Goal: Task Accomplishment & Management: Use online tool/utility

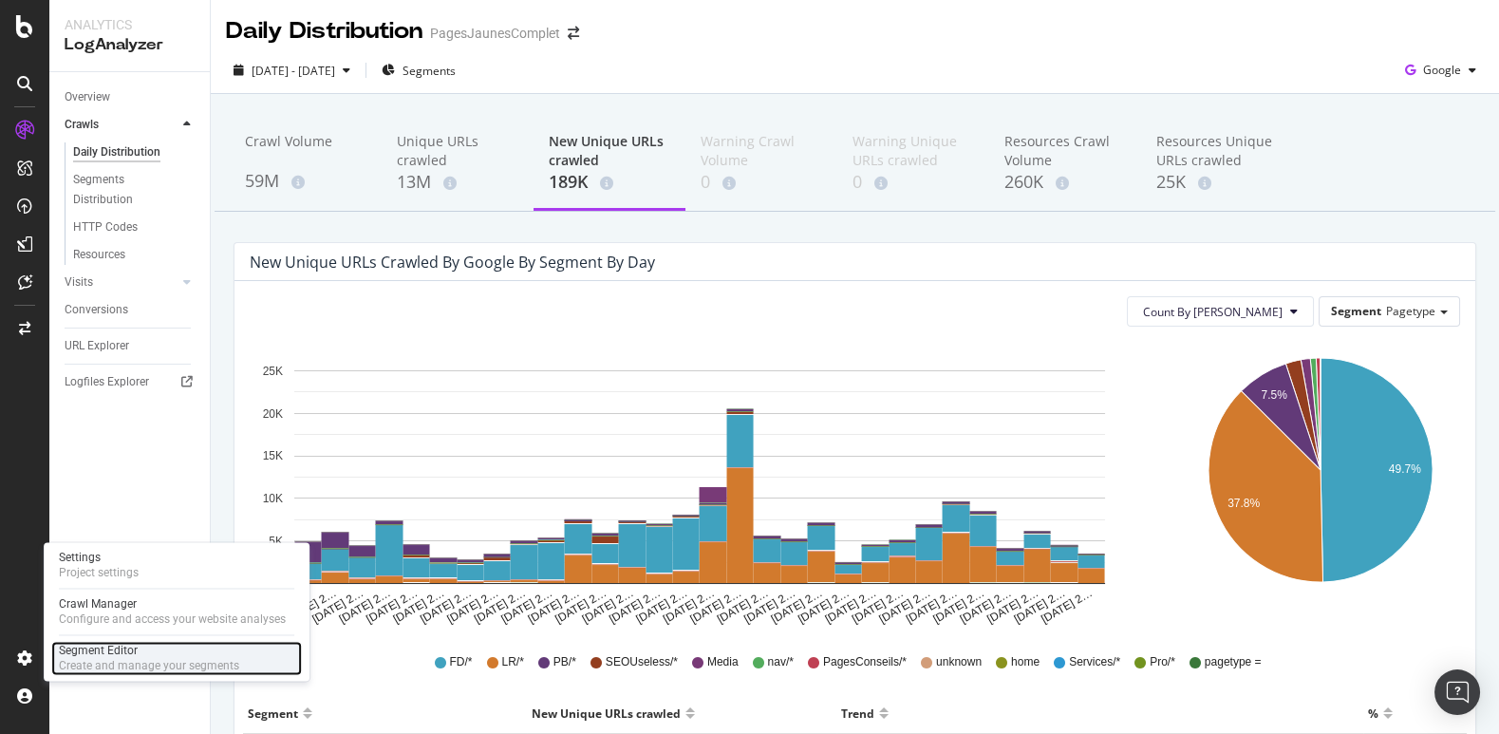
click at [74, 654] on div "Segment Editor" at bounding box center [149, 650] width 180 height 15
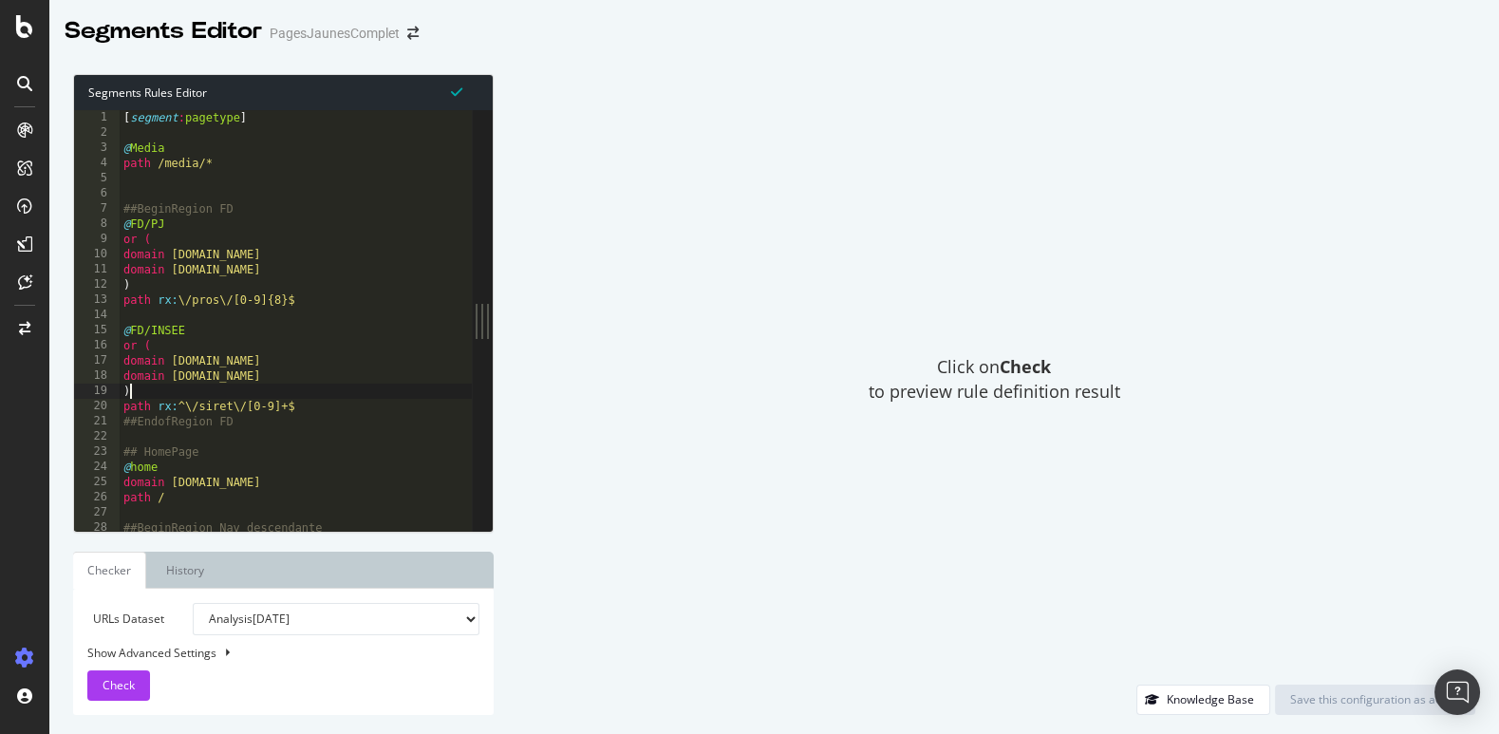
click at [278, 396] on div "[ segment : pagetype ] @ Media path /media/* ##BeginRegion FD @ FD/PJ or ( doma…" at bounding box center [448, 337] width 657 height 454
type textarea "path /pros/07979882 )"
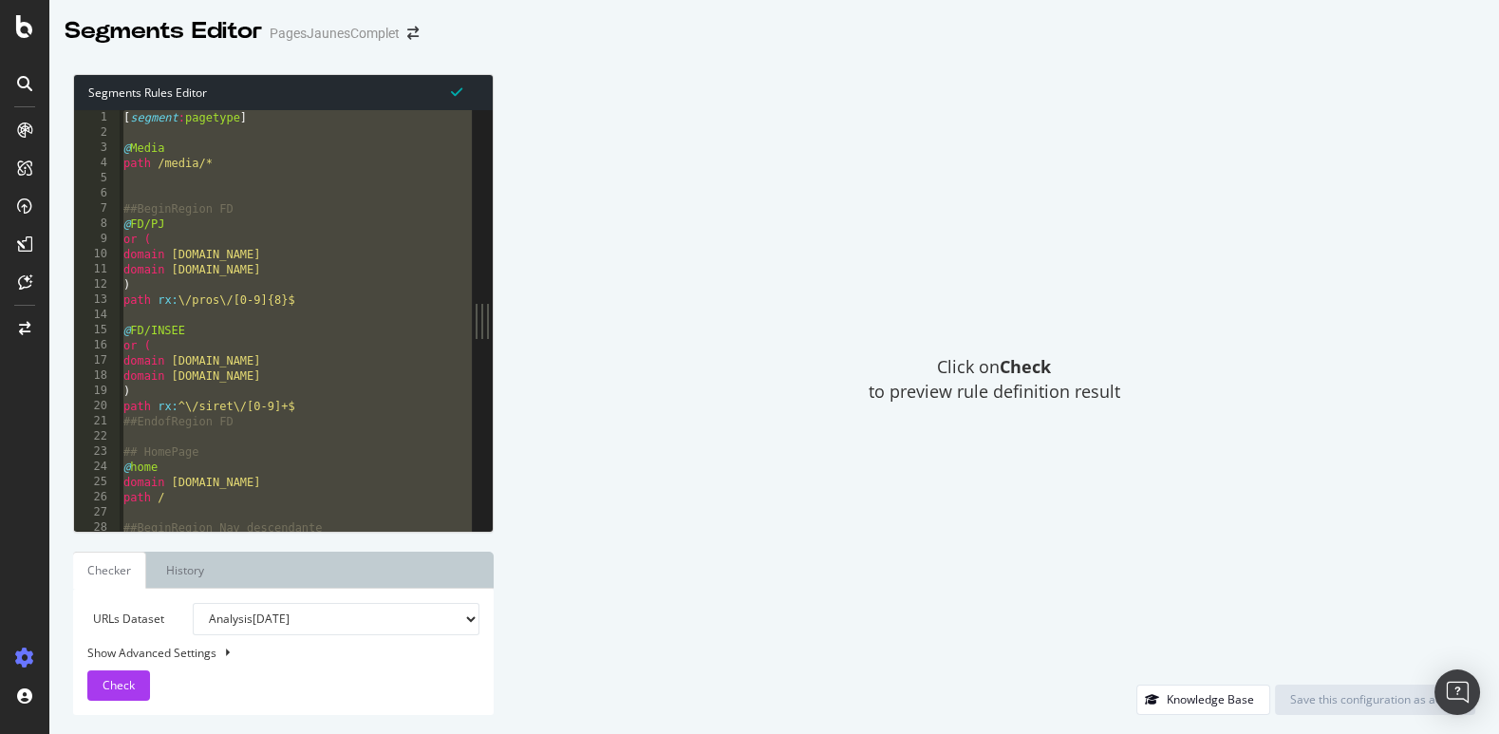
click at [20, 77] on icon at bounding box center [24, 83] width 15 height 15
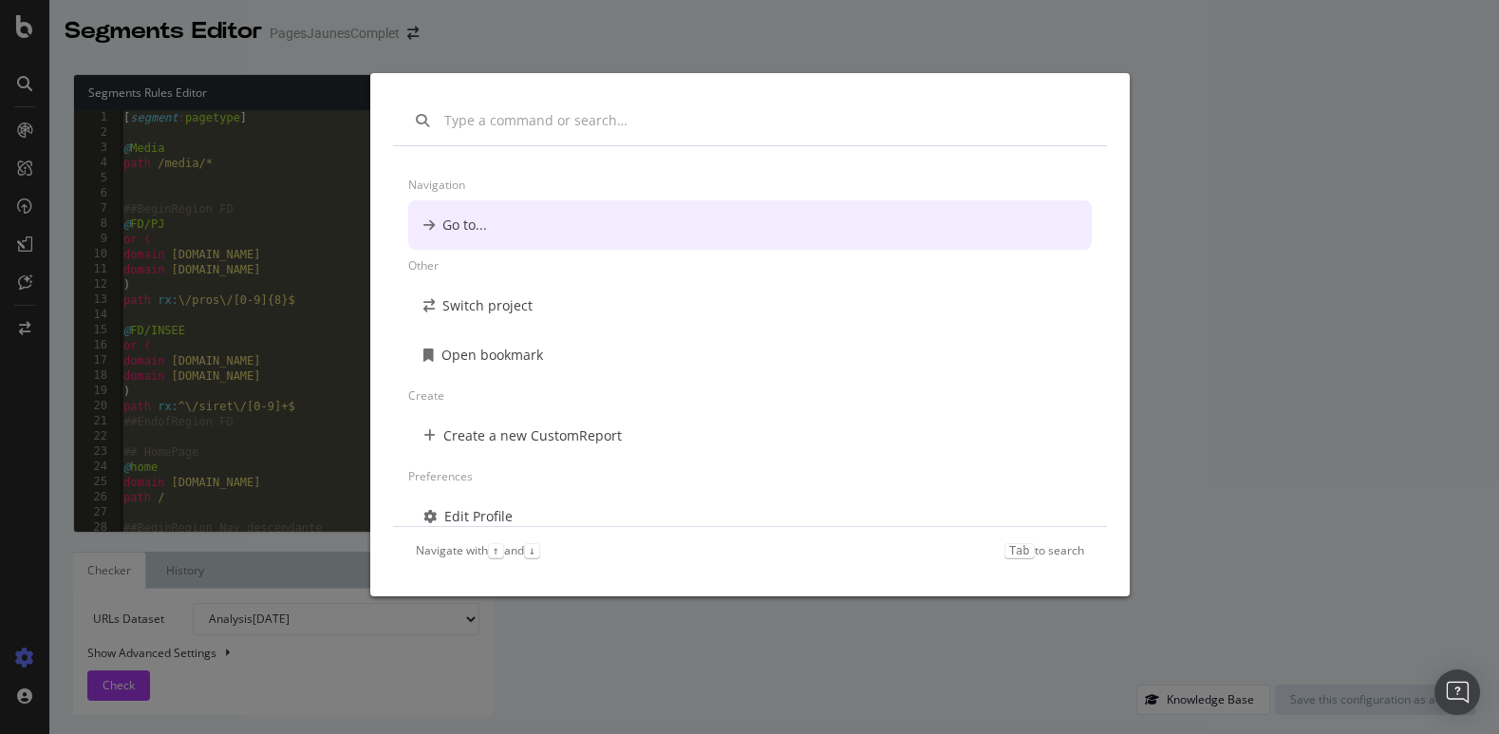
click at [23, 658] on div "Navigation Go to... Other Switch project Open bookmark Create Create a new Cust…" at bounding box center [749, 367] width 1499 height 734
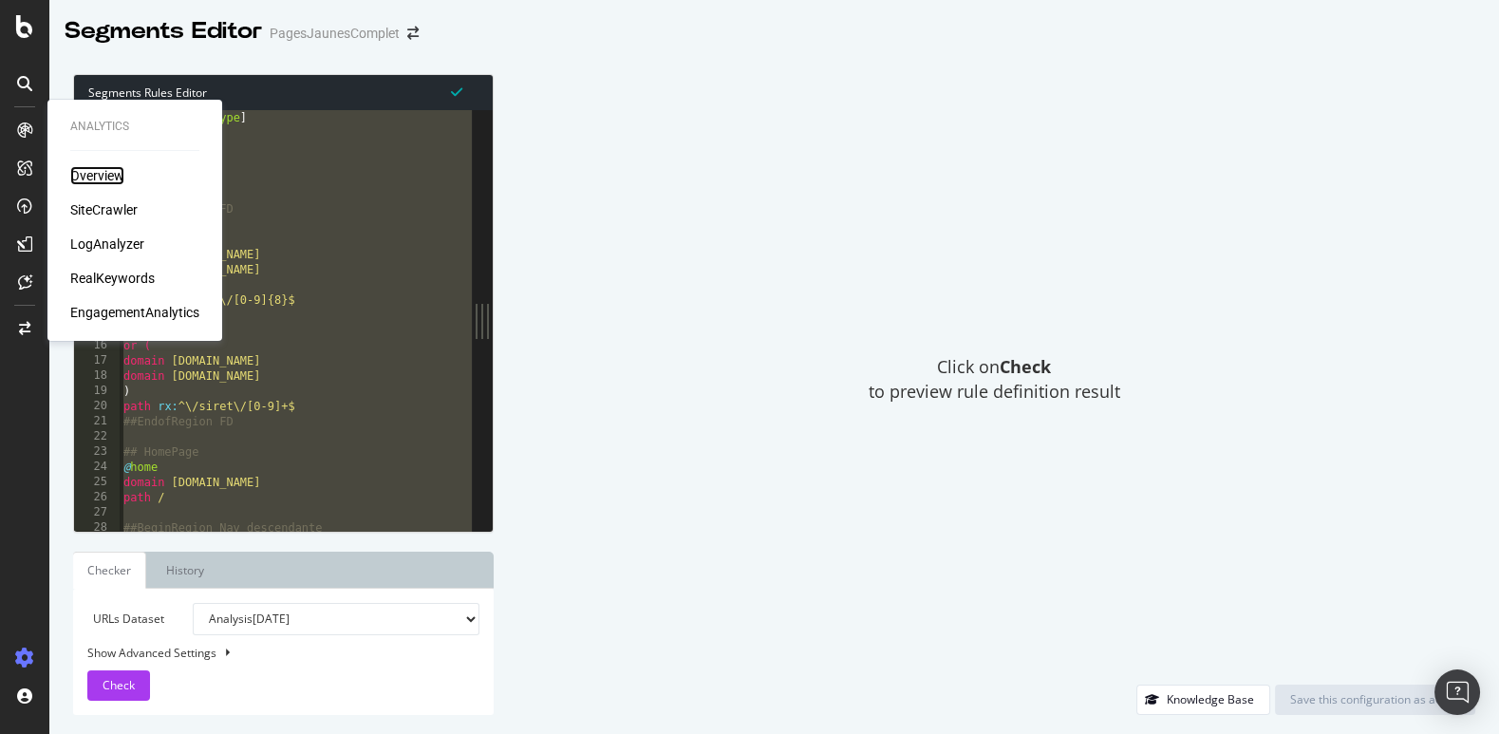
click at [88, 179] on div "Overview" at bounding box center [97, 175] width 54 height 19
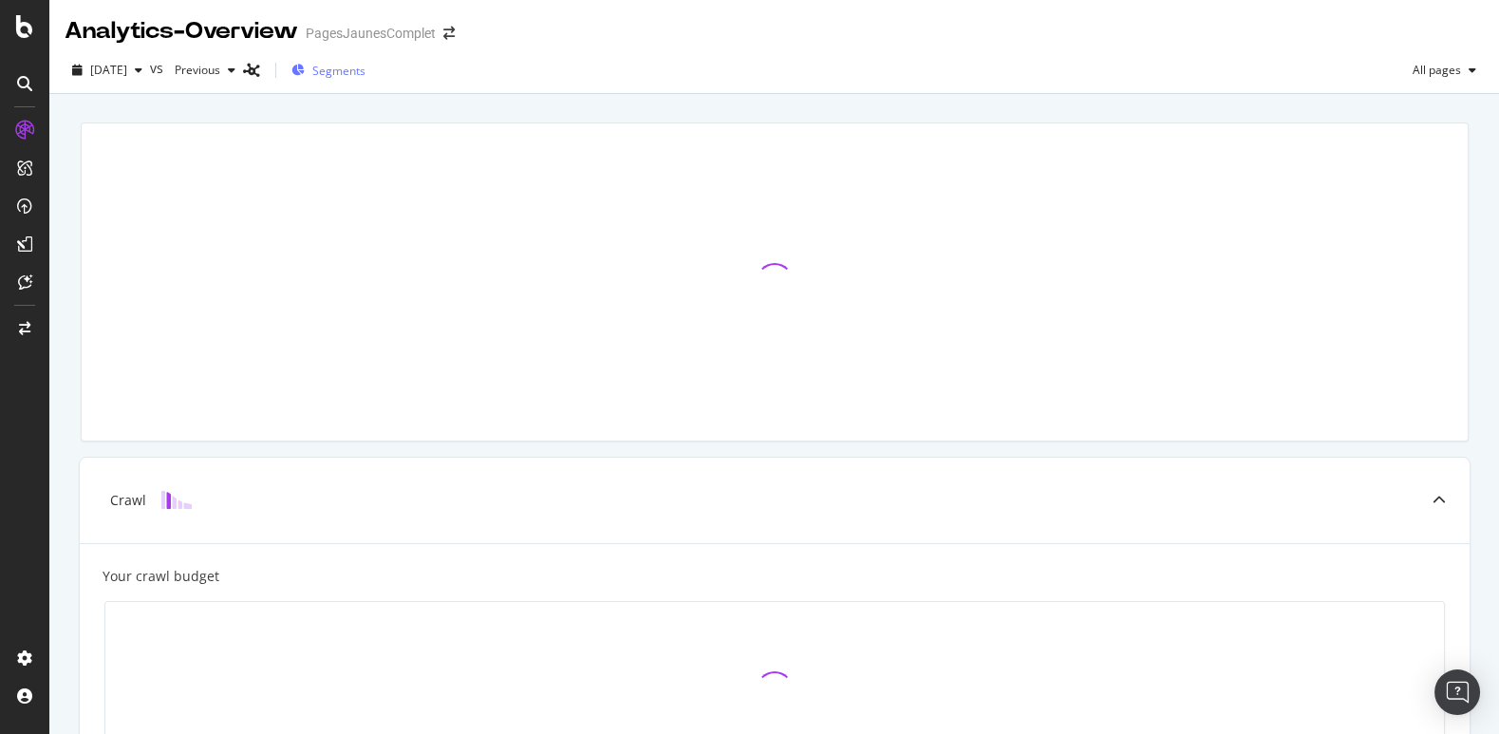
click at [366, 70] on span "Segments" at bounding box center [338, 71] width 53 height 16
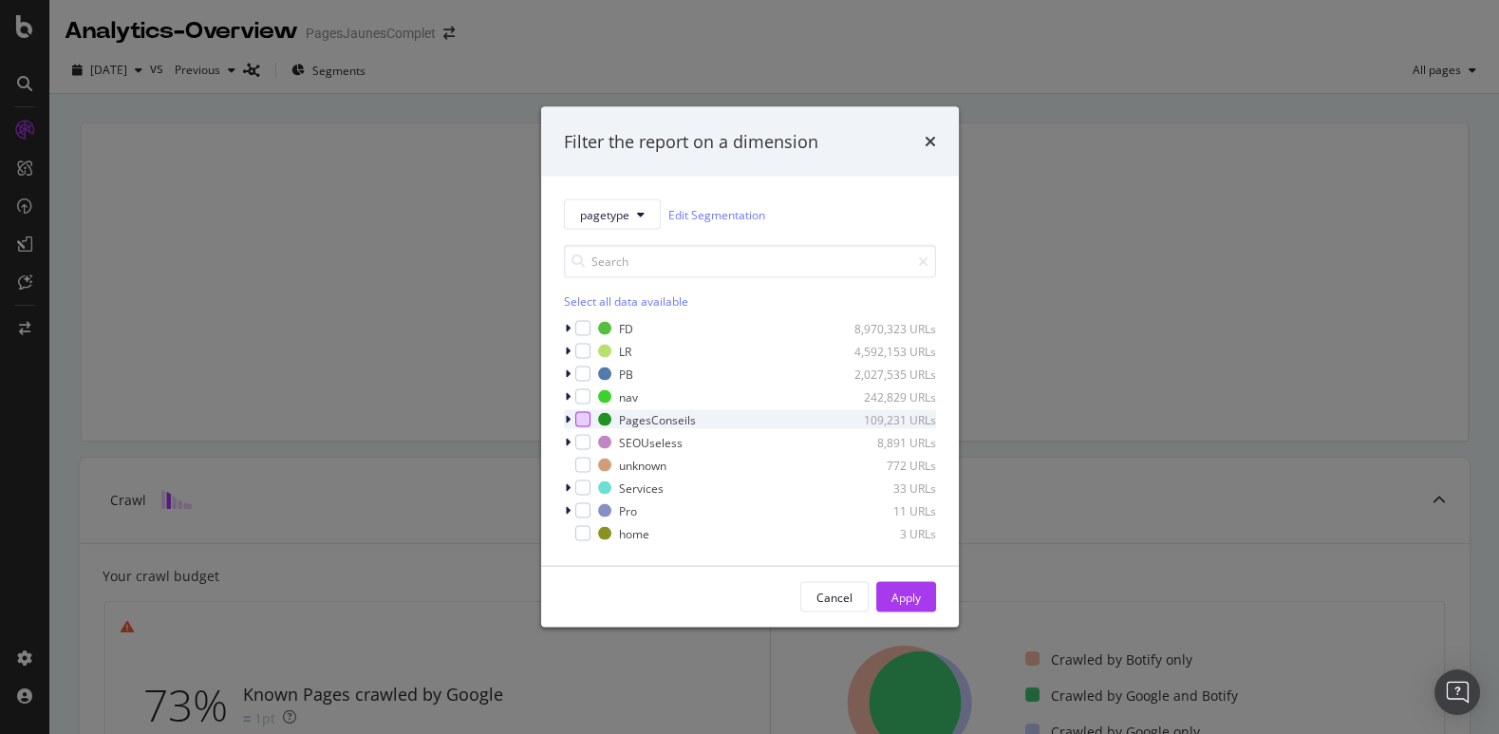
click at [582, 419] on div "modal" at bounding box center [582, 419] width 15 height 15
drag, startPoint x: 903, startPoint y: 597, endPoint x: 797, endPoint y: 523, distance: 129.6
click at [903, 597] on div "Apply" at bounding box center [906, 597] width 29 height 16
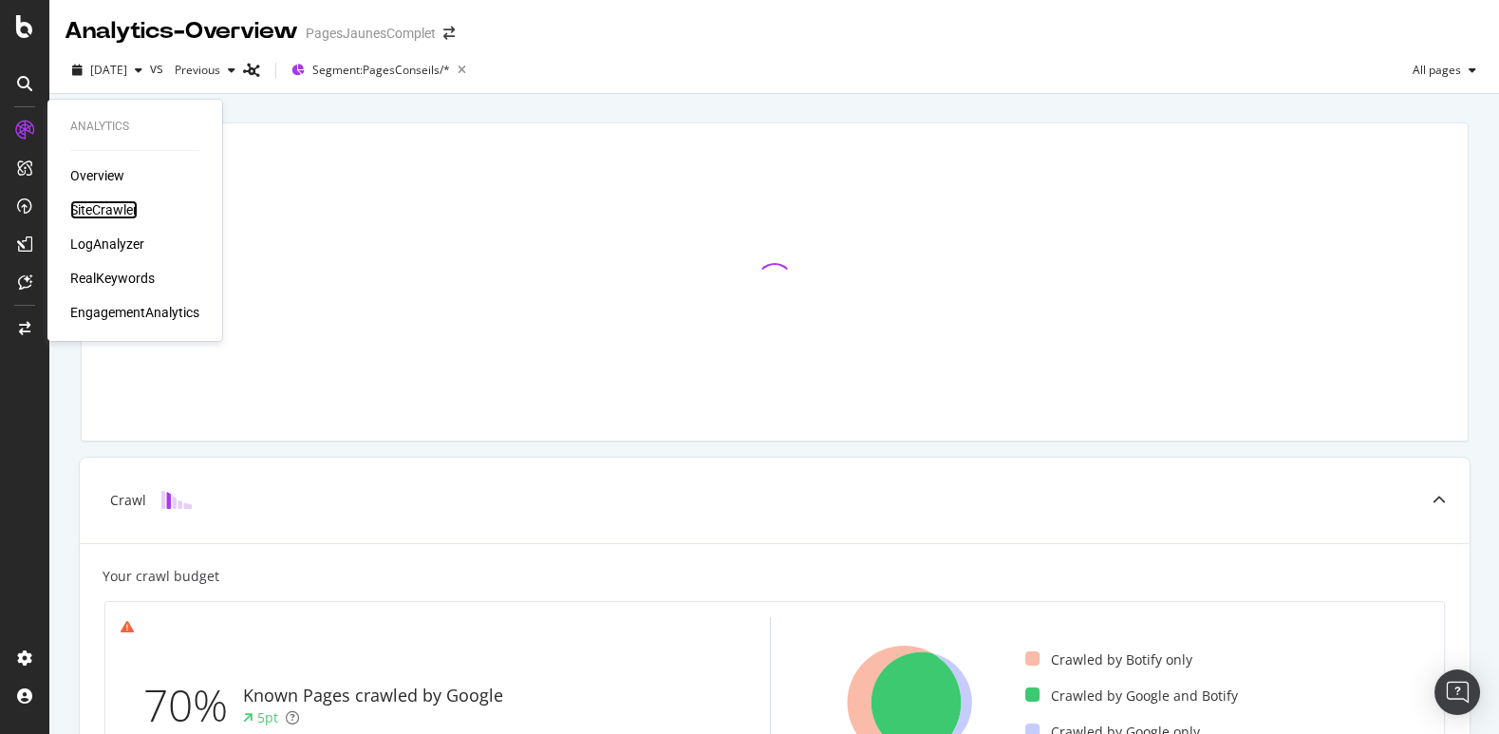
click at [89, 209] on div "SiteCrawler" at bounding box center [103, 209] width 67 height 19
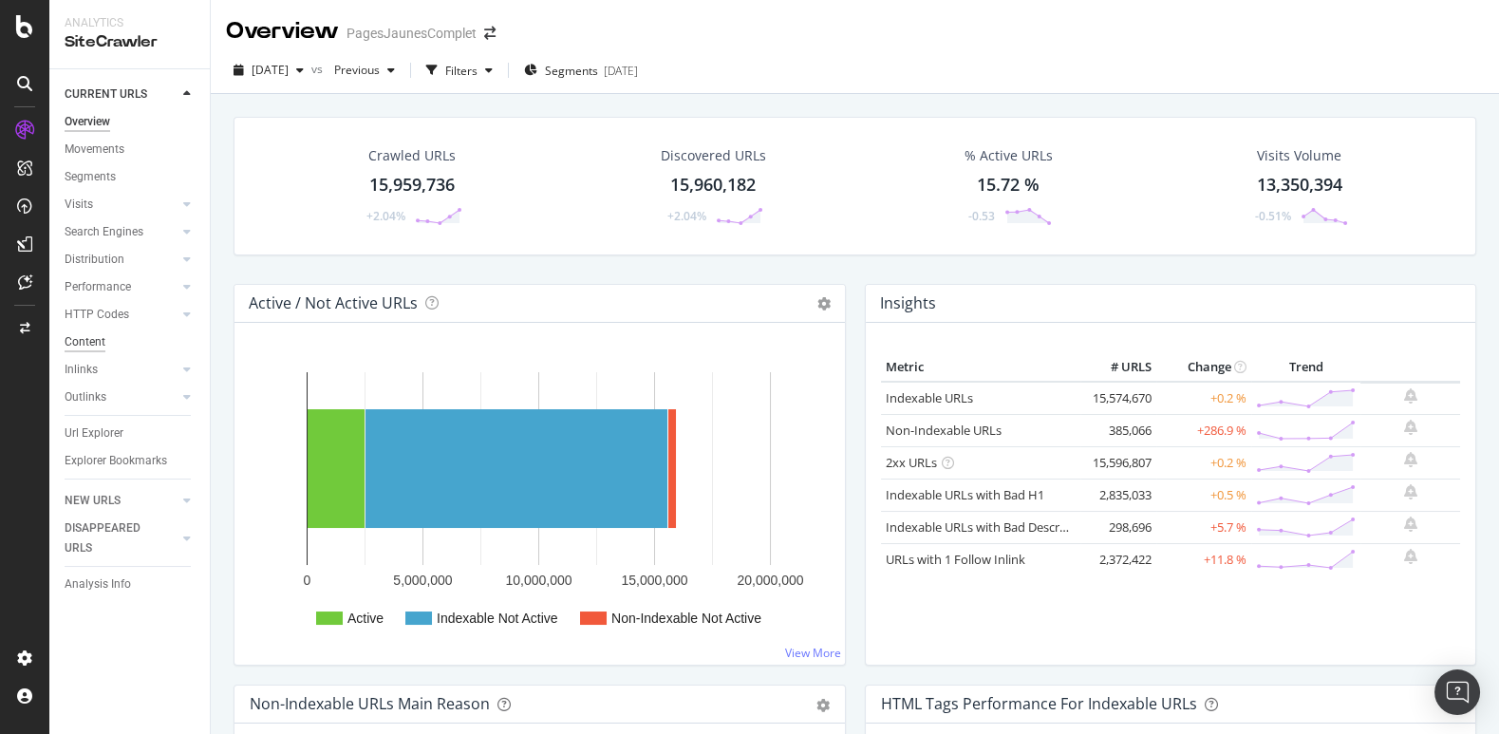
click at [92, 336] on div "Content" at bounding box center [85, 342] width 41 height 20
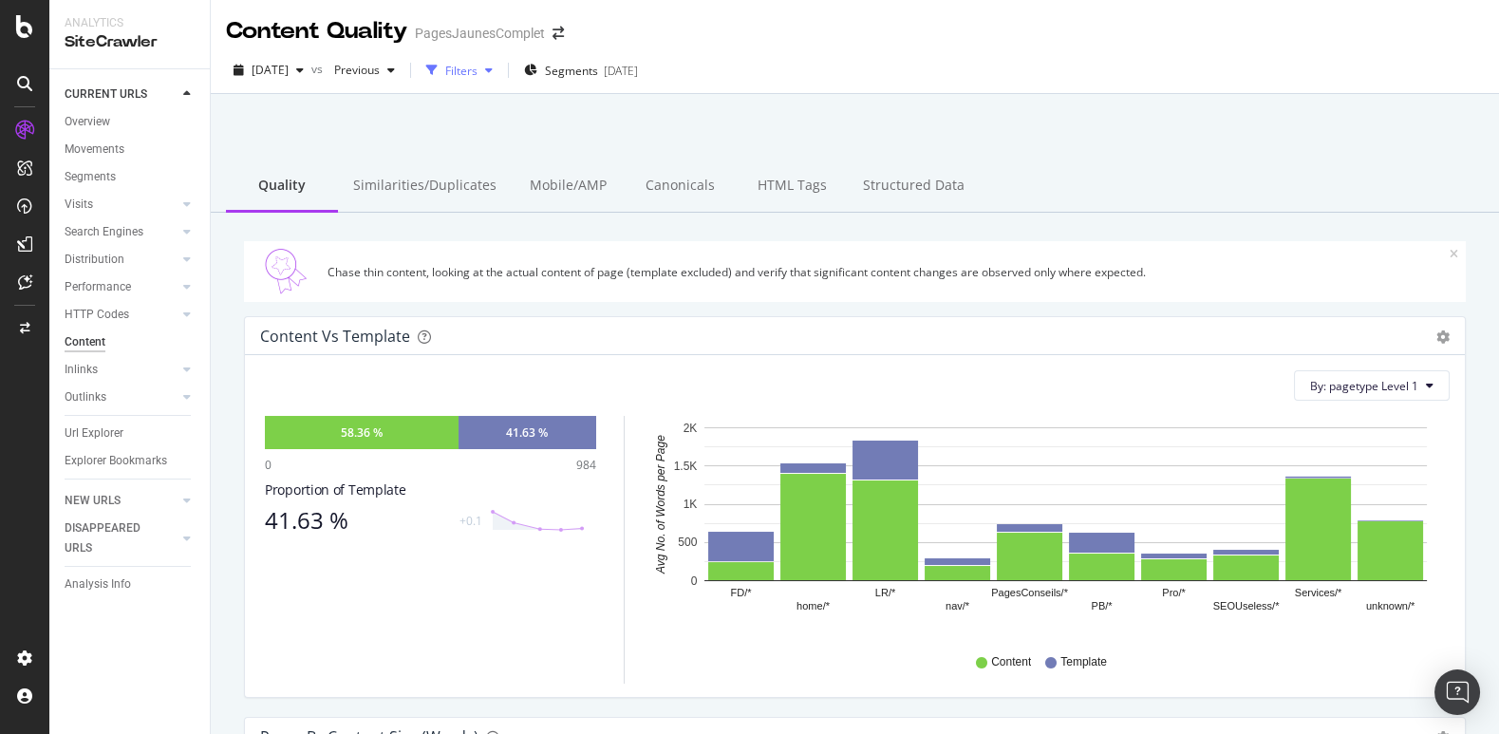
click at [478, 76] on div "Filters" at bounding box center [461, 71] width 32 height 16
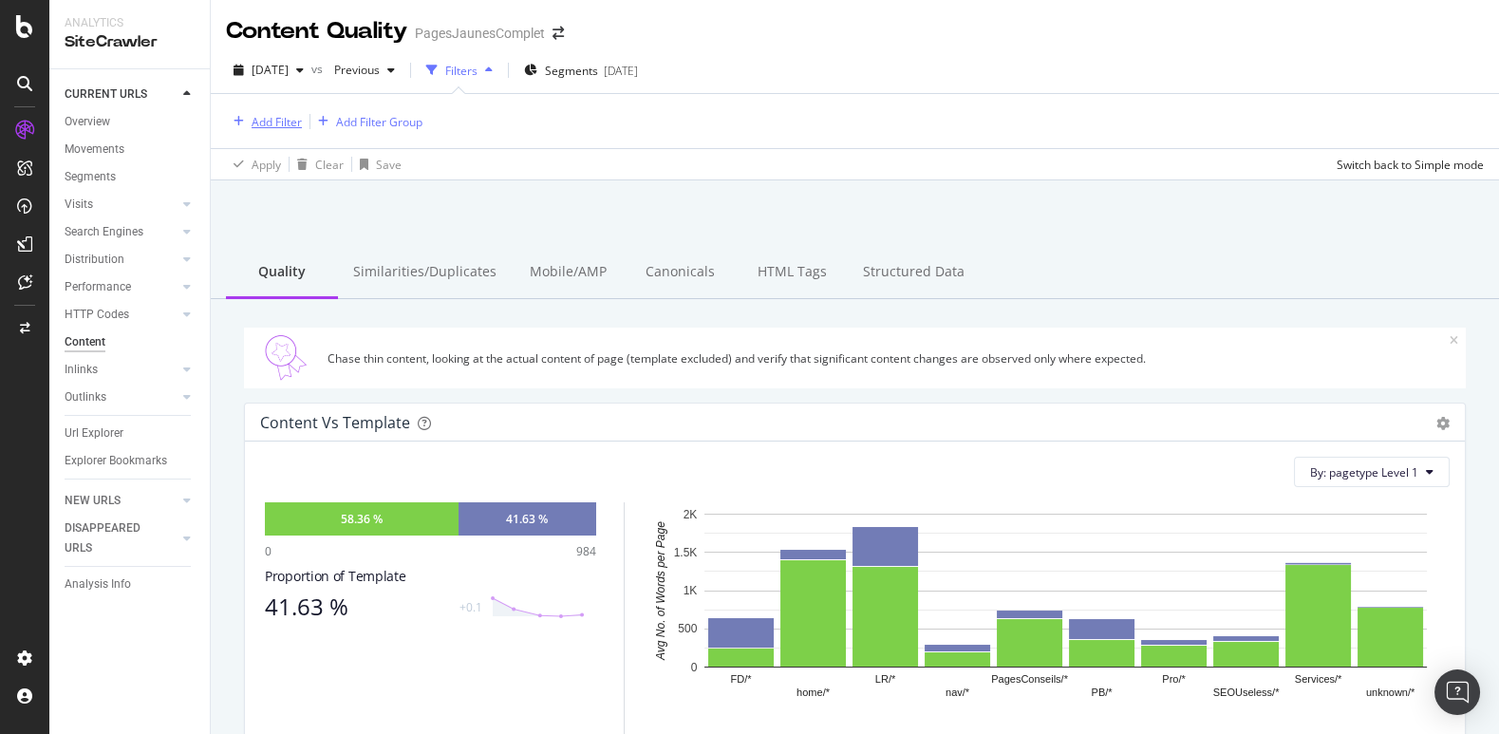
click at [277, 127] on div "Add Filter" at bounding box center [277, 122] width 50 height 16
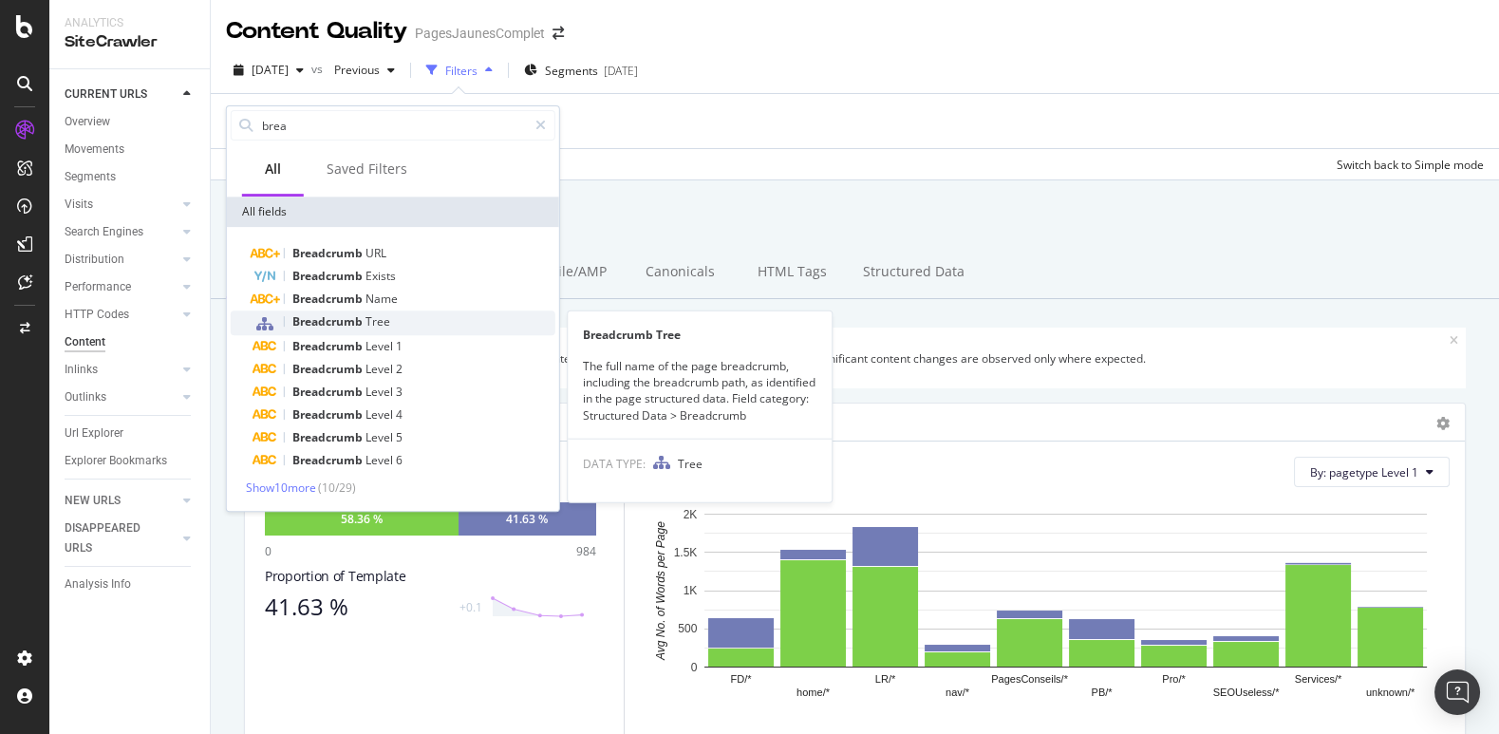
type input "brea"
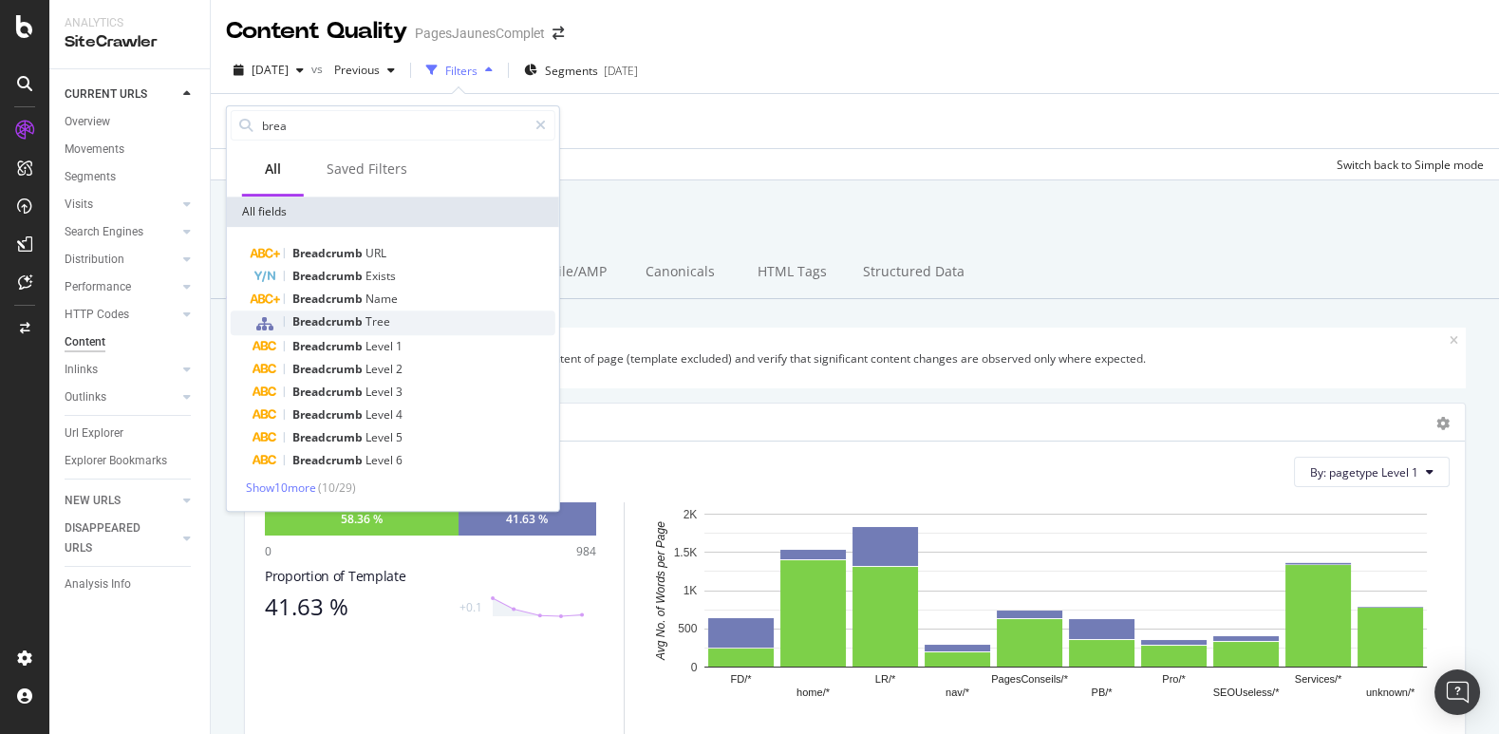
click at [285, 322] on div "Breadcrumb Tree" at bounding box center [405, 323] width 302 height 25
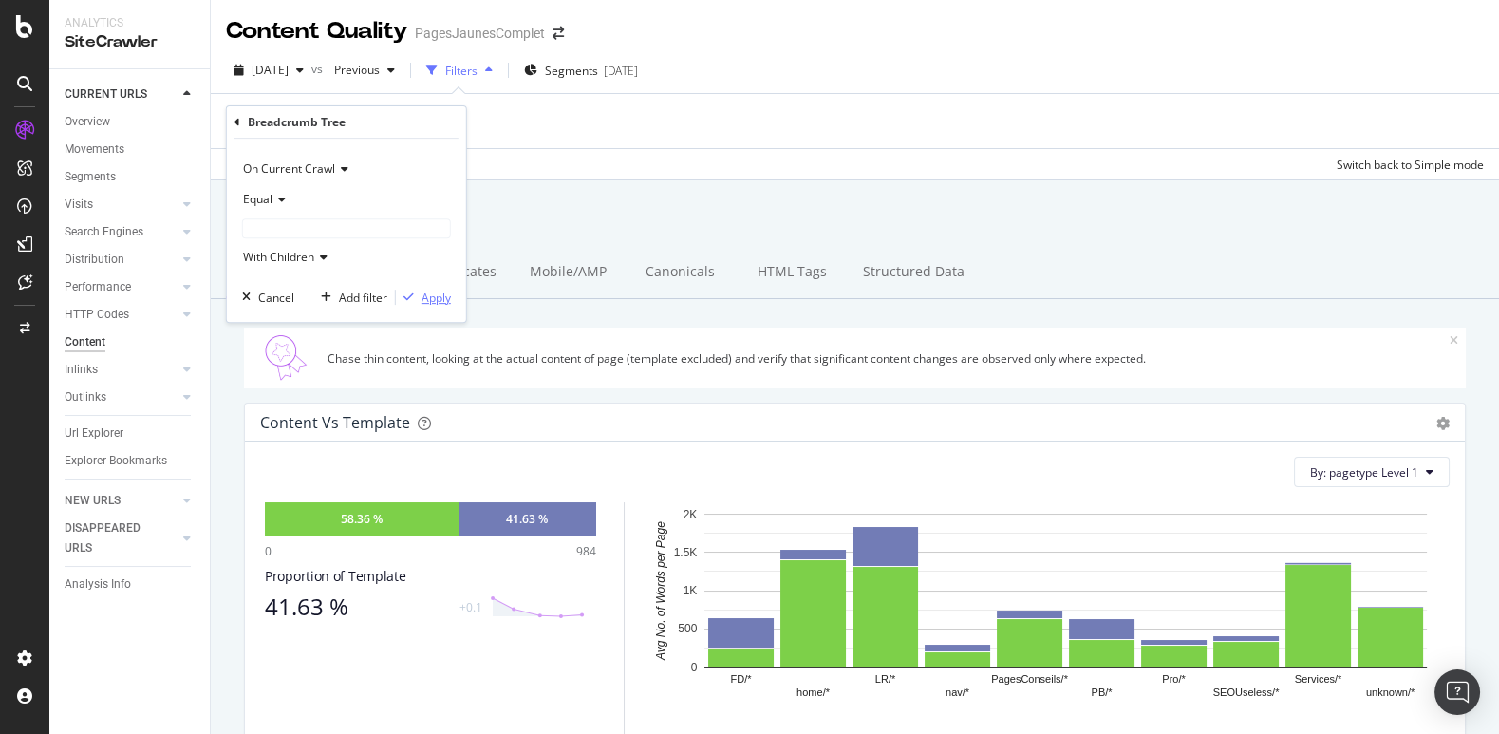
click at [427, 292] on div "Apply" at bounding box center [436, 298] width 29 height 16
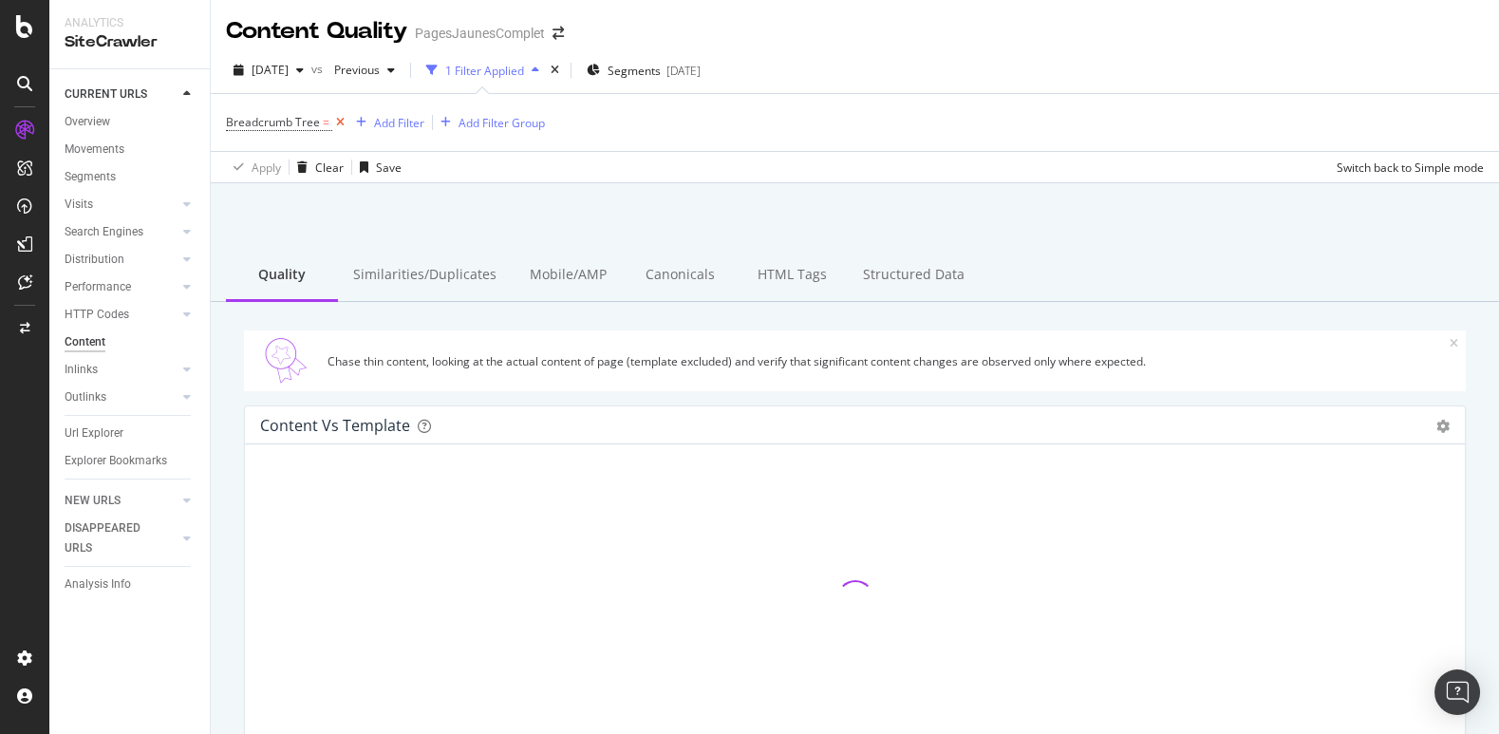
click at [341, 125] on icon at bounding box center [340, 122] width 16 height 19
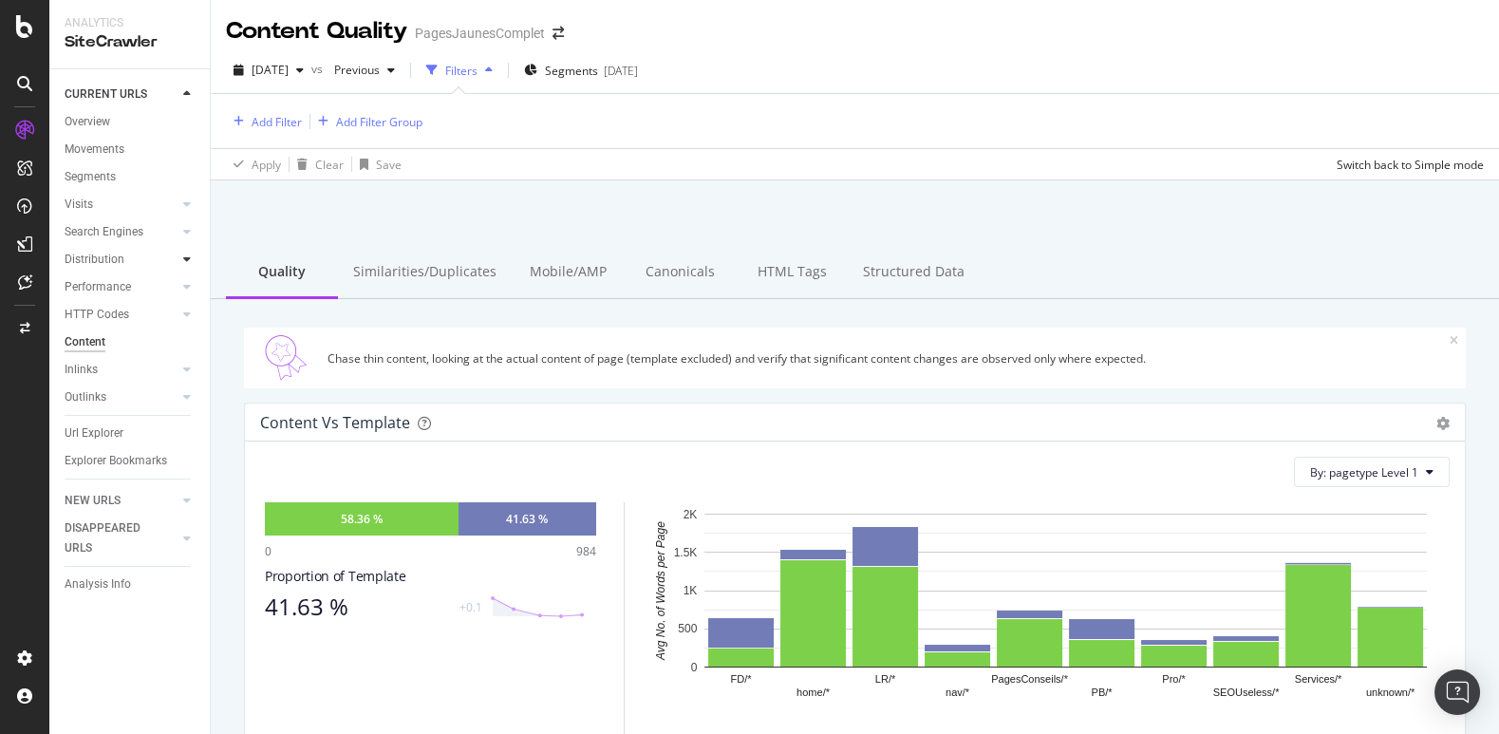
click at [186, 256] on icon at bounding box center [187, 259] width 8 height 11
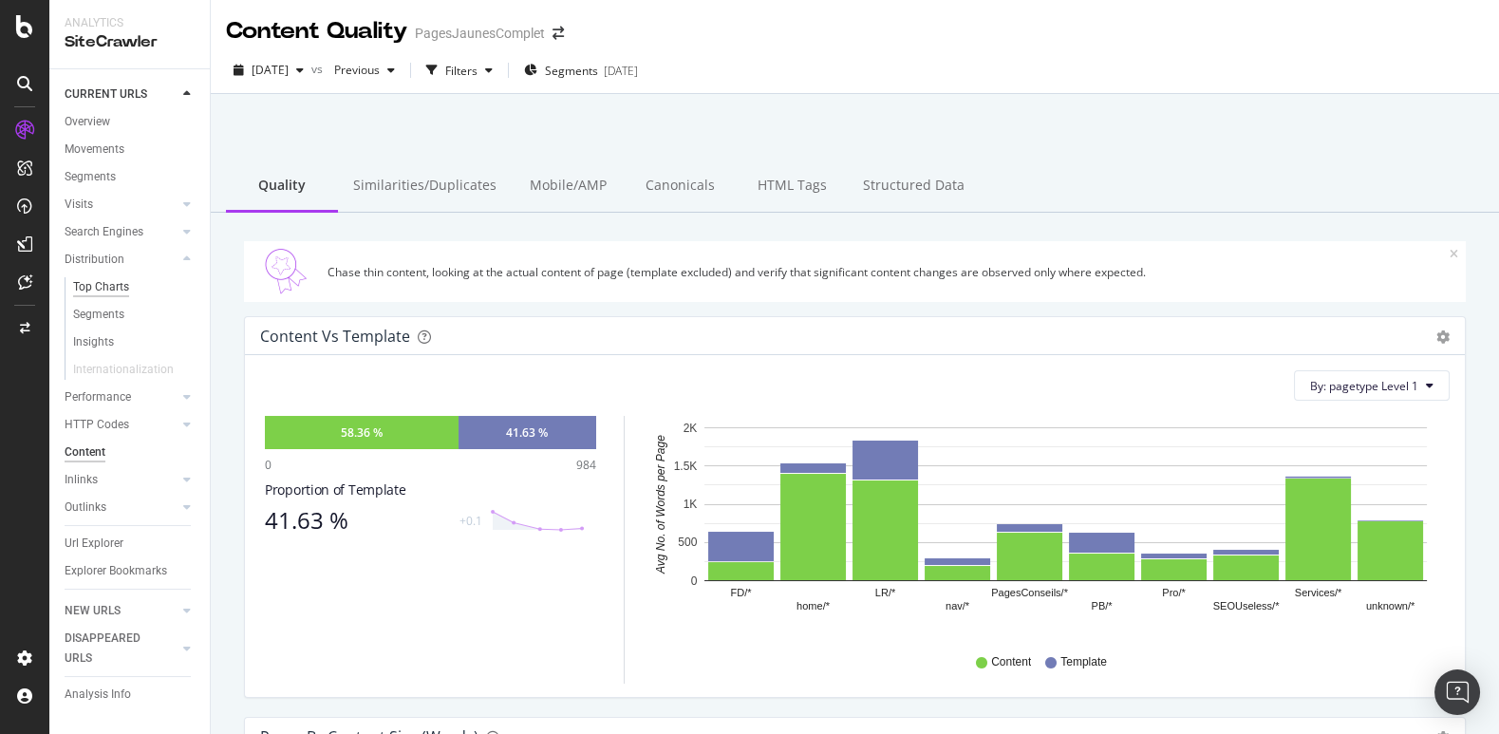
click at [112, 287] on div "Top Charts" at bounding box center [101, 287] width 56 height 20
click at [111, 318] on div "Segments" at bounding box center [98, 315] width 51 height 20
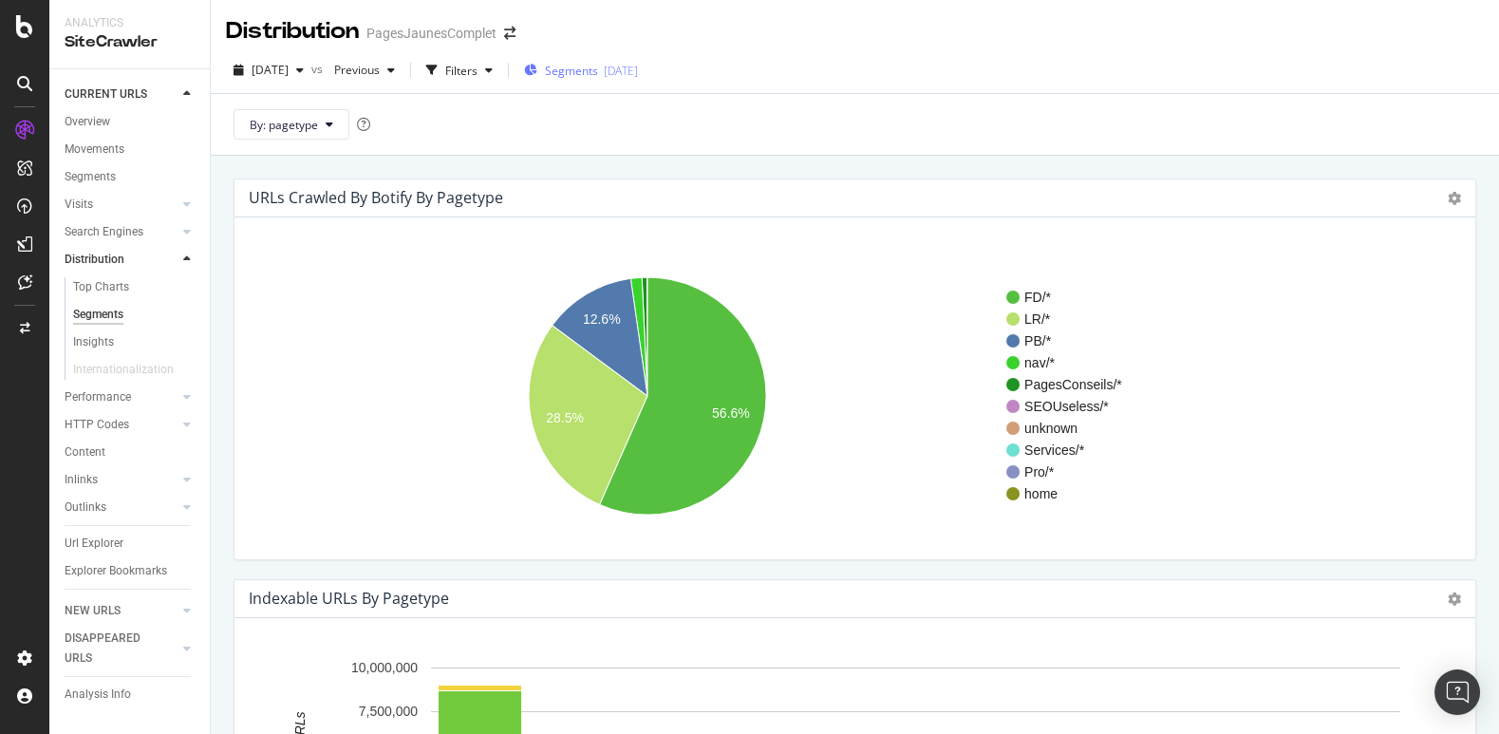
click at [598, 74] on span "Segments" at bounding box center [571, 71] width 53 height 16
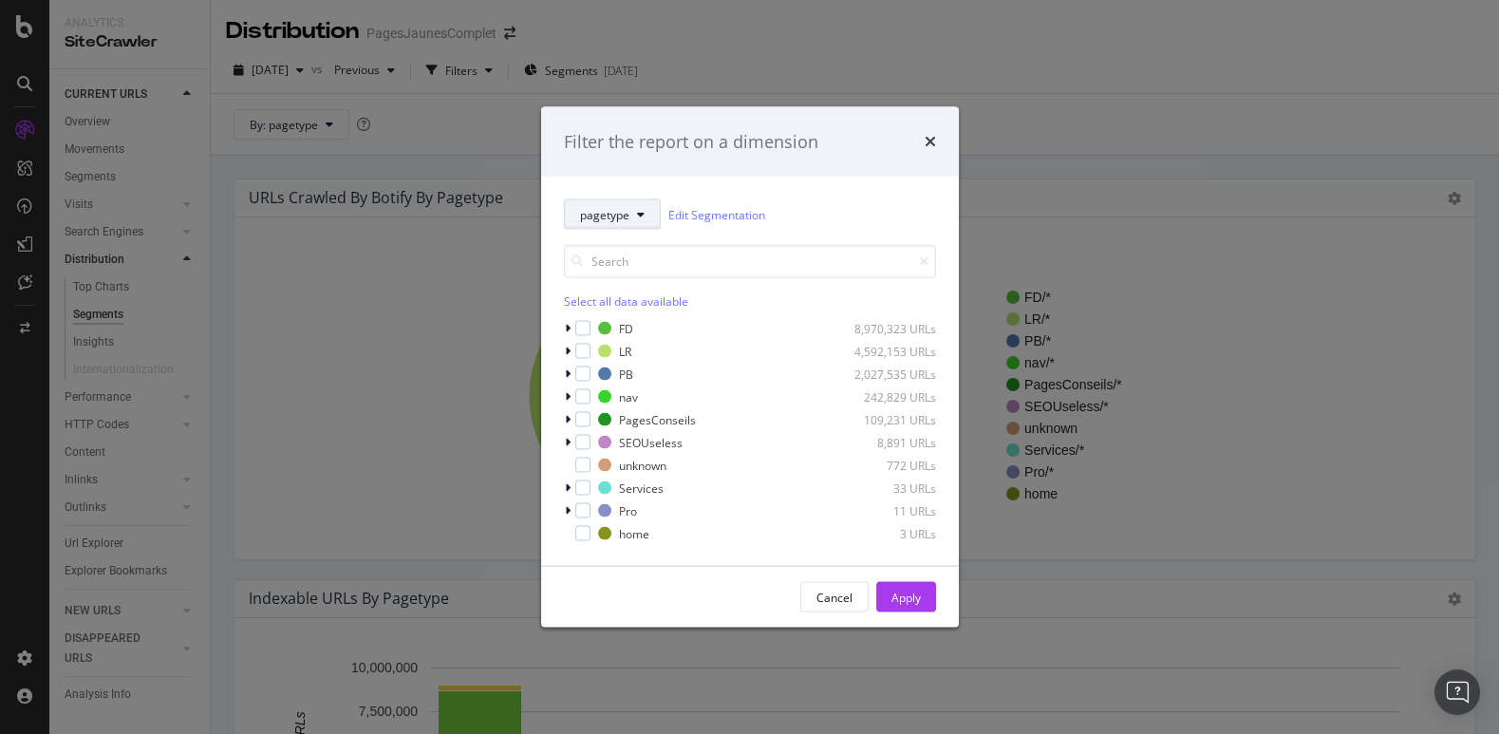
click at [624, 217] on span "pagetype" at bounding box center [604, 214] width 49 height 16
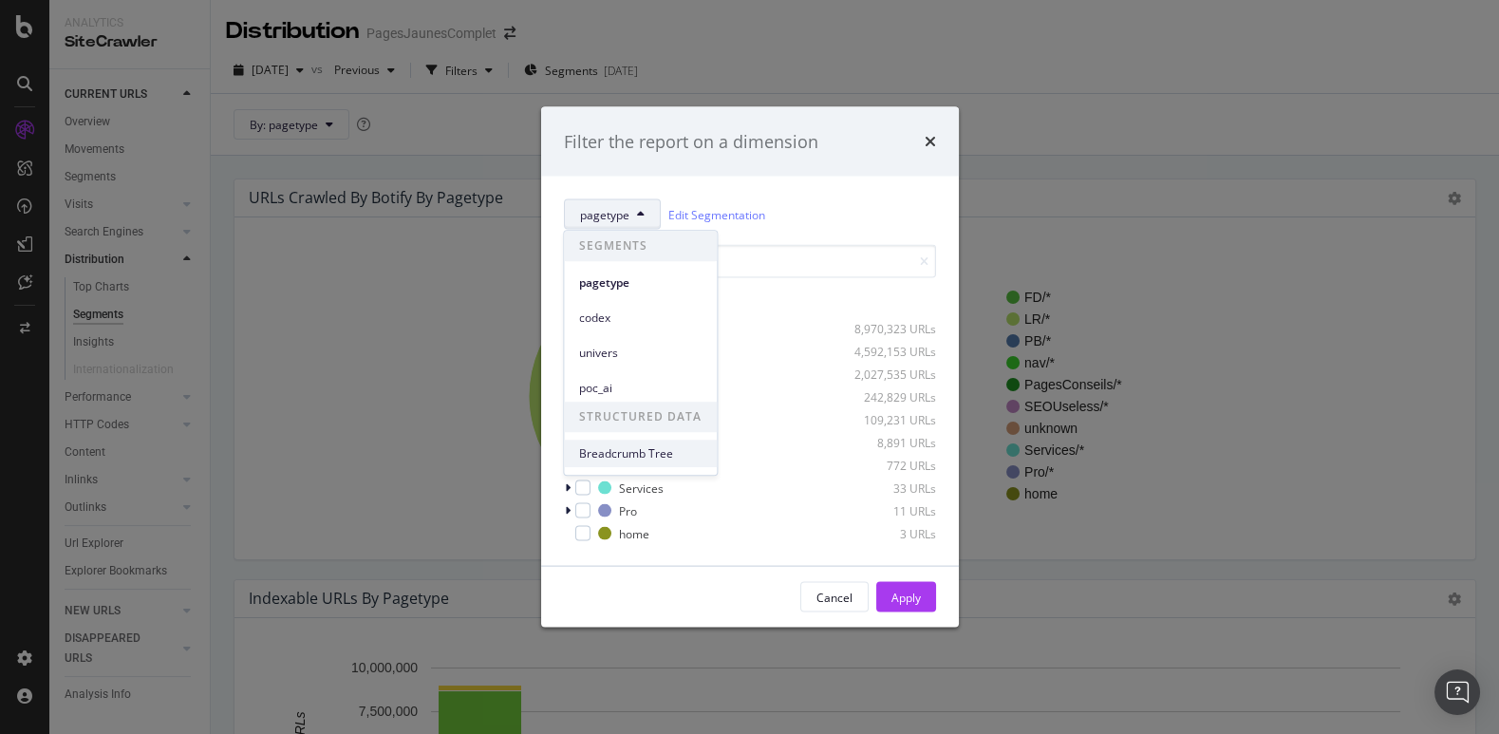
click at [621, 454] on span "Breadcrumb Tree" at bounding box center [640, 453] width 123 height 17
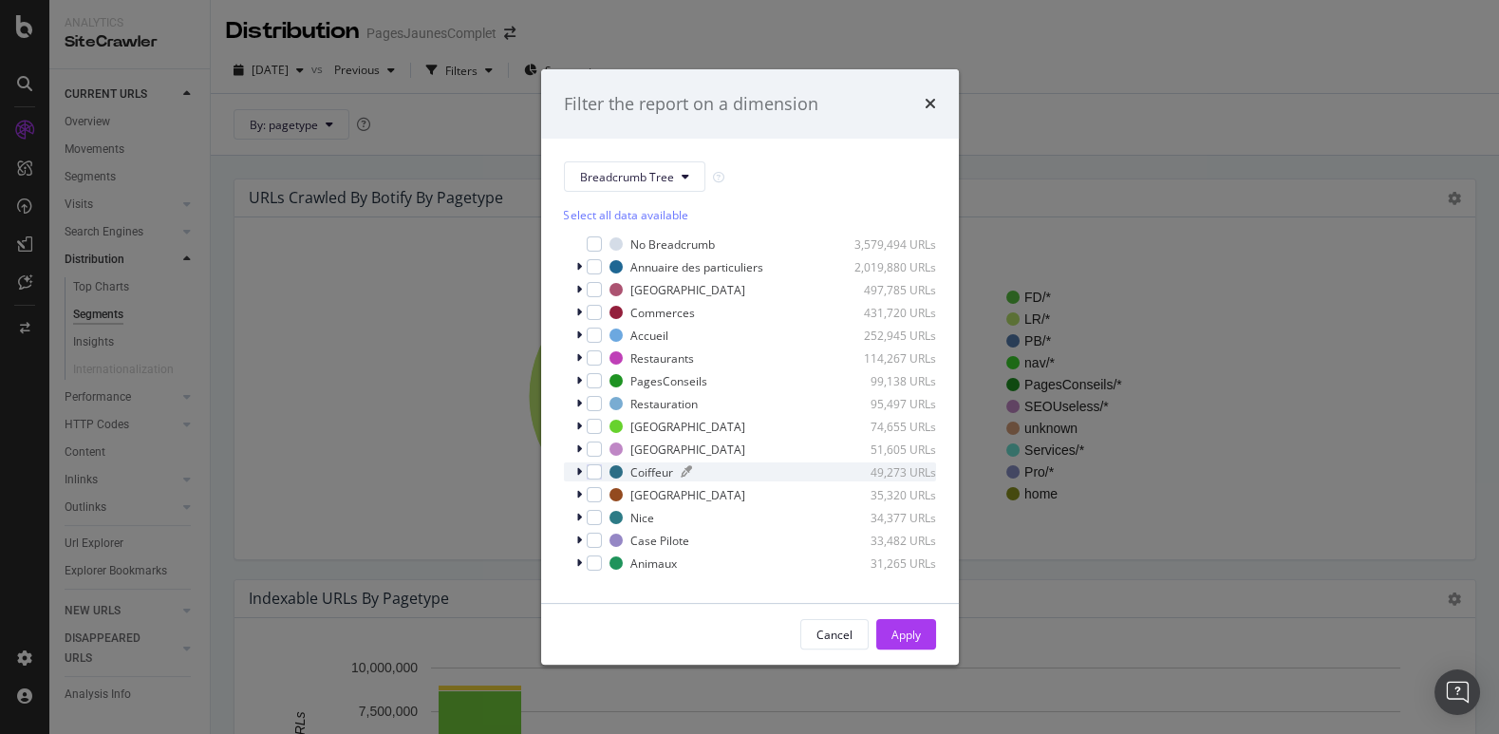
scroll to position [15, 0]
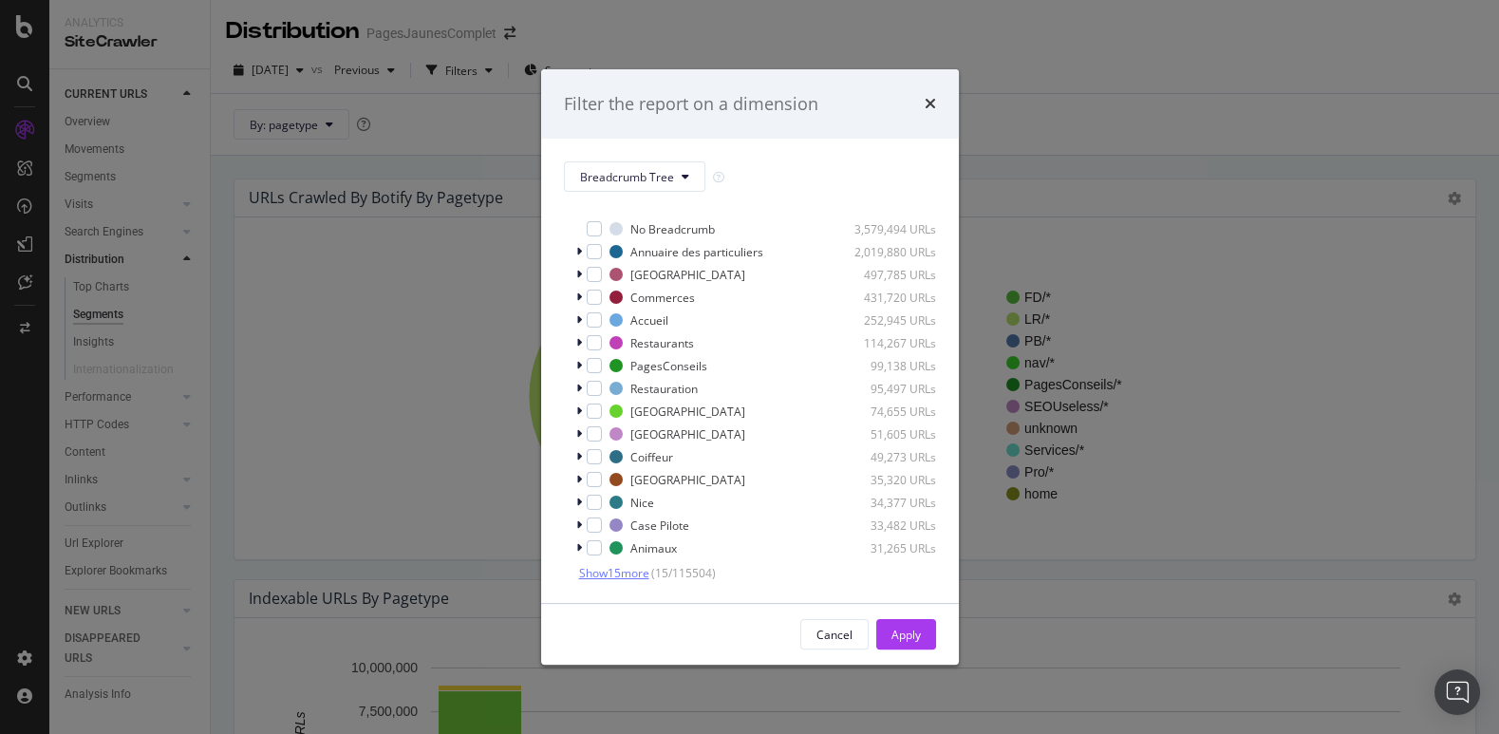
click at [603, 574] on span "Show 15 more" at bounding box center [614, 573] width 70 height 16
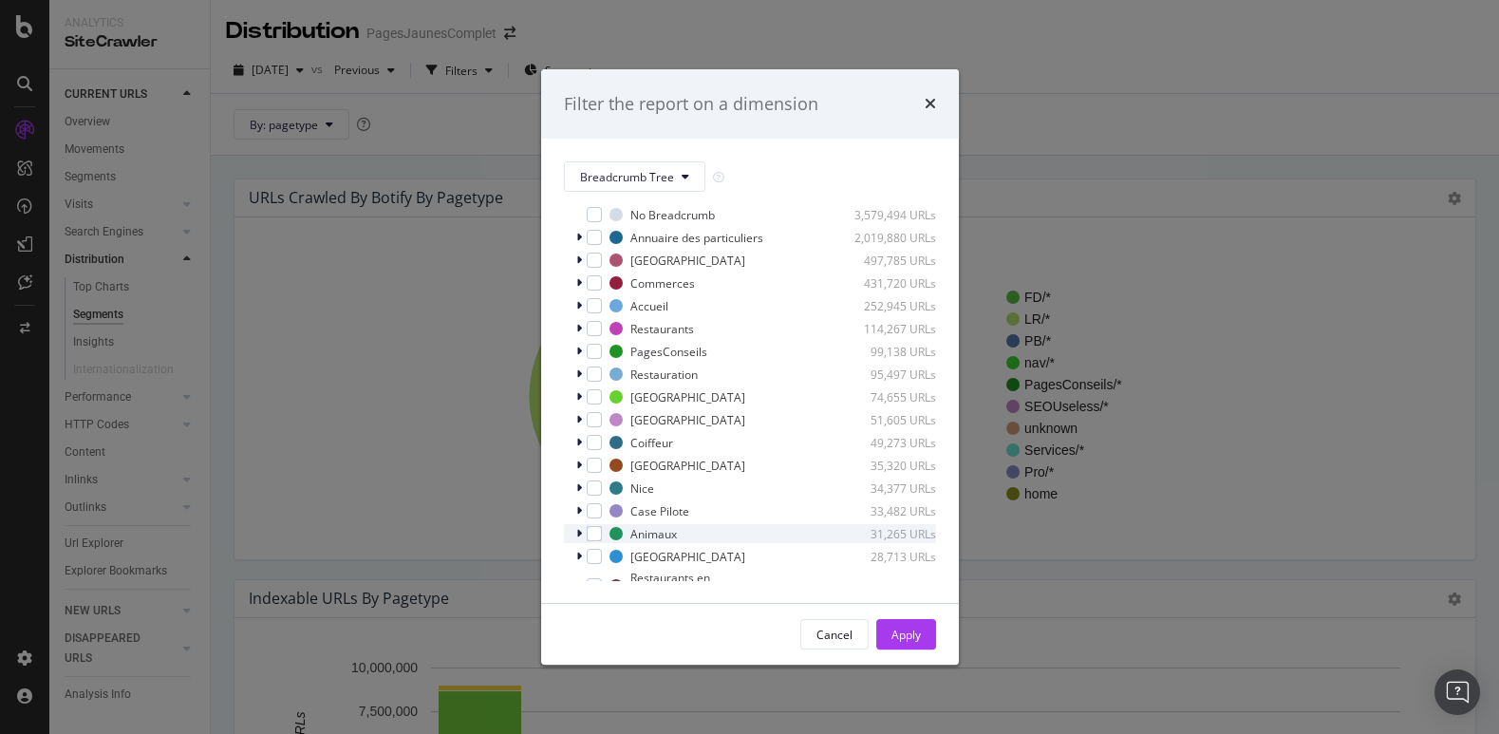
click at [578, 537] on icon "modal" at bounding box center [579, 533] width 6 height 11
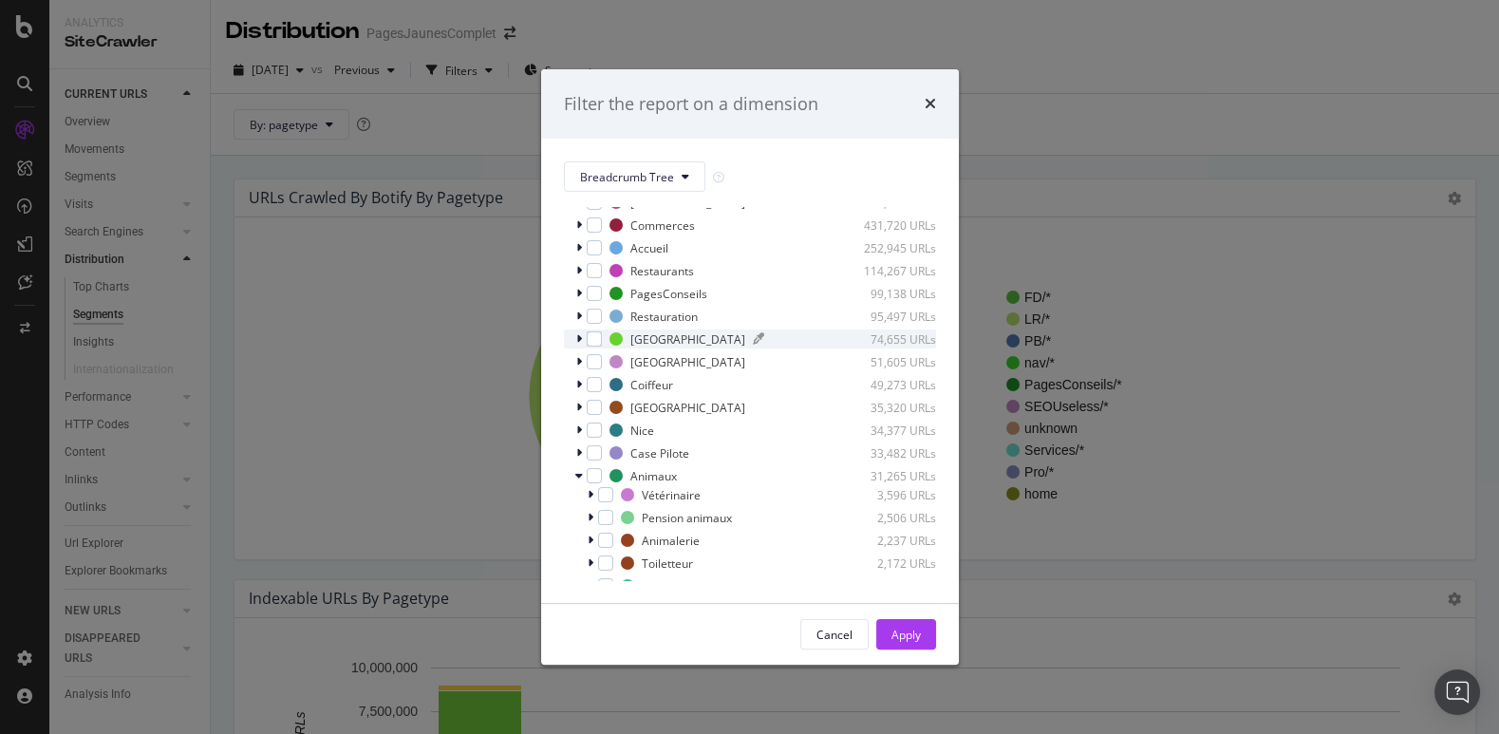
scroll to position [107, 0]
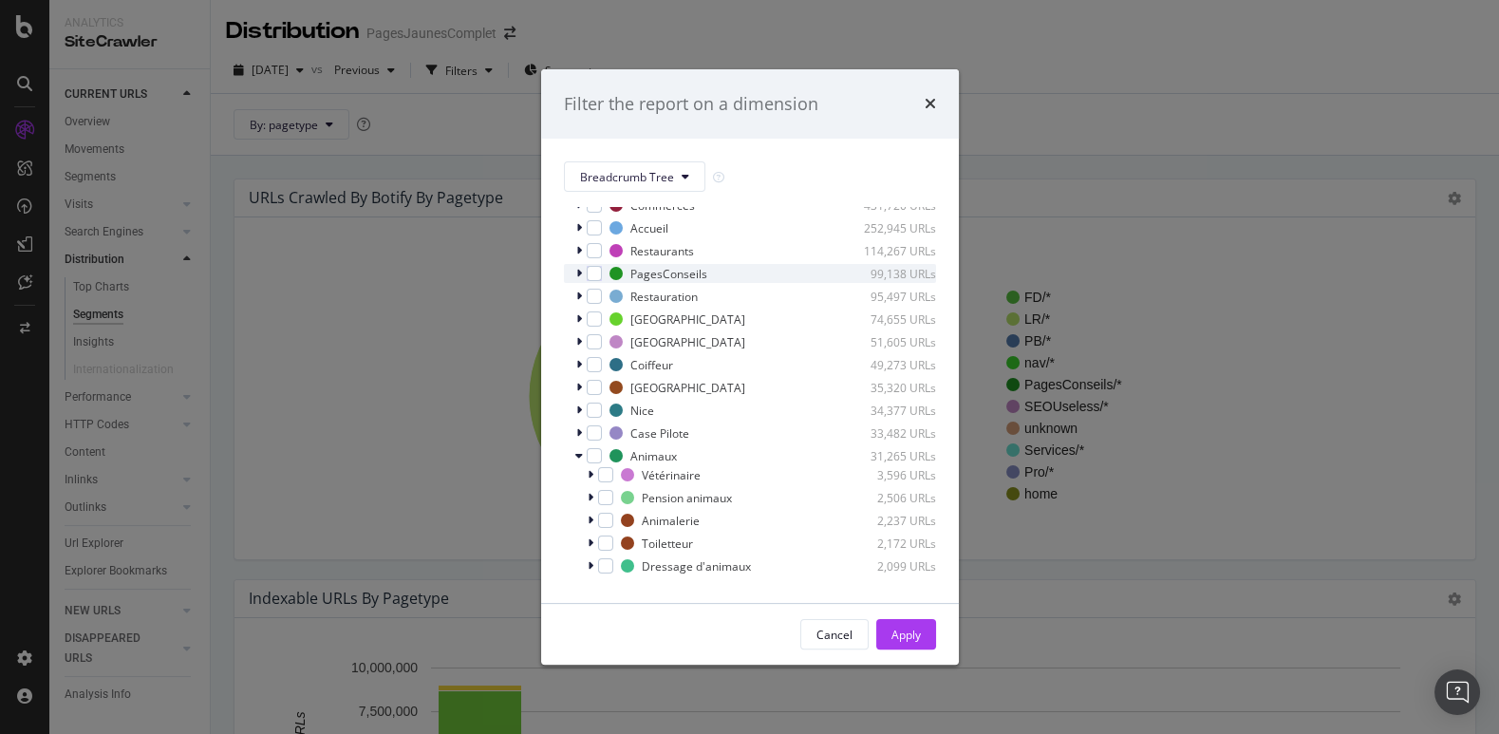
click at [580, 274] on icon "modal" at bounding box center [579, 273] width 6 height 11
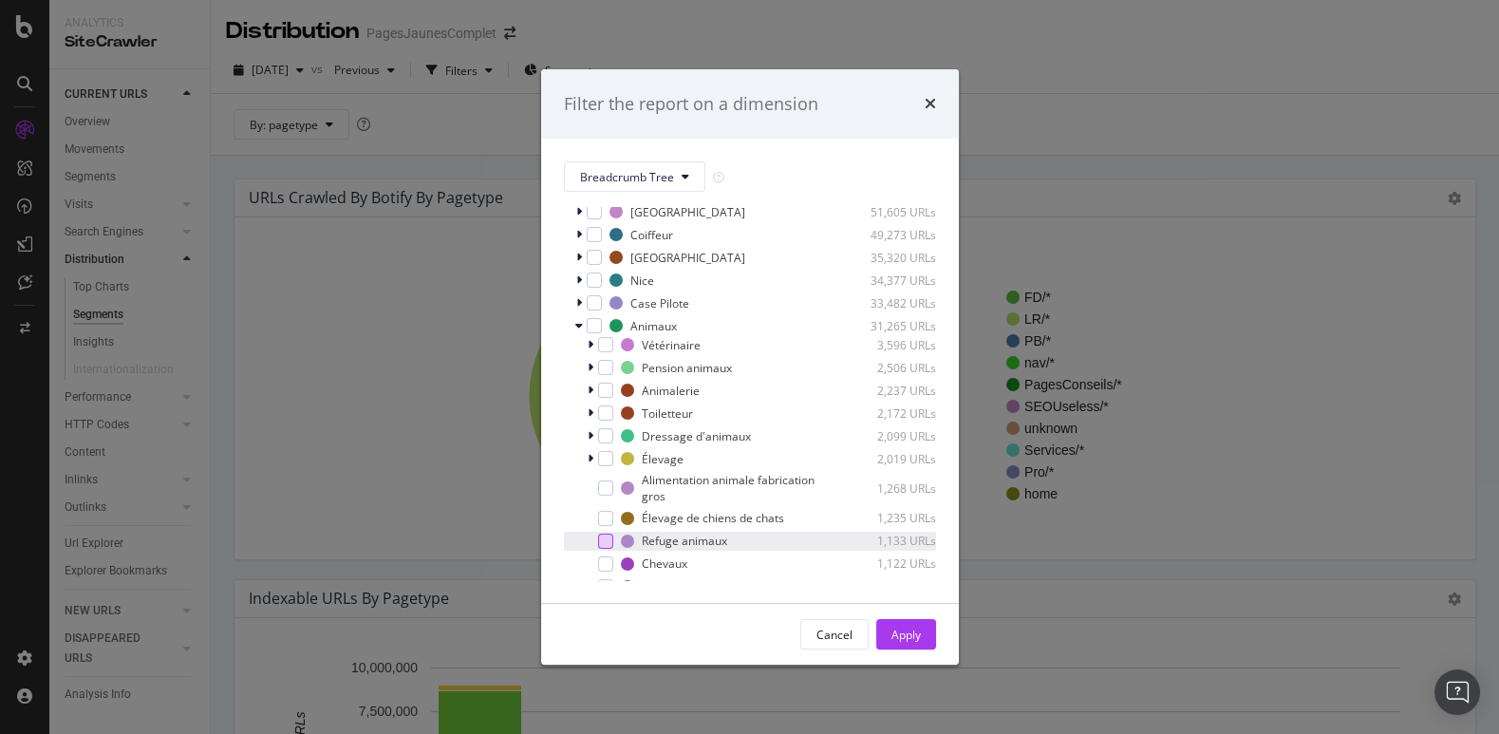
scroll to position [400, 0]
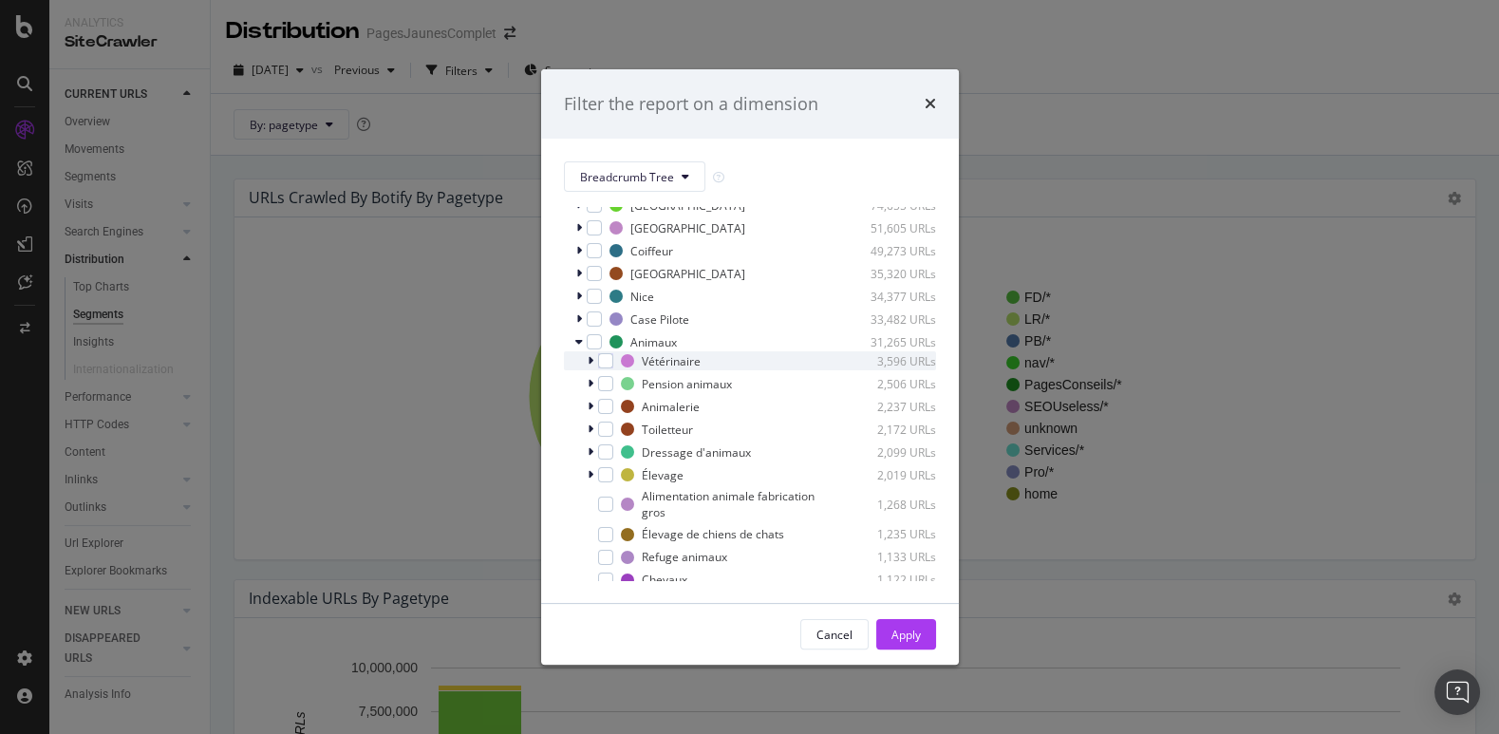
click at [594, 362] on div "modal" at bounding box center [592, 360] width 11 height 19
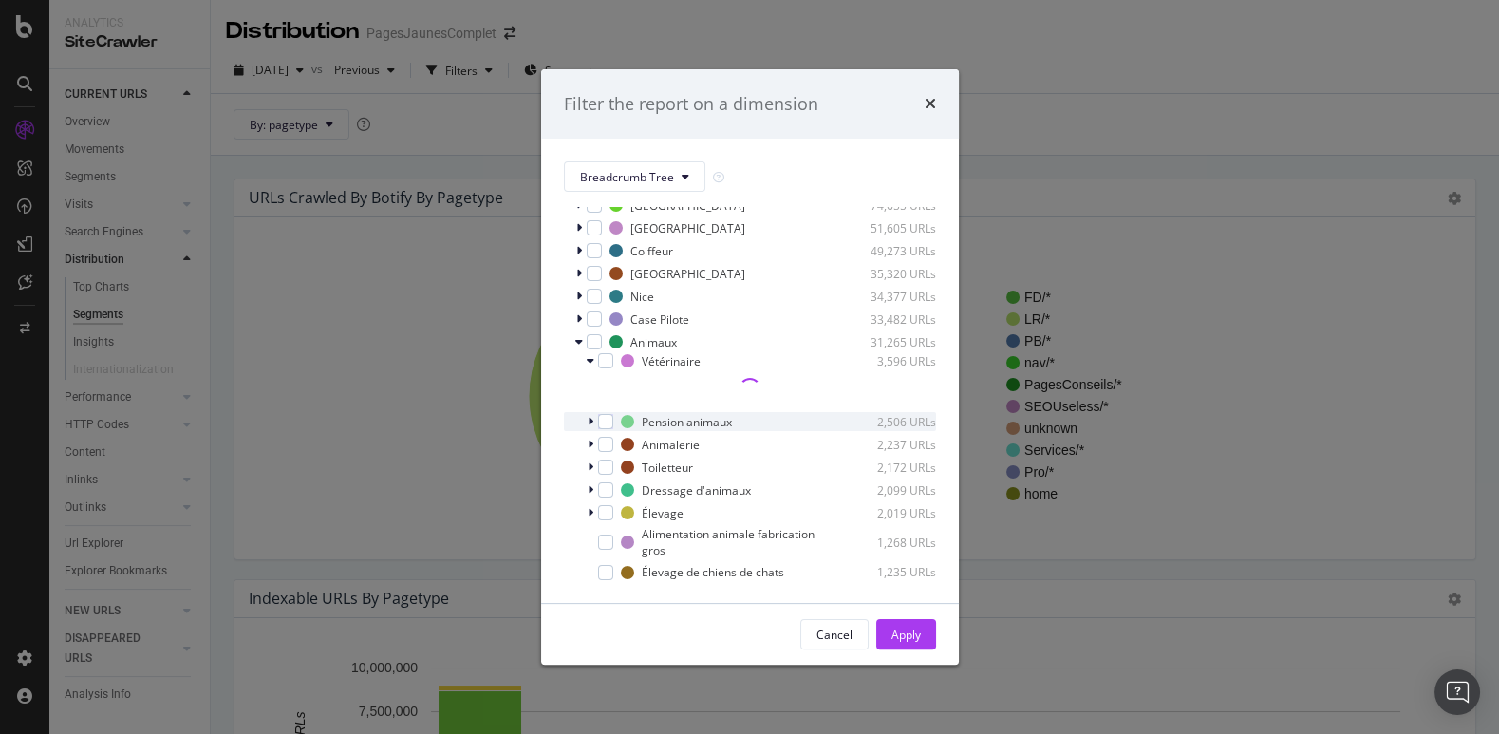
click at [592, 419] on icon "modal" at bounding box center [591, 421] width 6 height 11
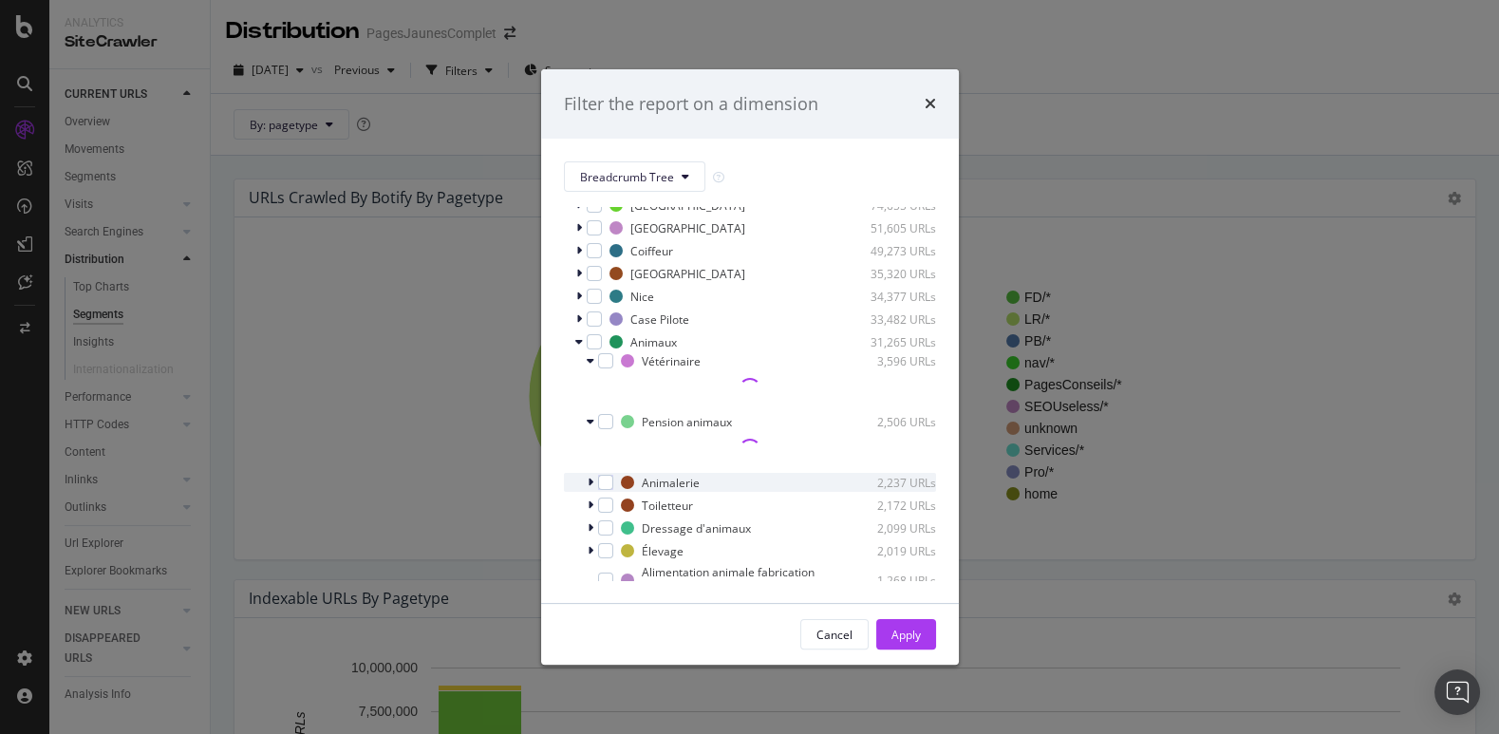
click at [592, 480] on icon "modal" at bounding box center [591, 482] width 6 height 11
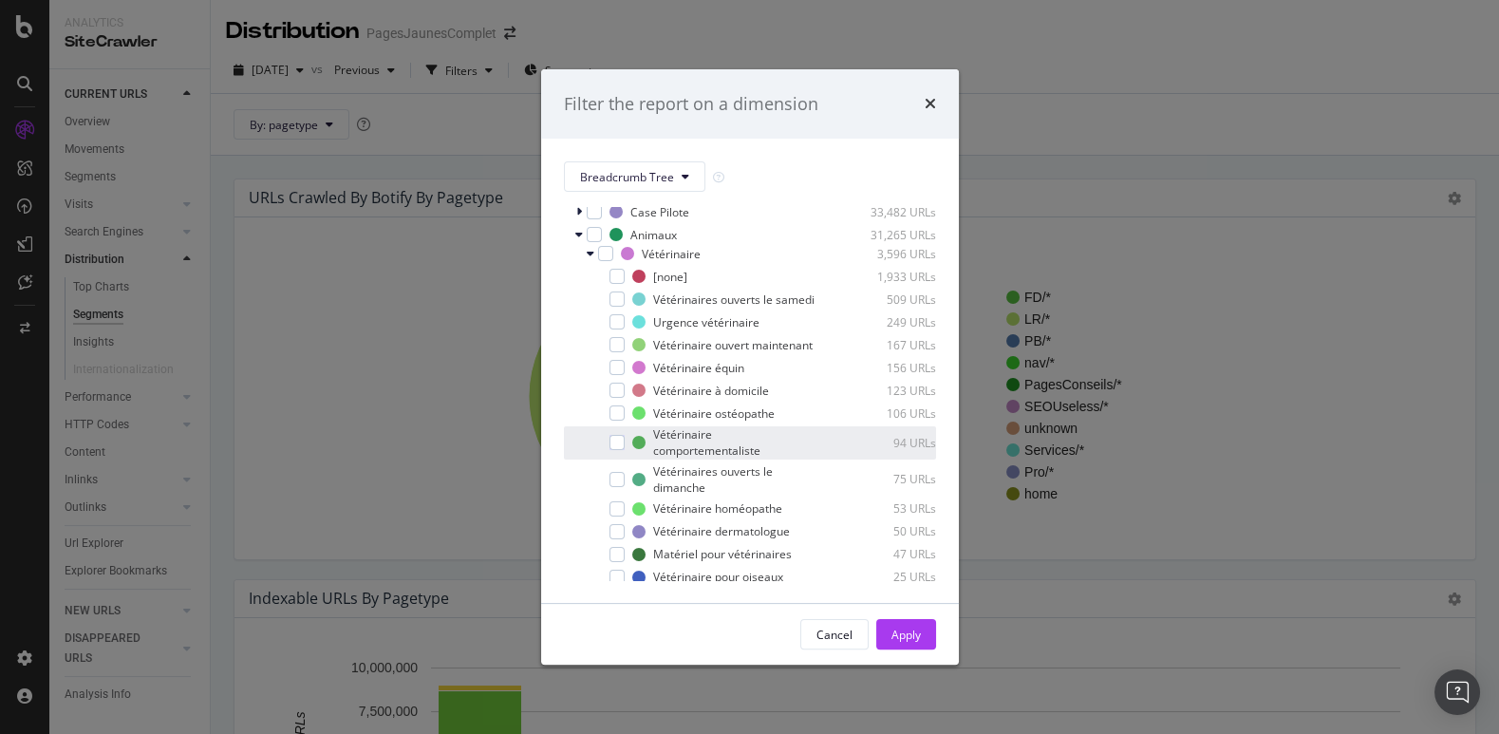
scroll to position [414, 0]
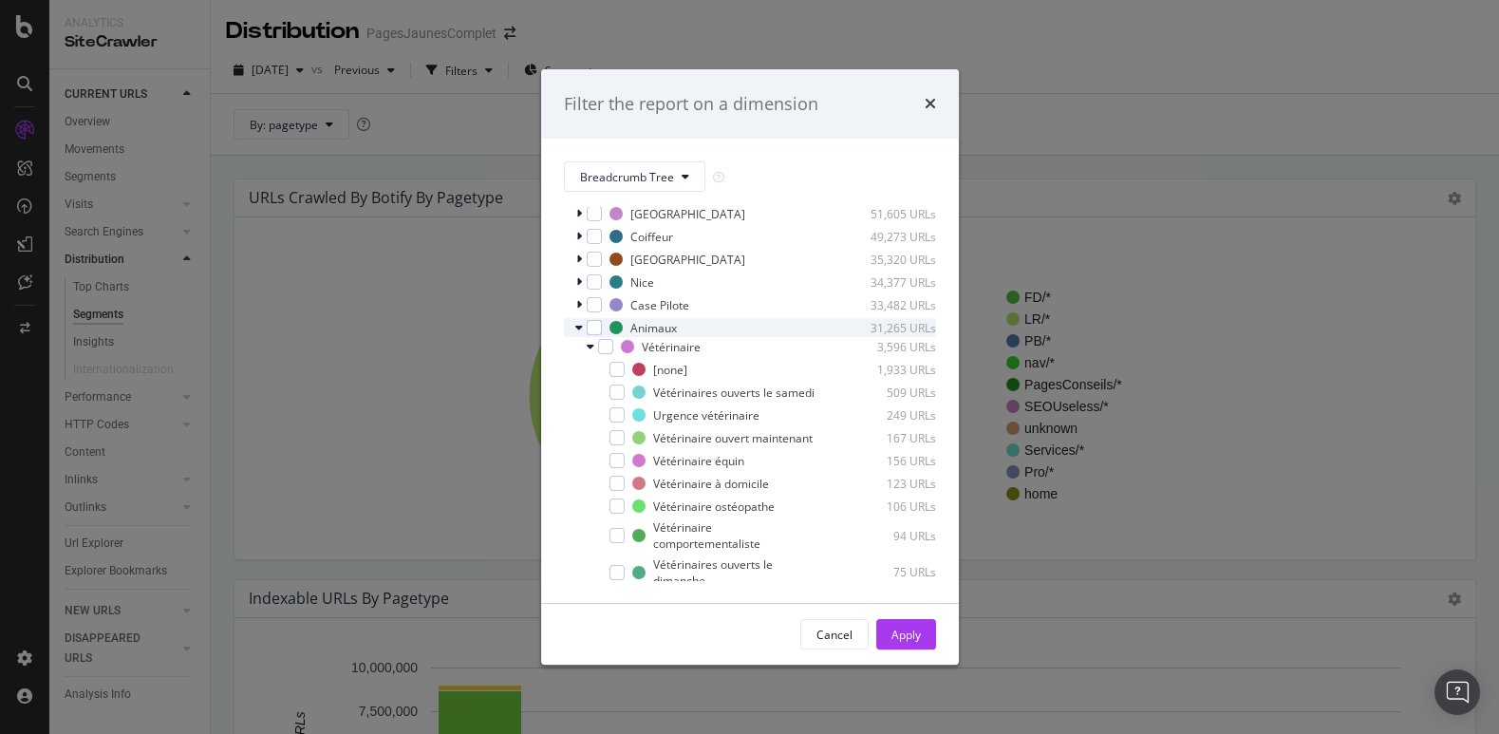
click at [577, 328] on icon "modal" at bounding box center [579, 327] width 8 height 11
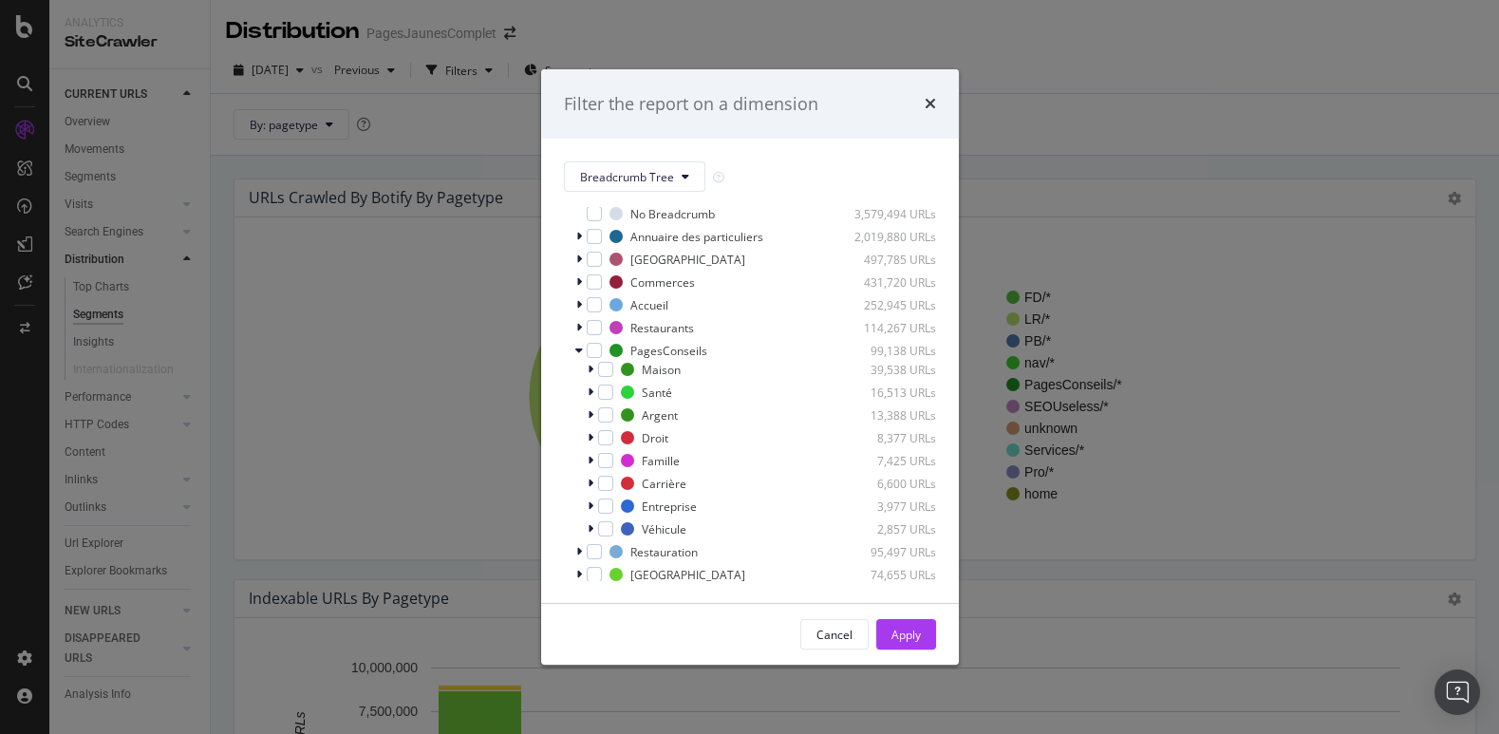
scroll to position [0, 0]
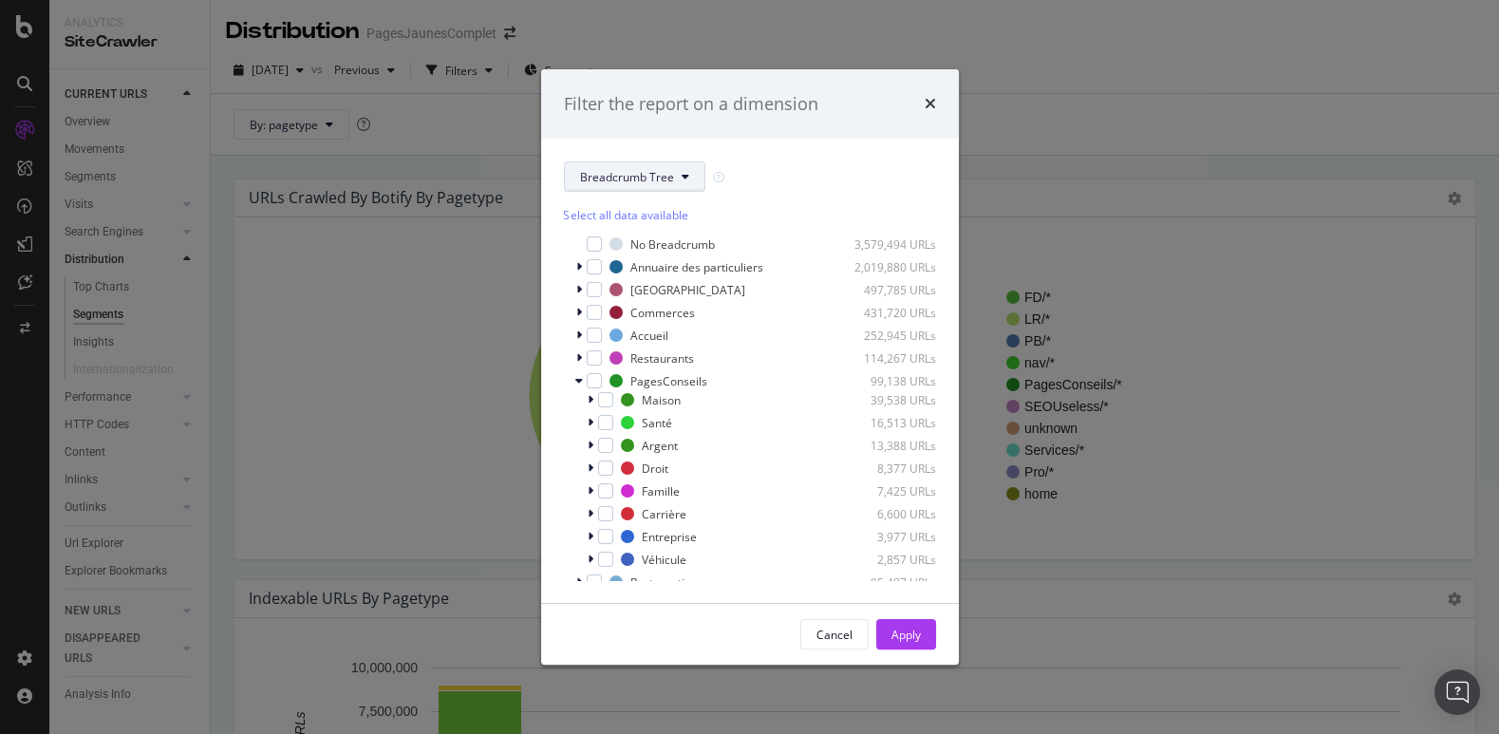
click at [678, 176] on button "Breadcrumb Tree" at bounding box center [634, 176] width 141 height 30
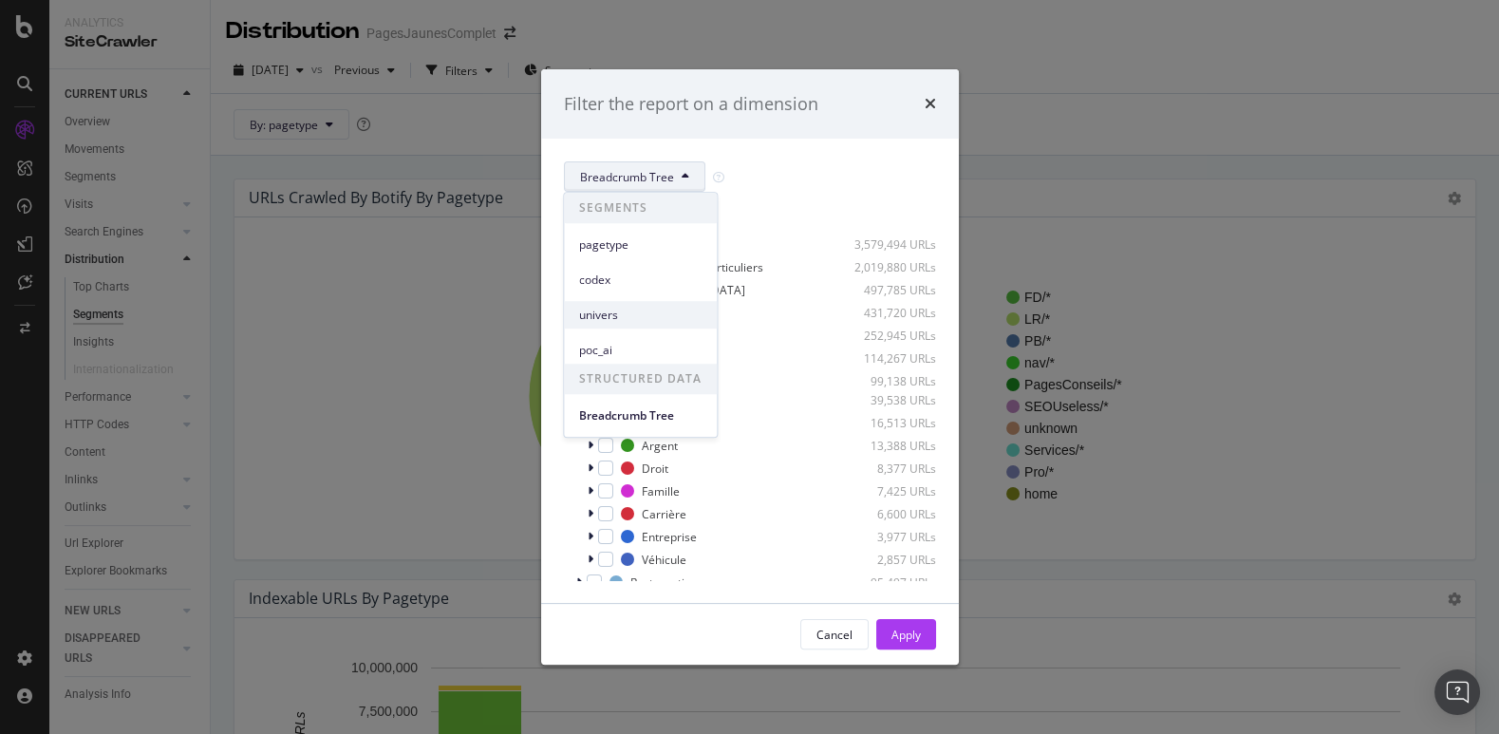
click at [614, 316] on span "univers" at bounding box center [640, 315] width 123 height 17
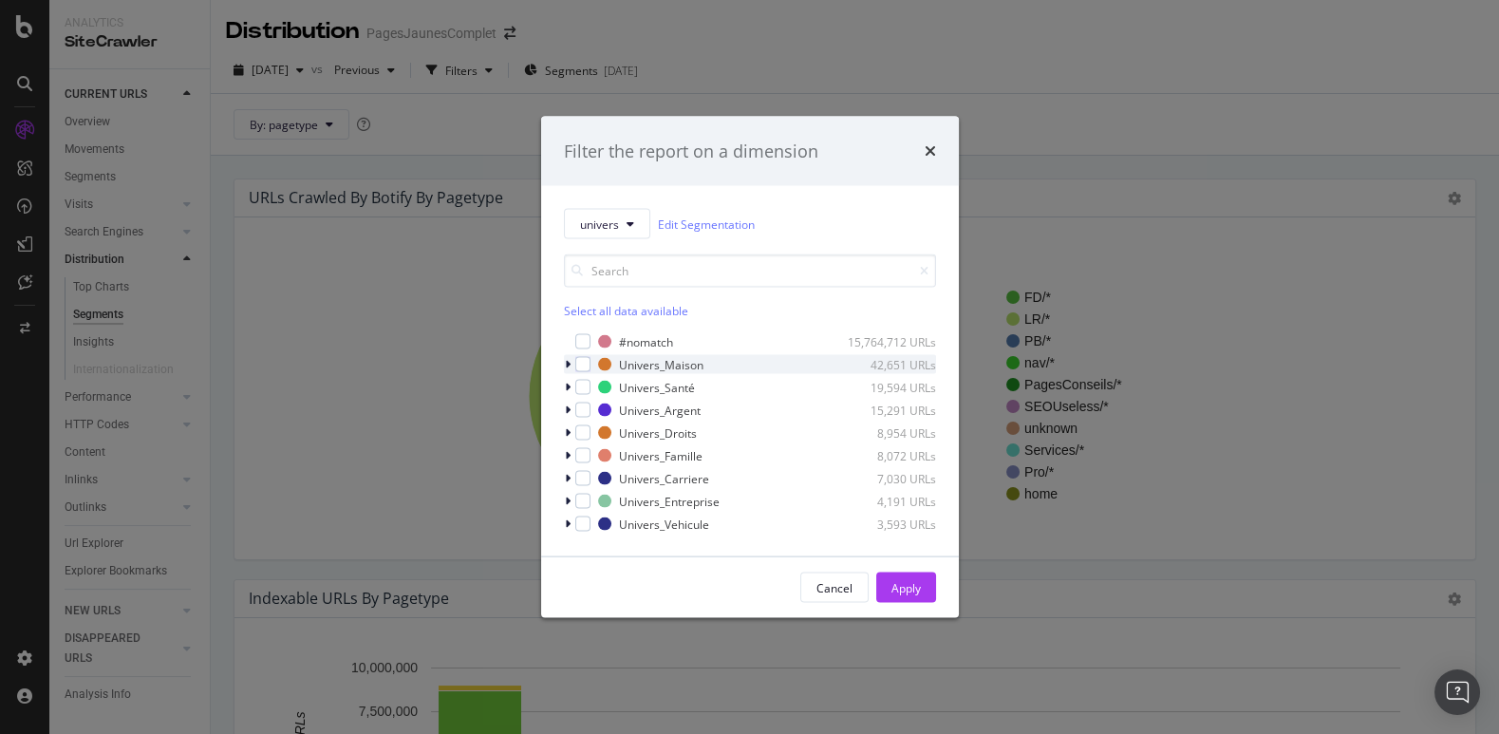
click at [568, 364] on icon "modal" at bounding box center [568, 364] width 6 height 11
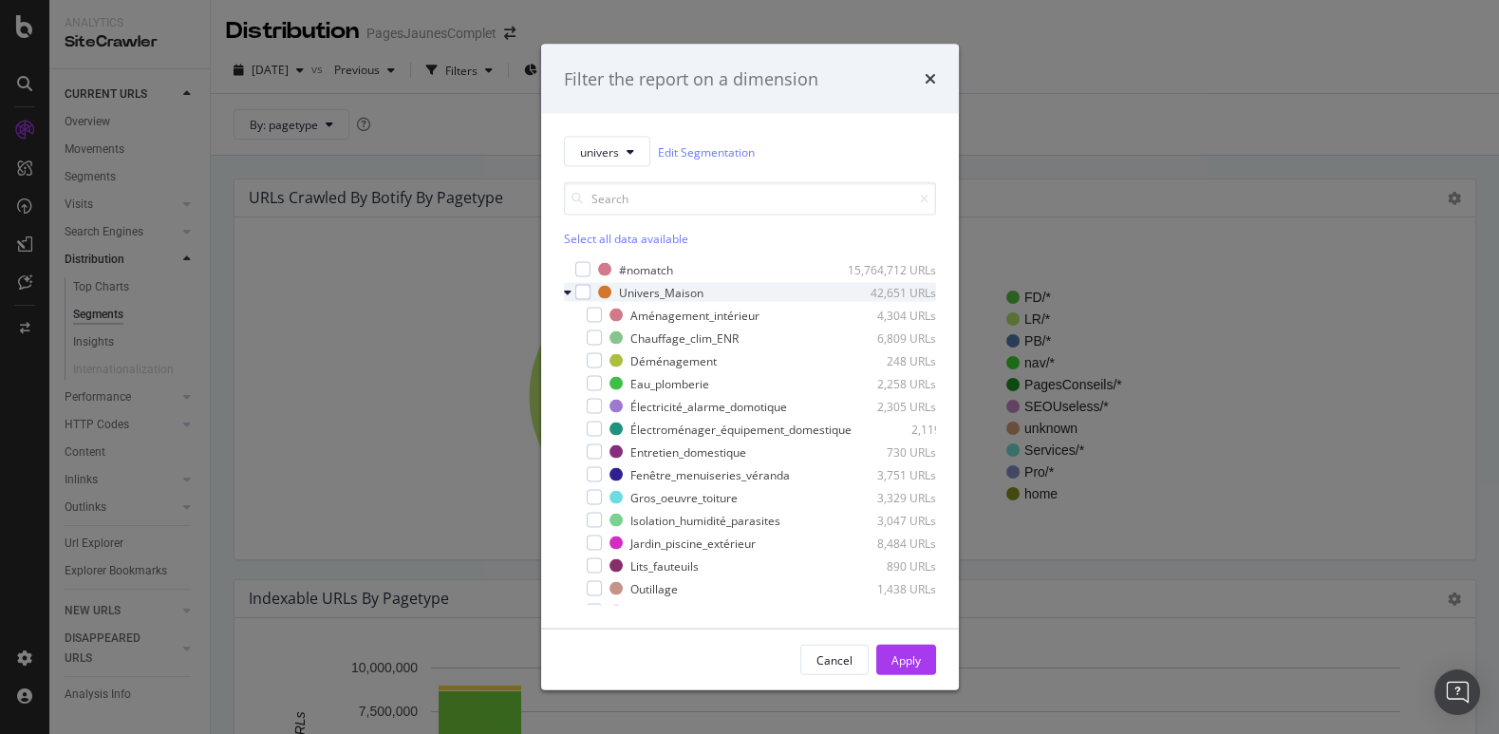
click at [569, 293] on icon "modal" at bounding box center [568, 292] width 8 height 11
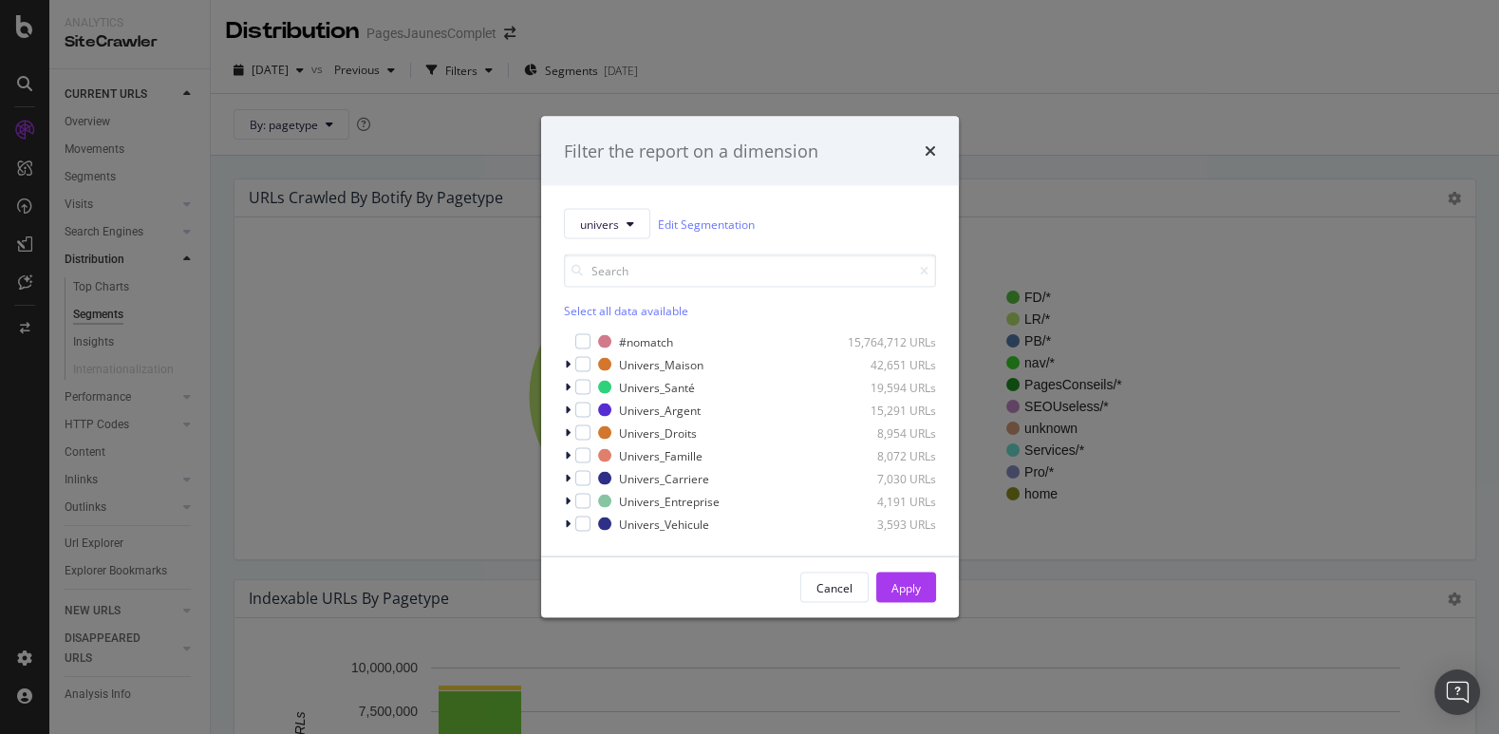
click at [643, 308] on div "Select all data available" at bounding box center [750, 311] width 372 height 16
click at [643, 308] on div "Unselect all data available" at bounding box center [750, 311] width 372 height 16
click at [627, 220] on icon "modal" at bounding box center [631, 223] width 8 height 11
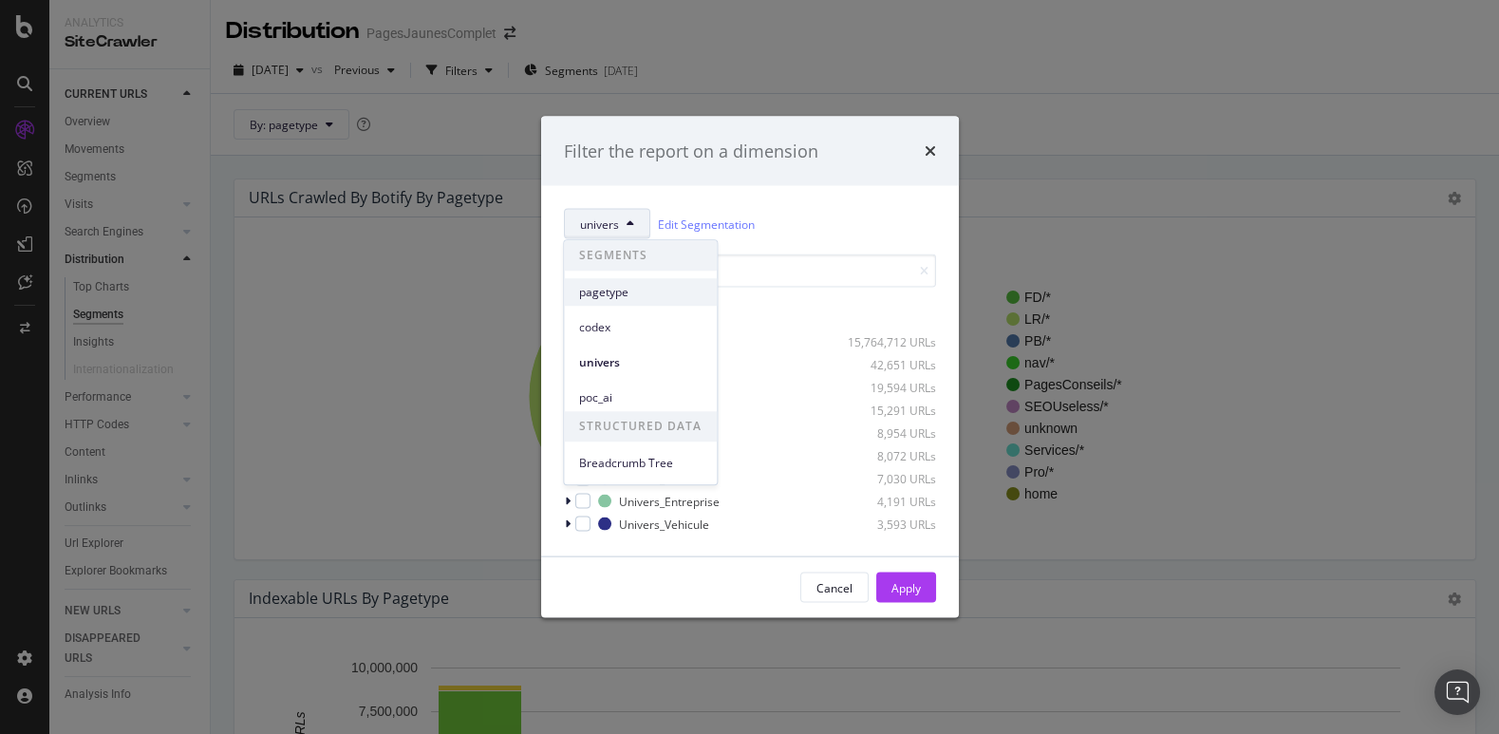
click at [613, 291] on span "pagetype" at bounding box center [640, 292] width 123 height 17
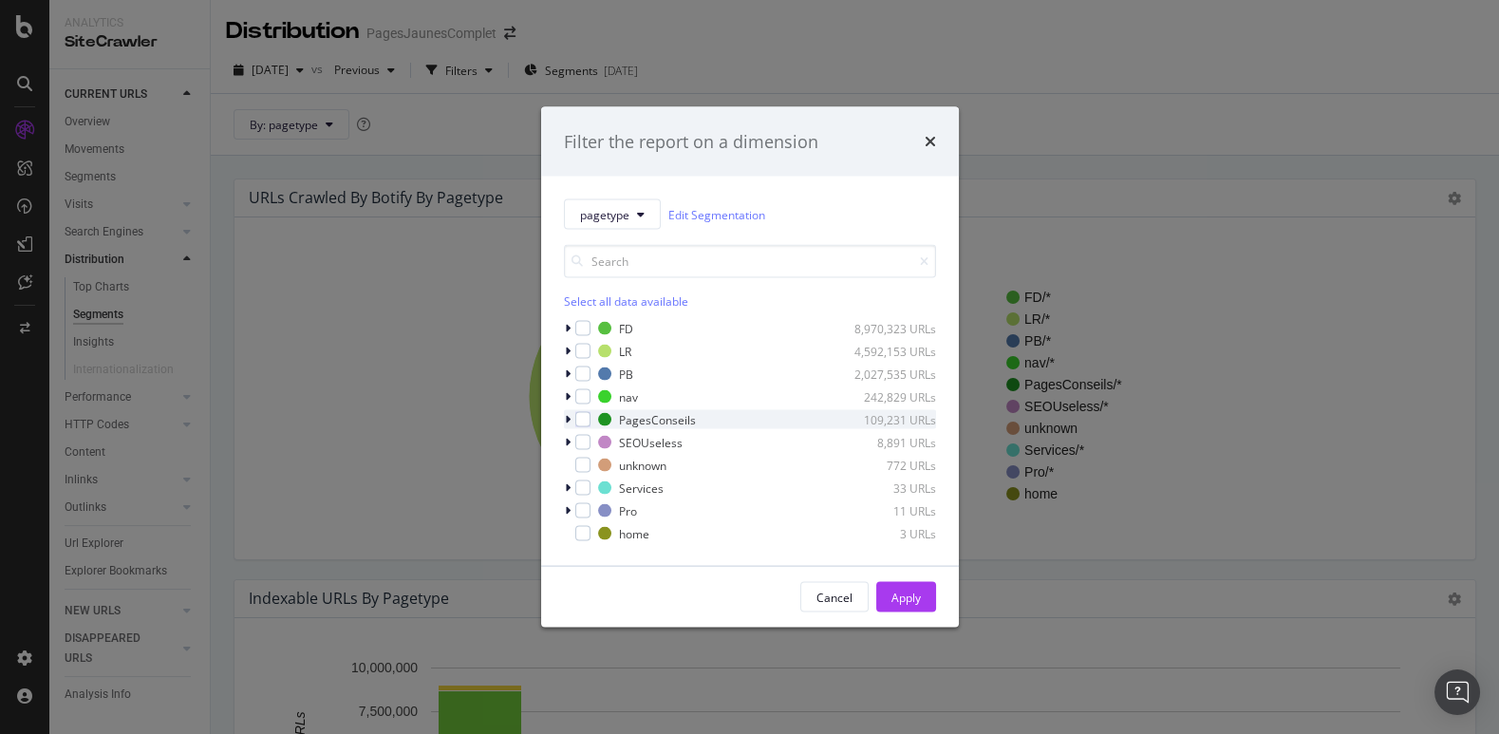
click at [570, 419] on div "modal" at bounding box center [569, 419] width 11 height 19
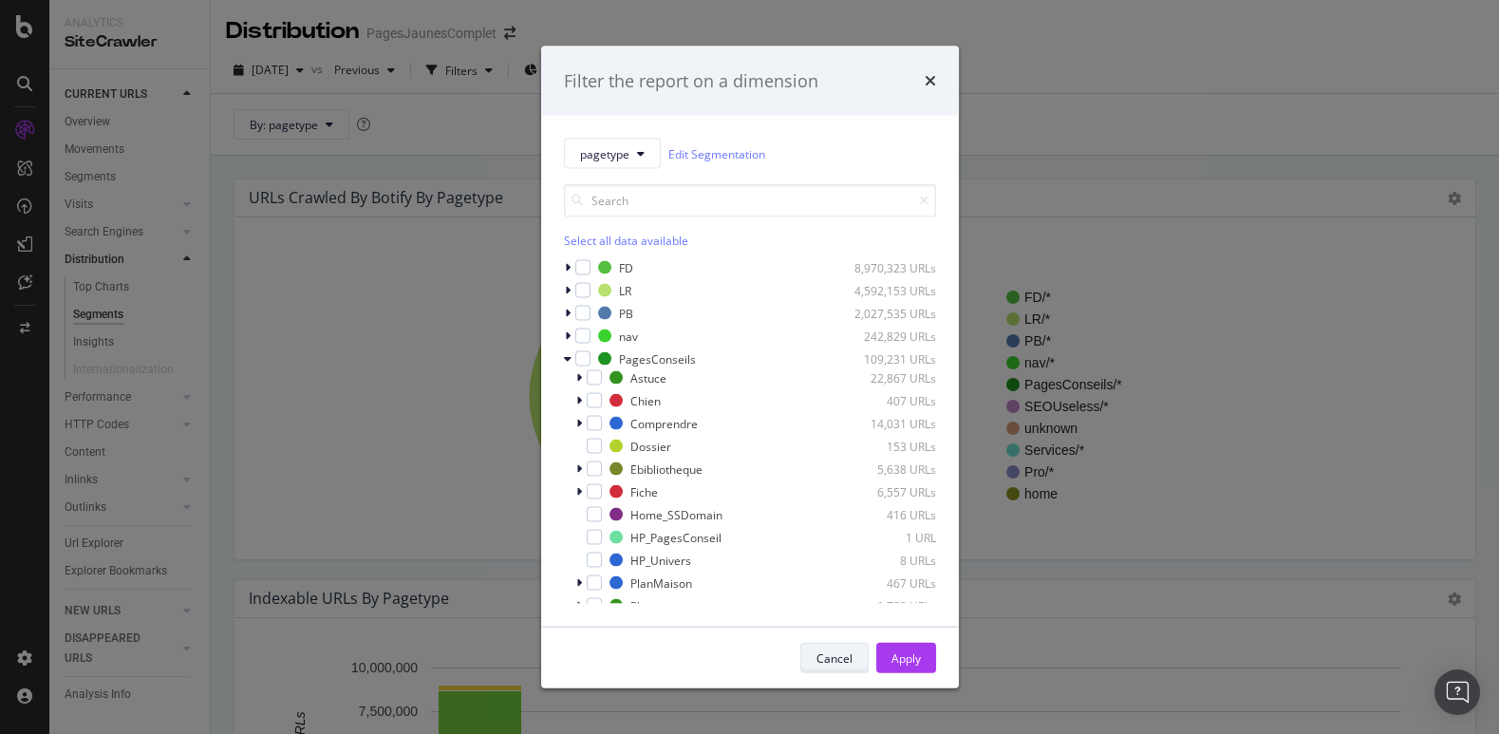
click at [827, 650] on div "Cancel" at bounding box center [835, 658] width 36 height 16
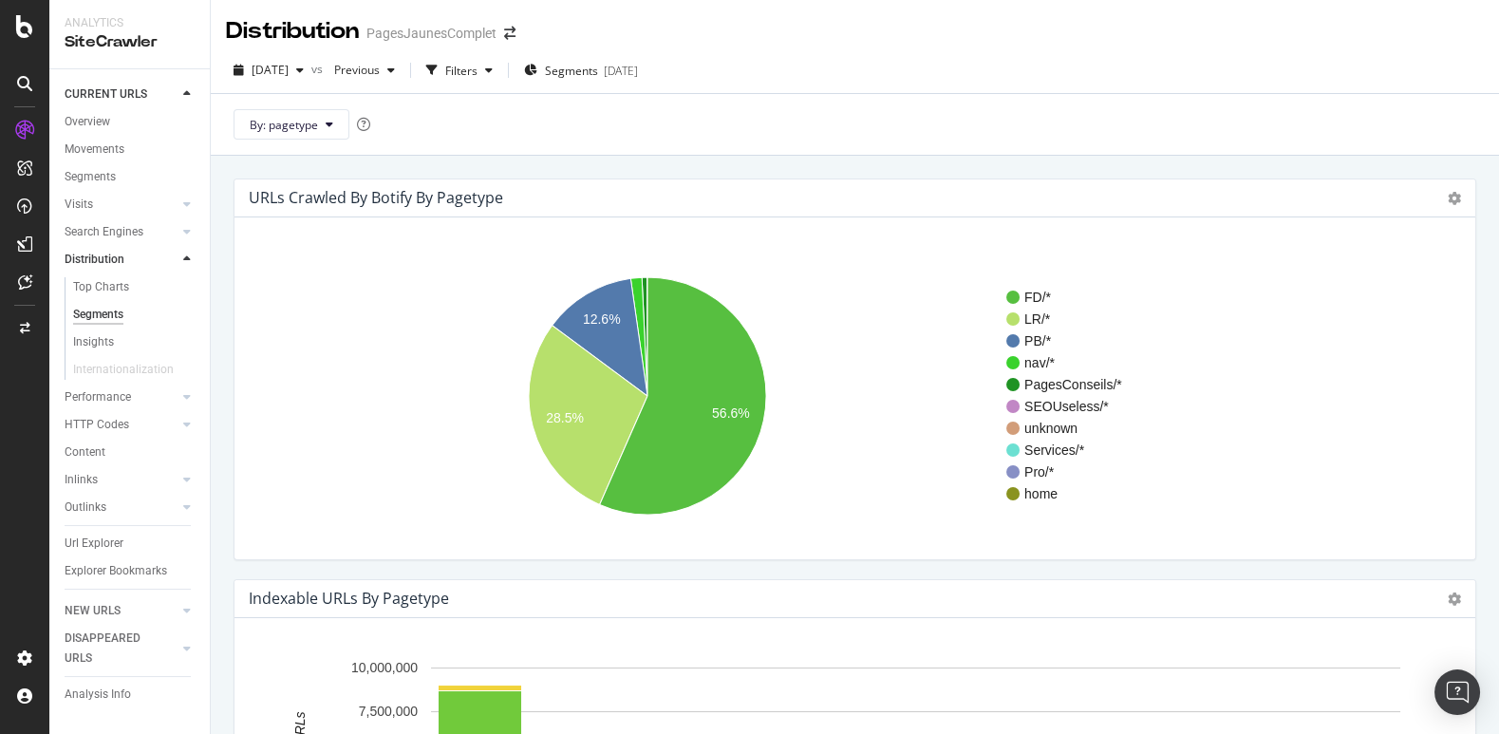
click at [29, 32] on icon at bounding box center [24, 26] width 17 height 23
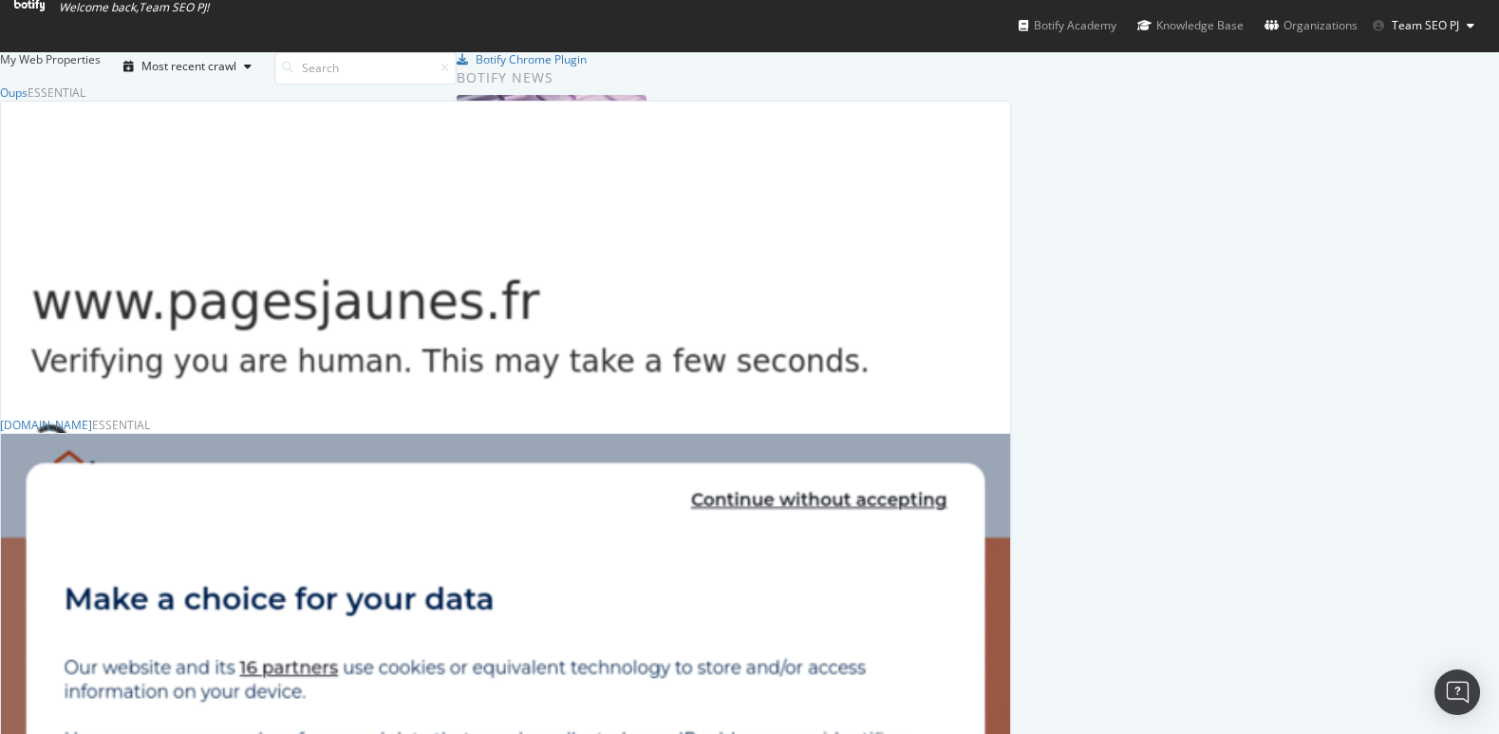
scroll to position [623, 0]
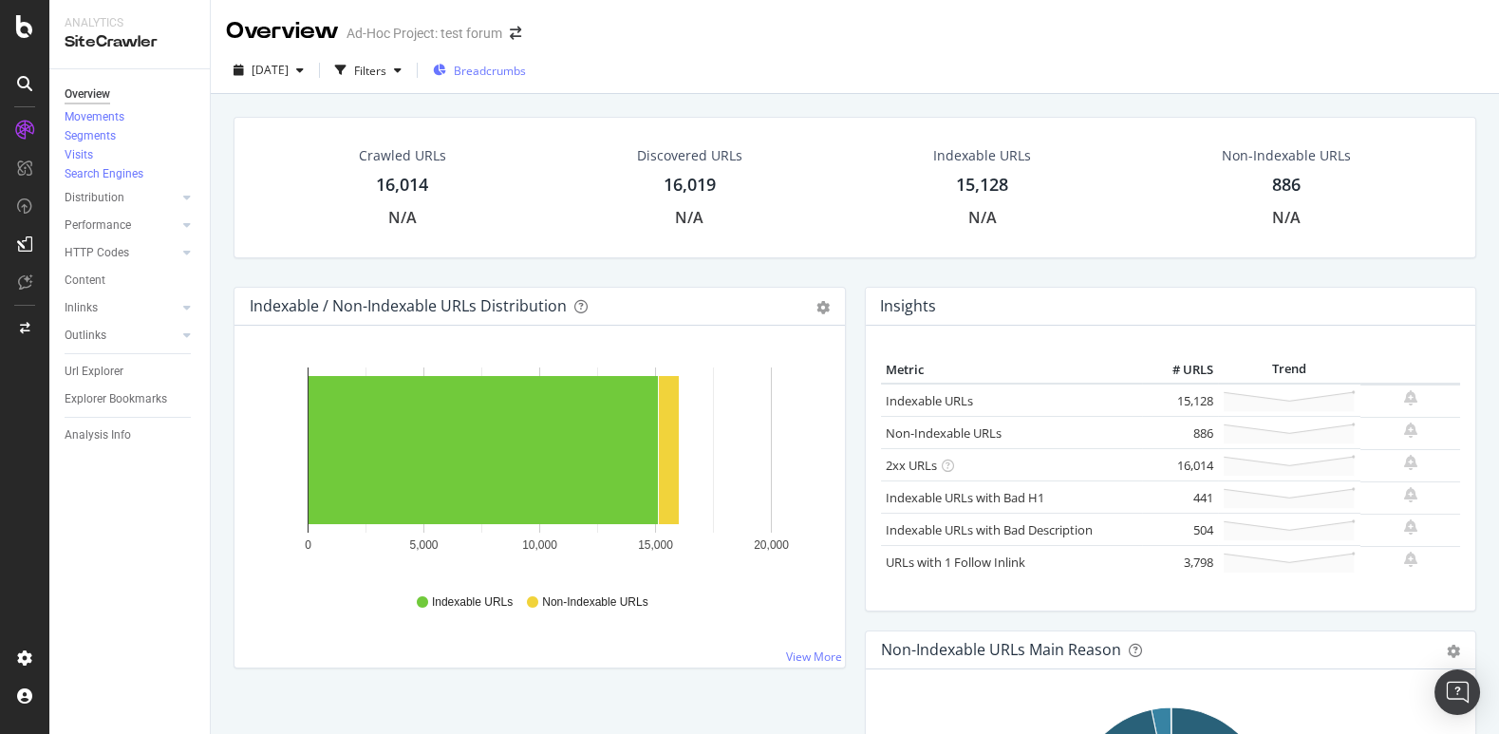
click at [526, 66] on span "Breadcrumbs" at bounding box center [490, 71] width 72 height 16
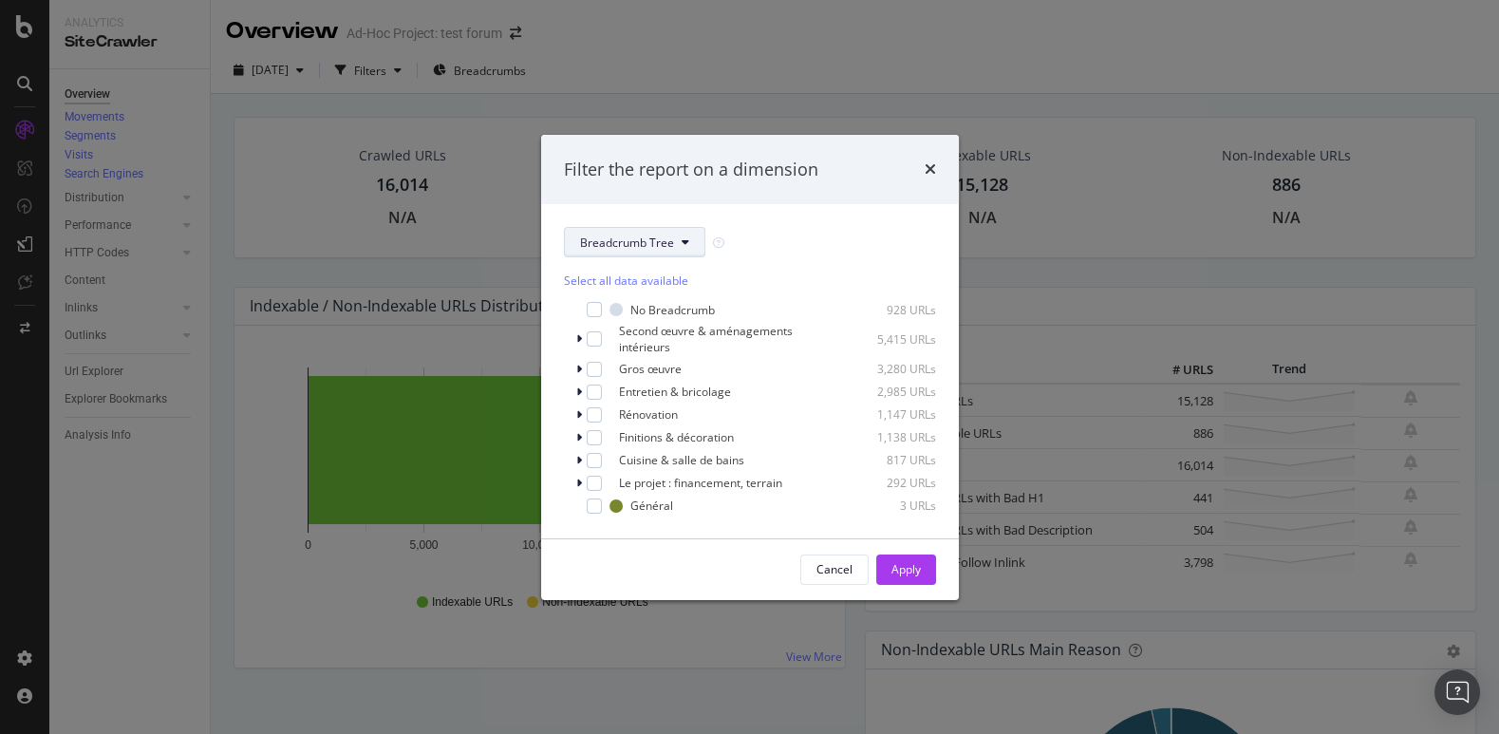
click at [682, 241] on icon "modal" at bounding box center [686, 241] width 8 height 11
click at [634, 382] on span "Breadcrumb Tree" at bounding box center [640, 376] width 123 height 17
click at [579, 482] on icon "modal" at bounding box center [579, 483] width 6 height 11
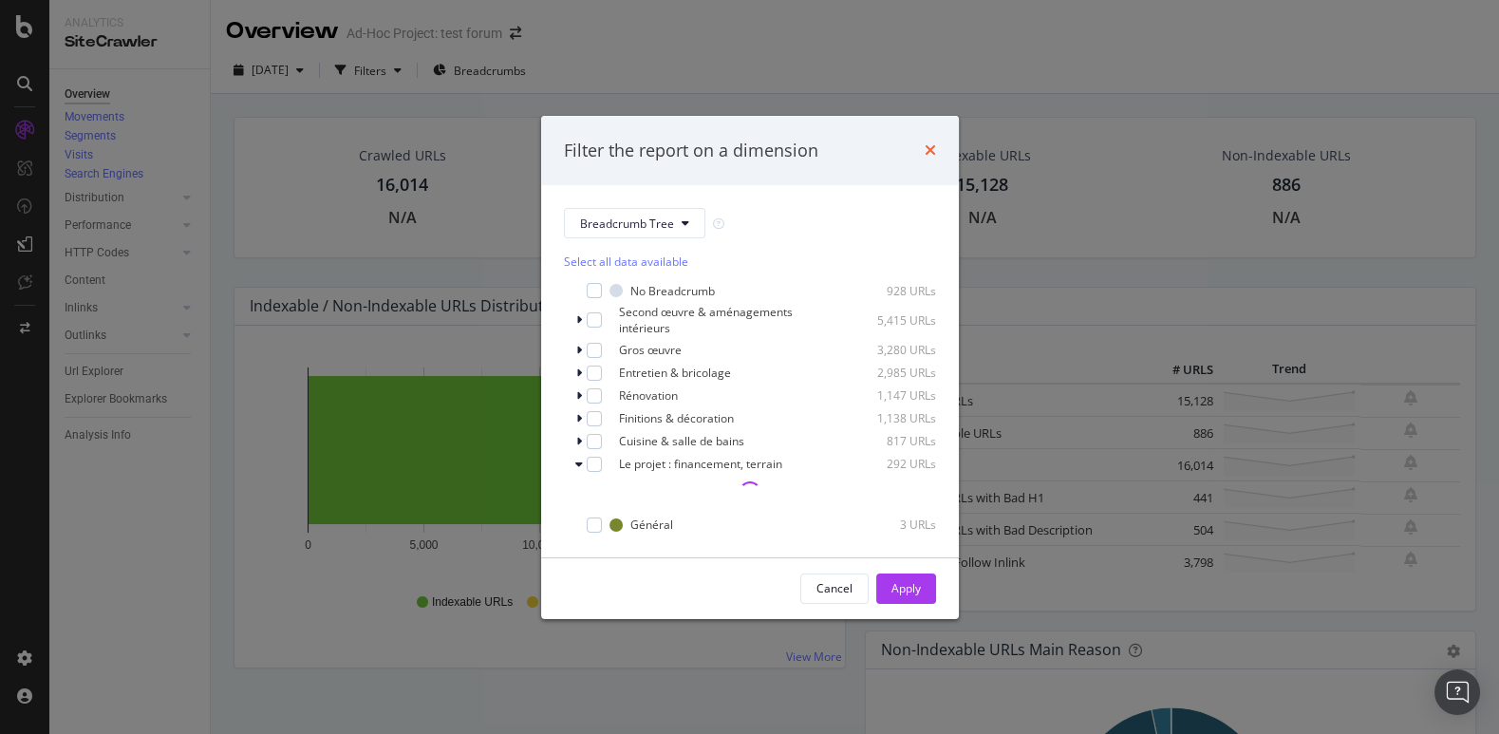
click at [928, 153] on icon "times" at bounding box center [930, 149] width 11 height 15
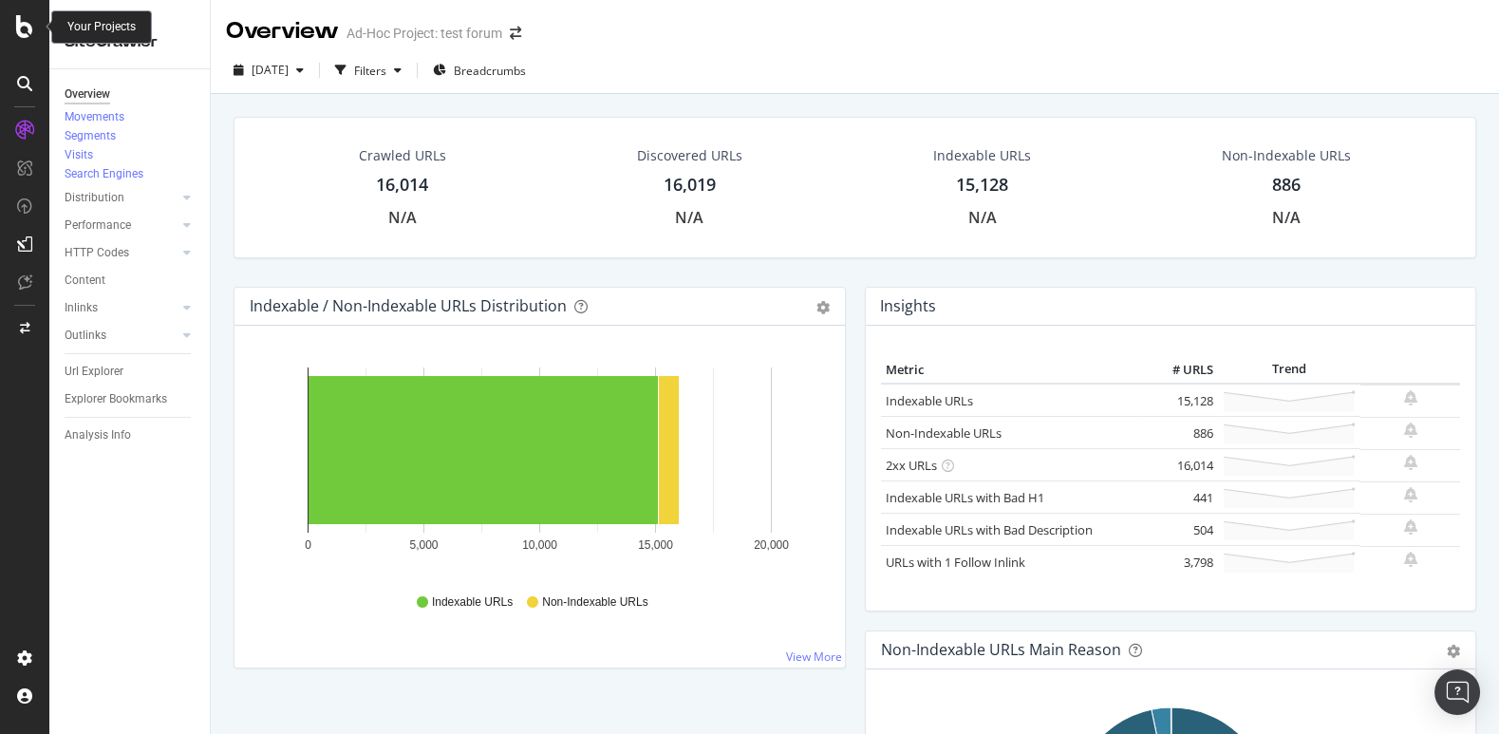
click at [16, 23] on icon at bounding box center [24, 26] width 17 height 23
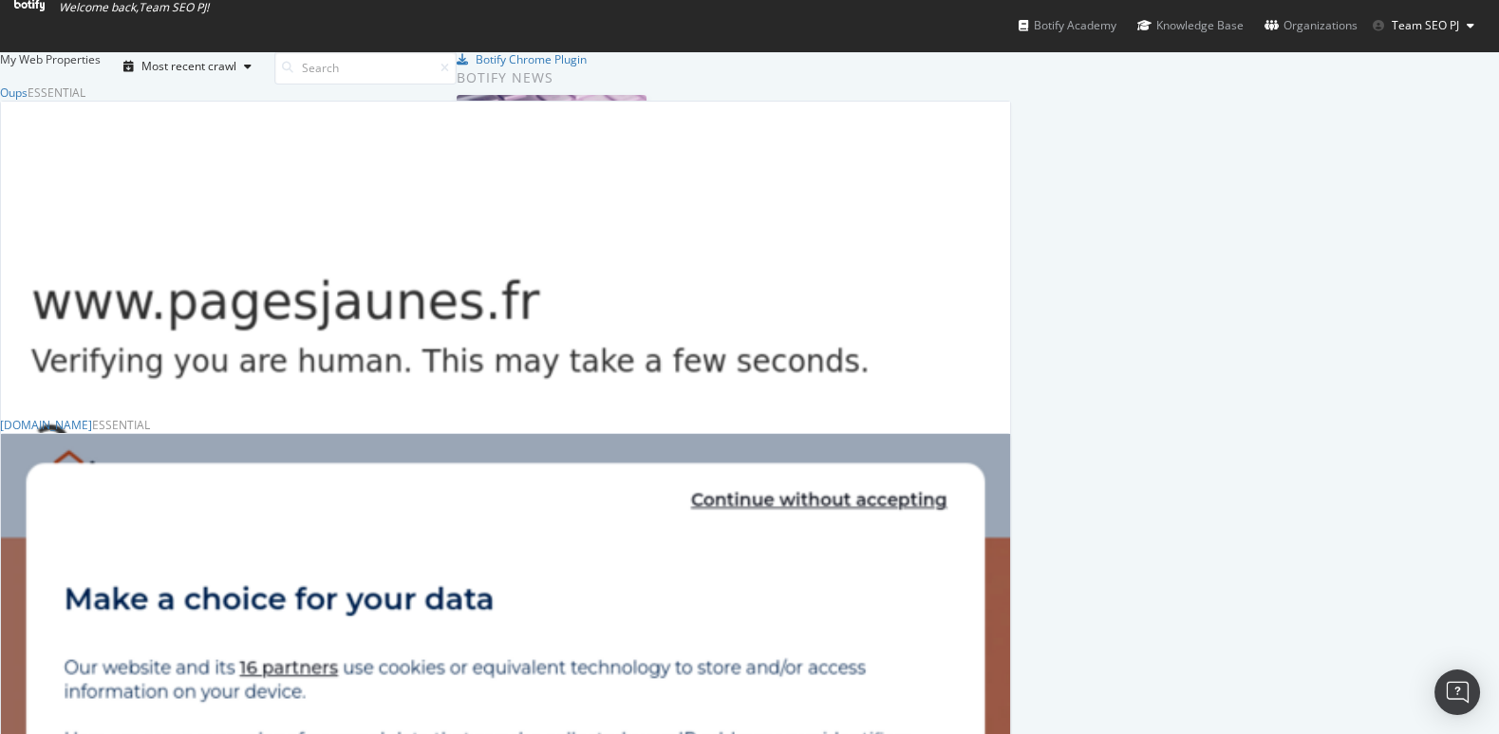
scroll to position [479, 0]
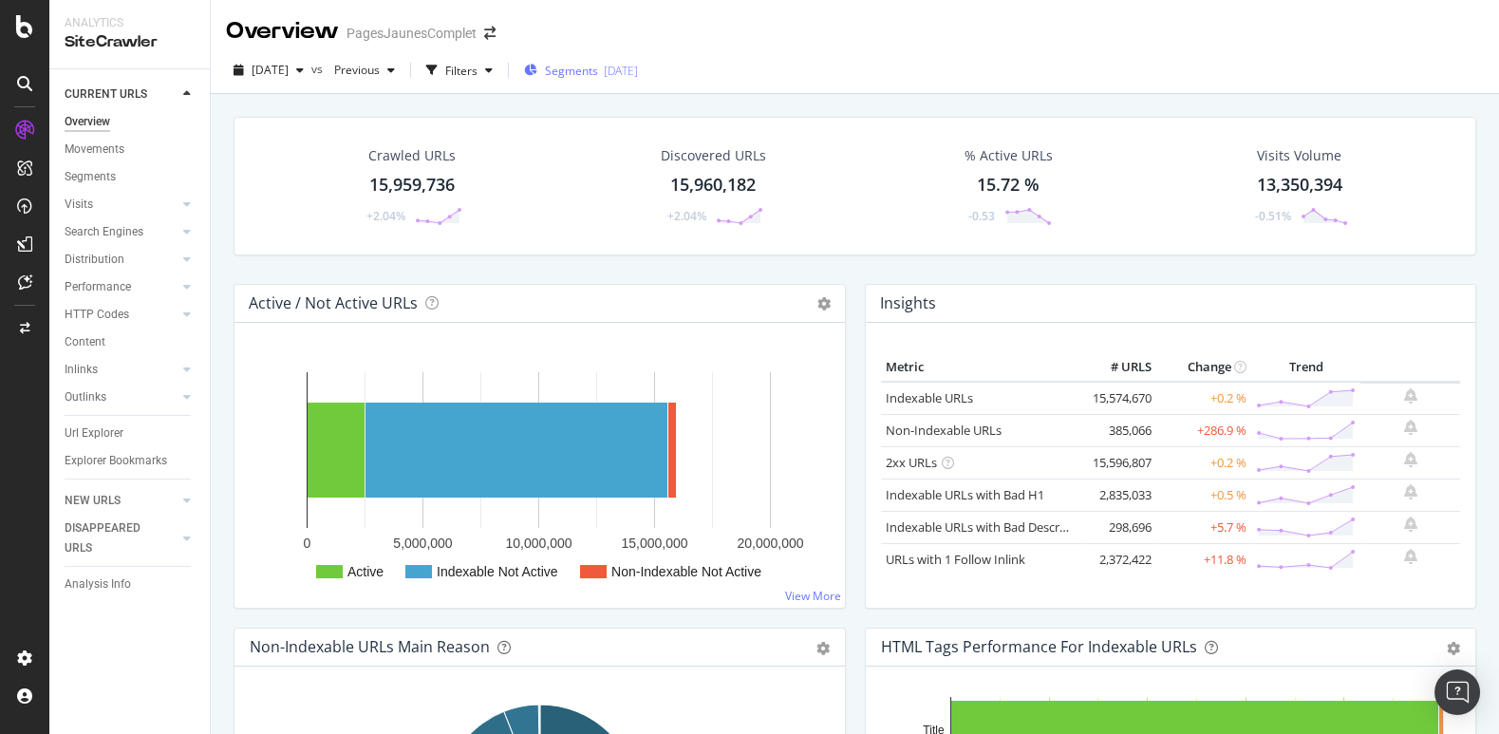
click at [598, 73] on span "Segments" at bounding box center [571, 71] width 53 height 16
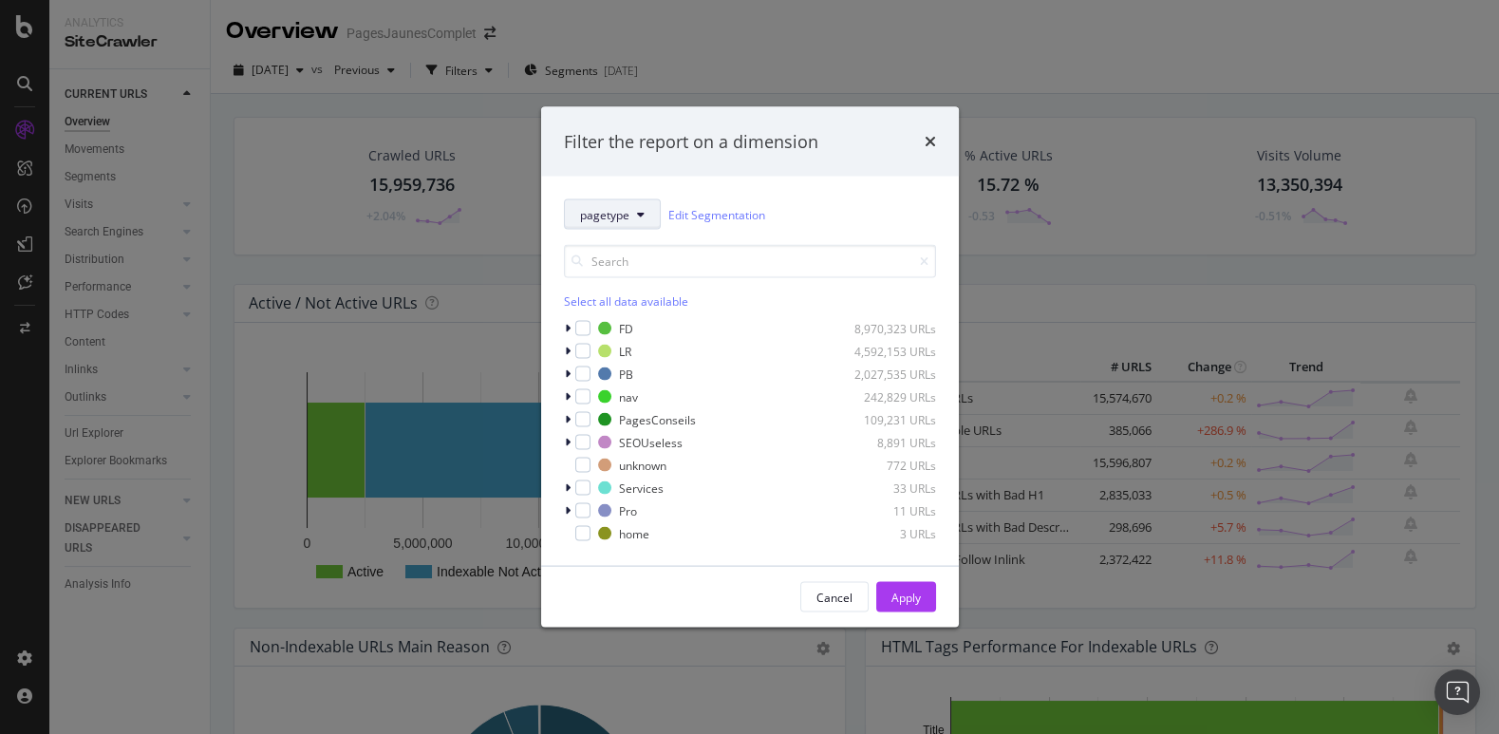
click at [642, 221] on button "pagetype" at bounding box center [612, 214] width 97 height 30
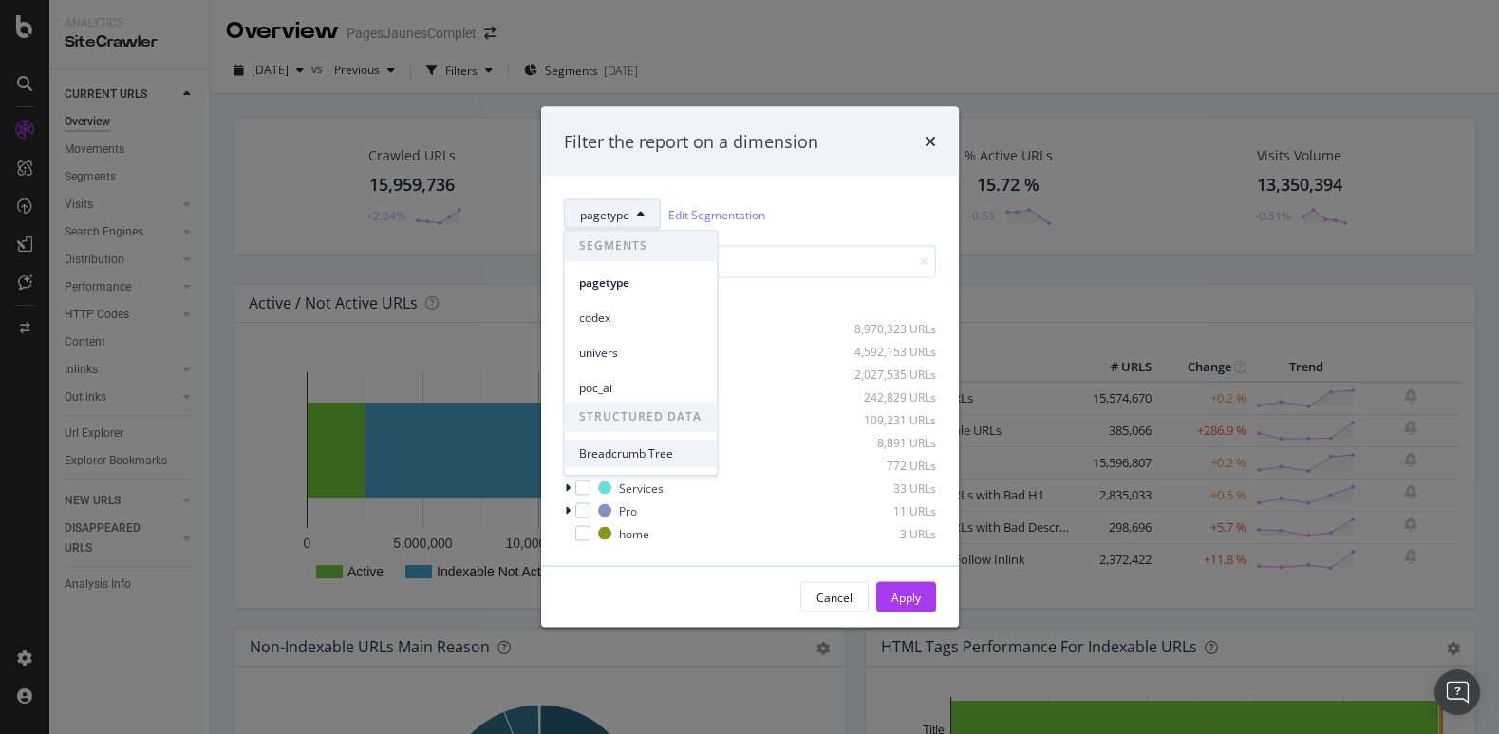
click at [617, 452] on span "Breadcrumb Tree" at bounding box center [640, 453] width 123 height 17
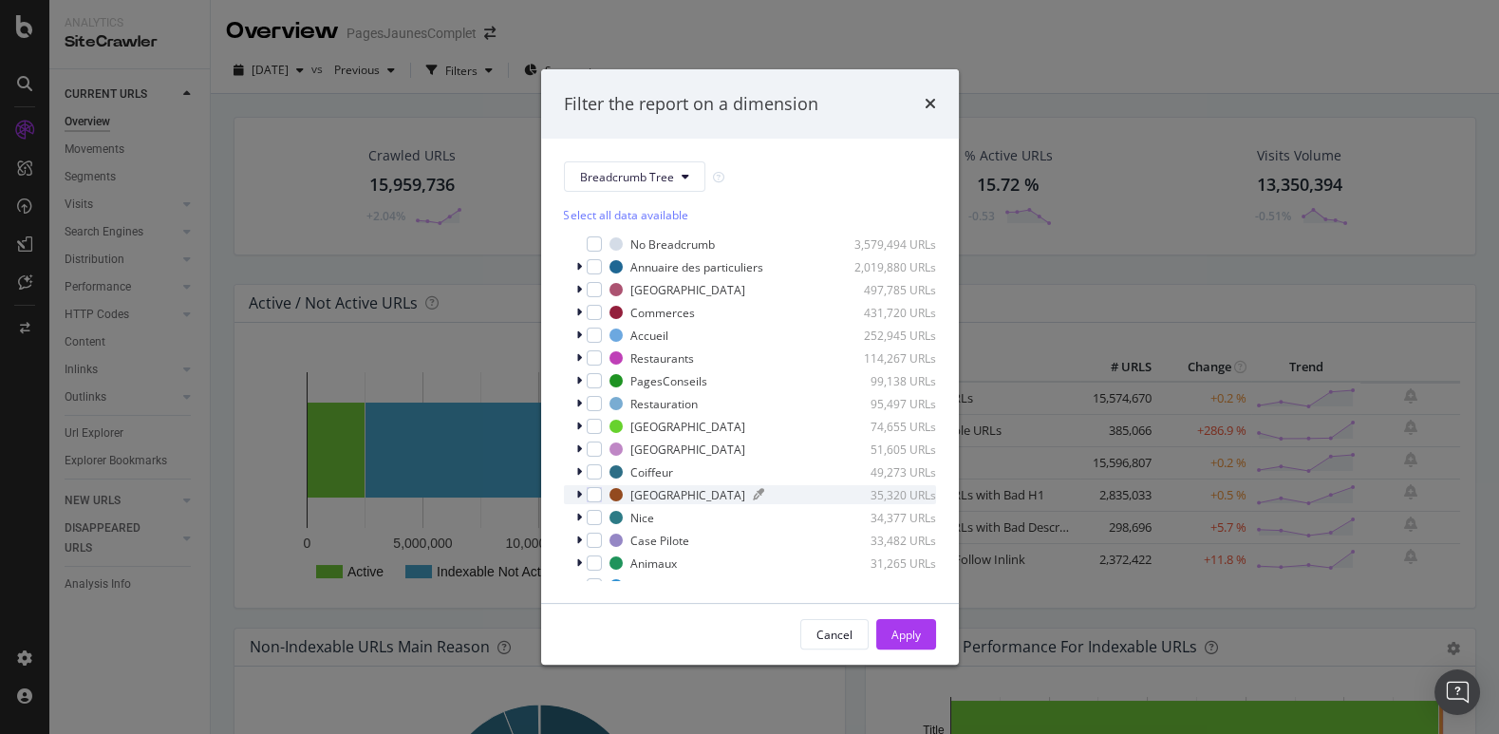
scroll to position [357, 0]
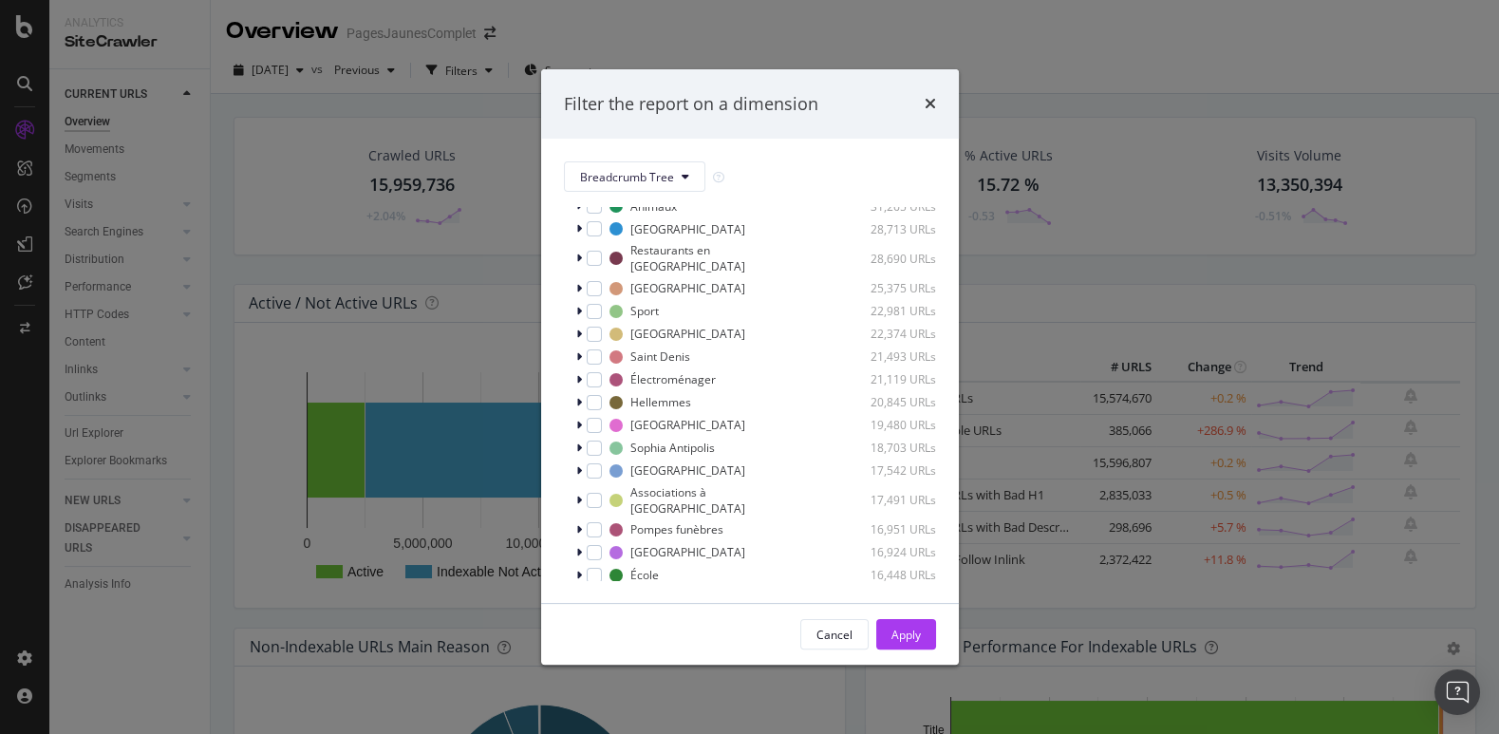
click at [634, 593] on span "Show 15 more" at bounding box center [614, 601] width 70 height 16
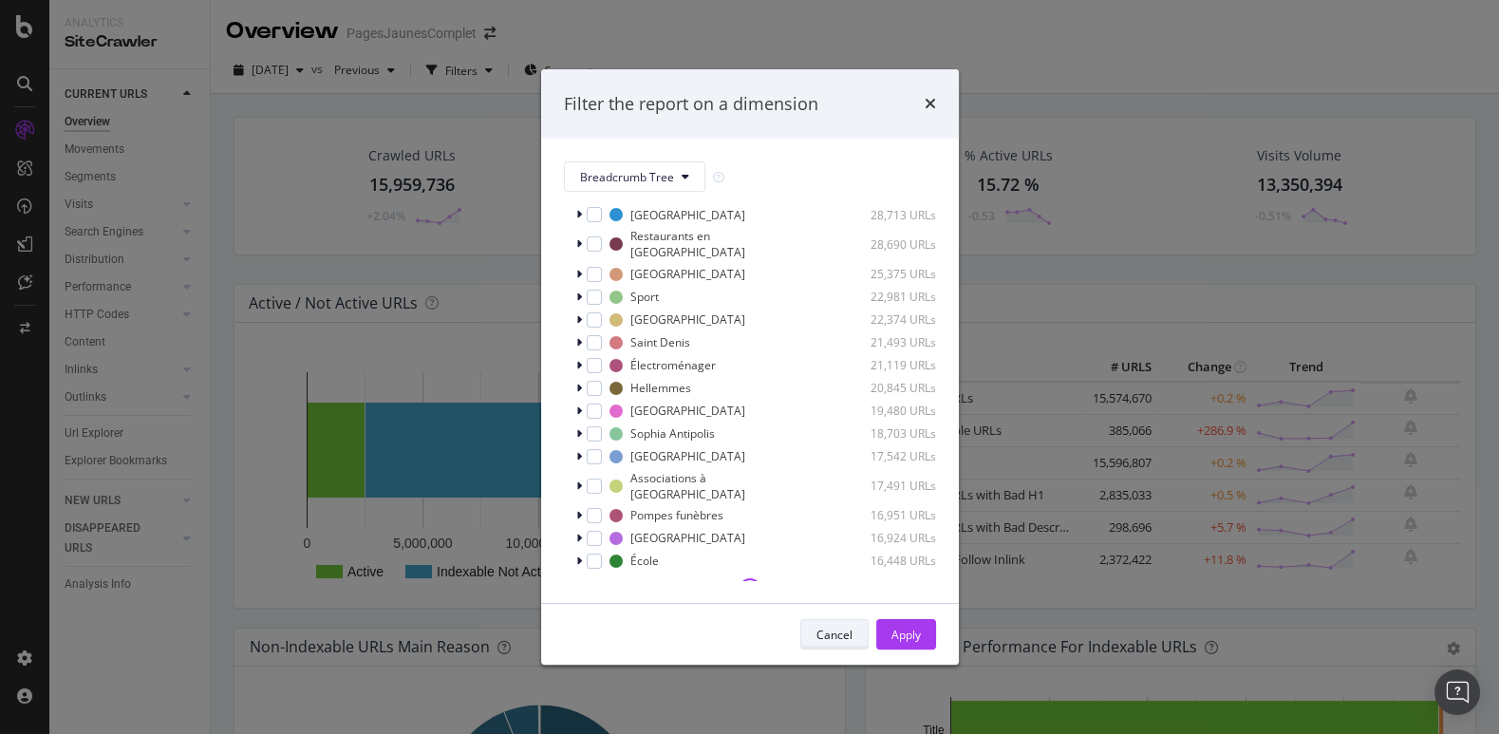
click at [830, 632] on div "Cancel" at bounding box center [835, 635] width 36 height 16
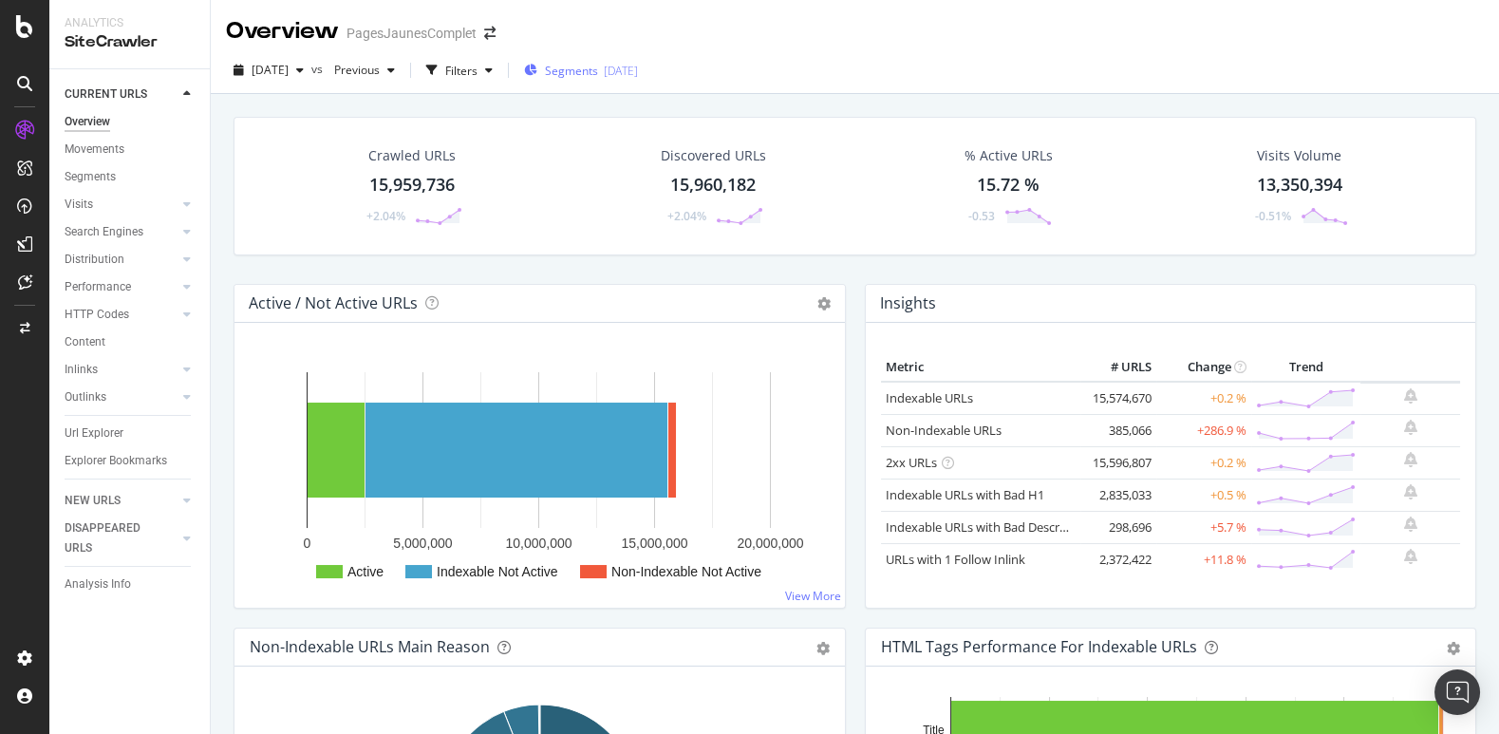
click at [598, 66] on span "Segments" at bounding box center [571, 71] width 53 height 16
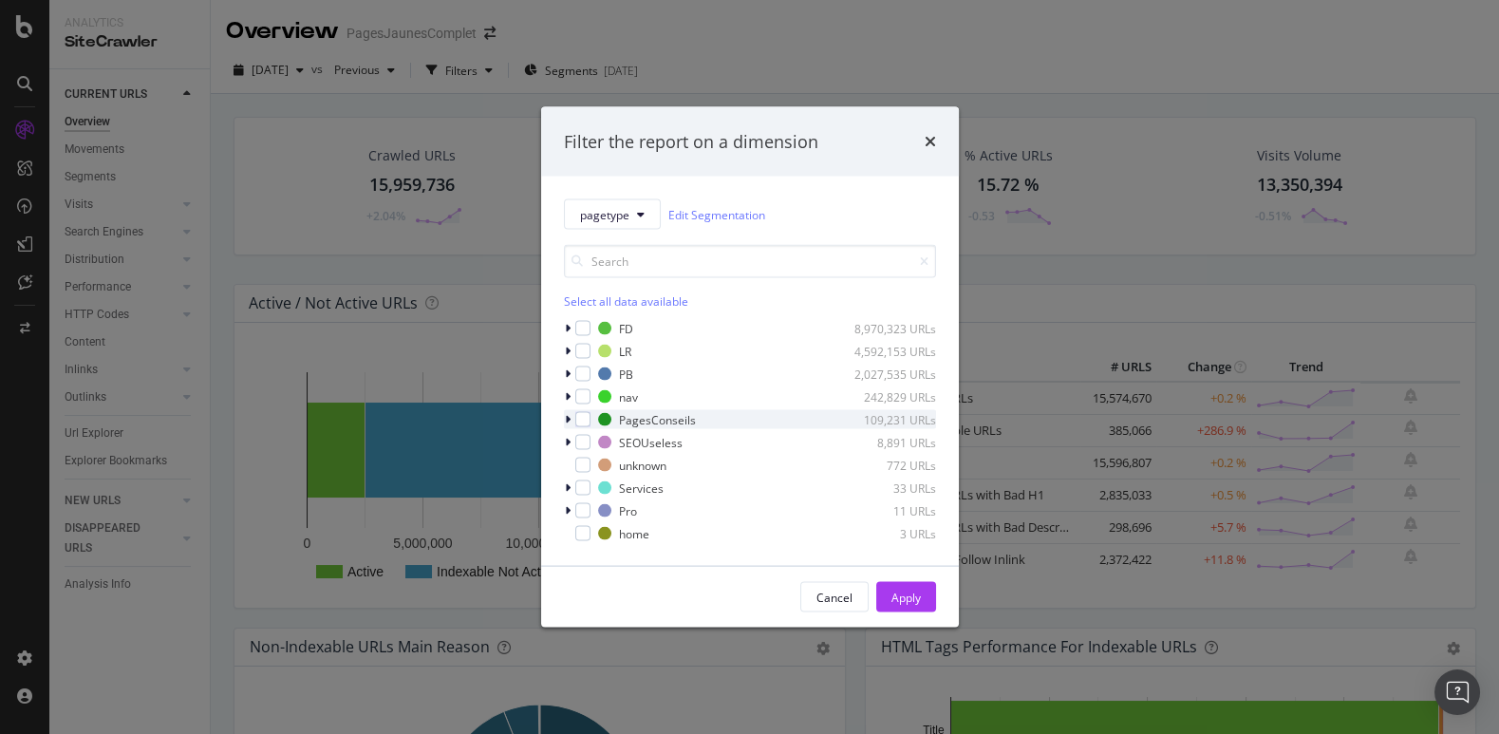
click at [591, 419] on div "PagesConseils 109,231 URLs" at bounding box center [750, 419] width 372 height 19
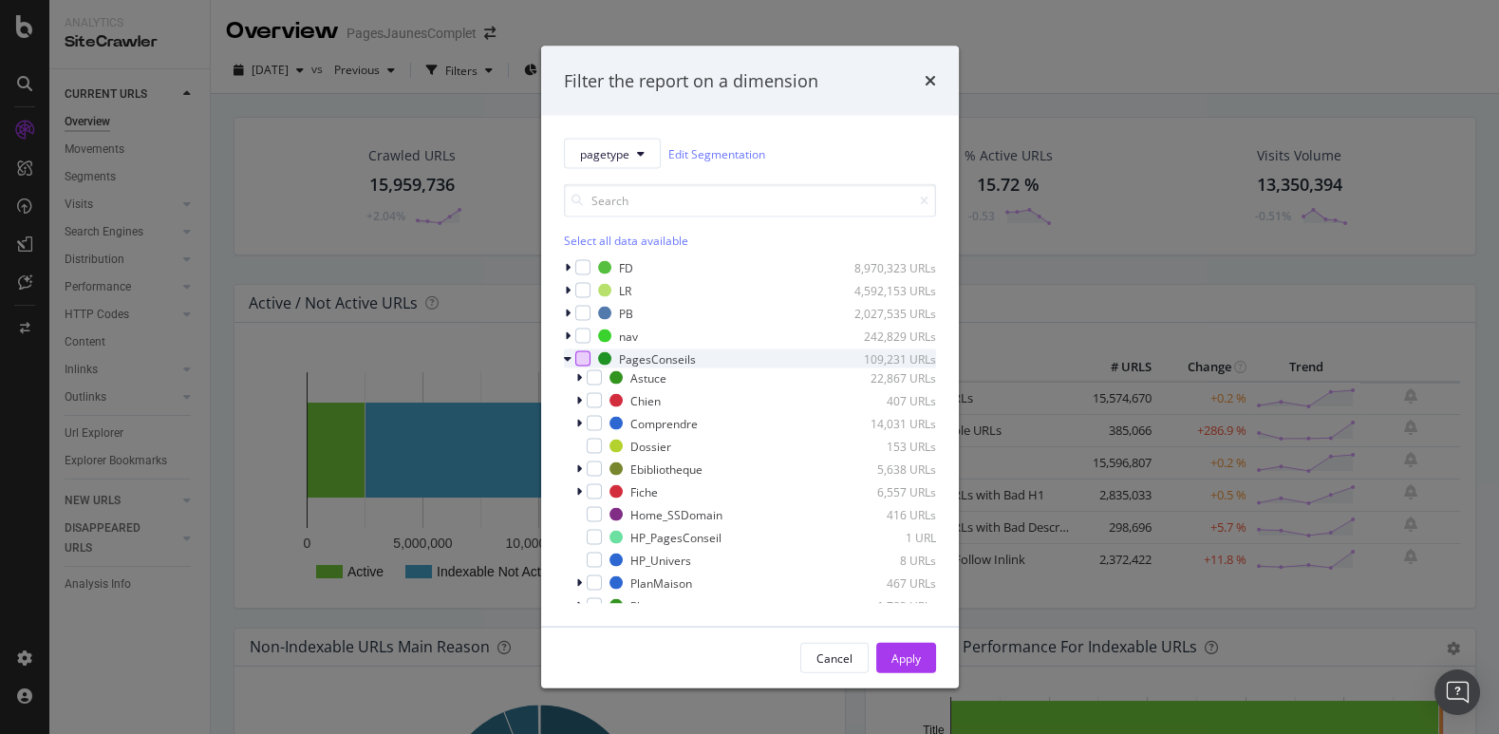
click at [586, 361] on div "modal" at bounding box center [582, 358] width 15 height 15
click at [901, 658] on div "Apply" at bounding box center [906, 658] width 29 height 16
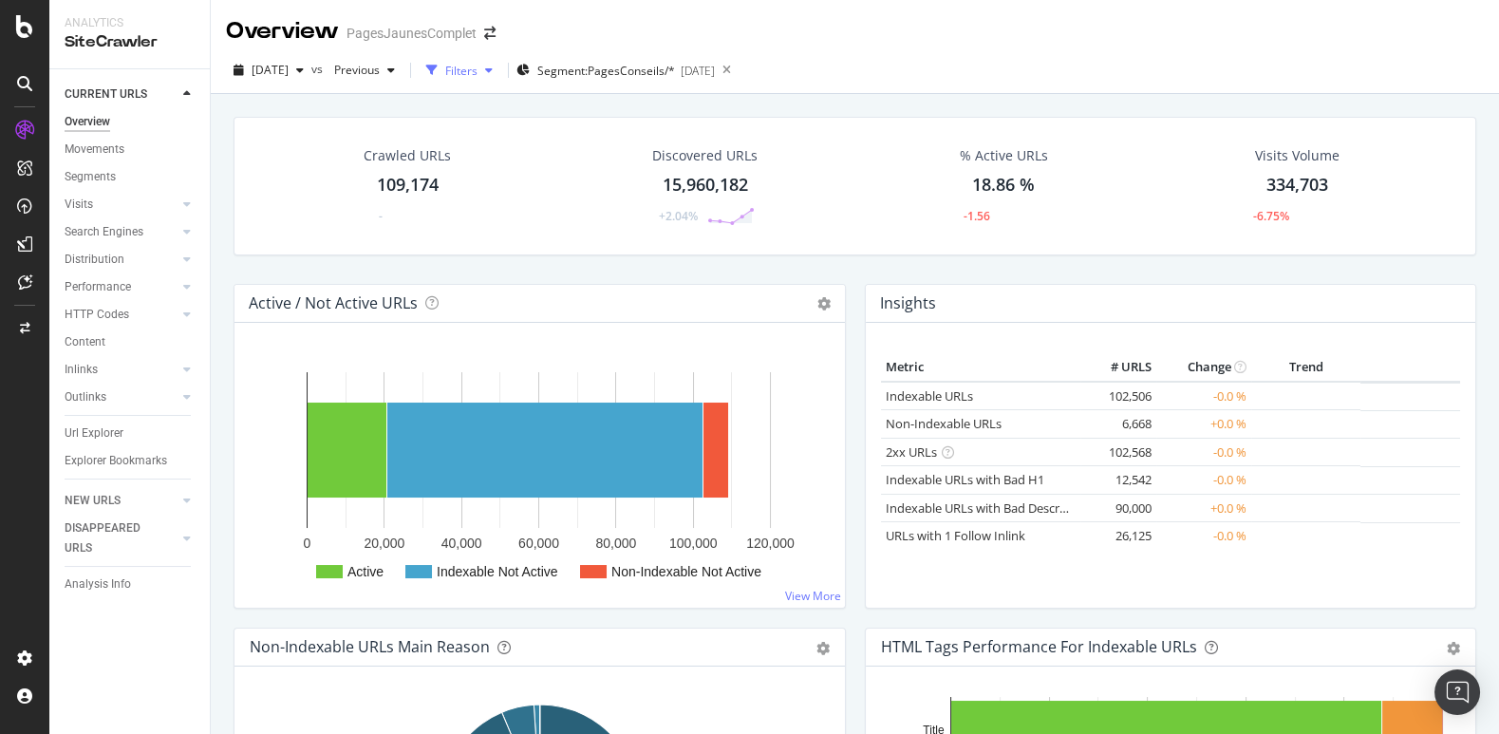
click at [478, 69] on div "Filters" at bounding box center [461, 71] width 32 height 16
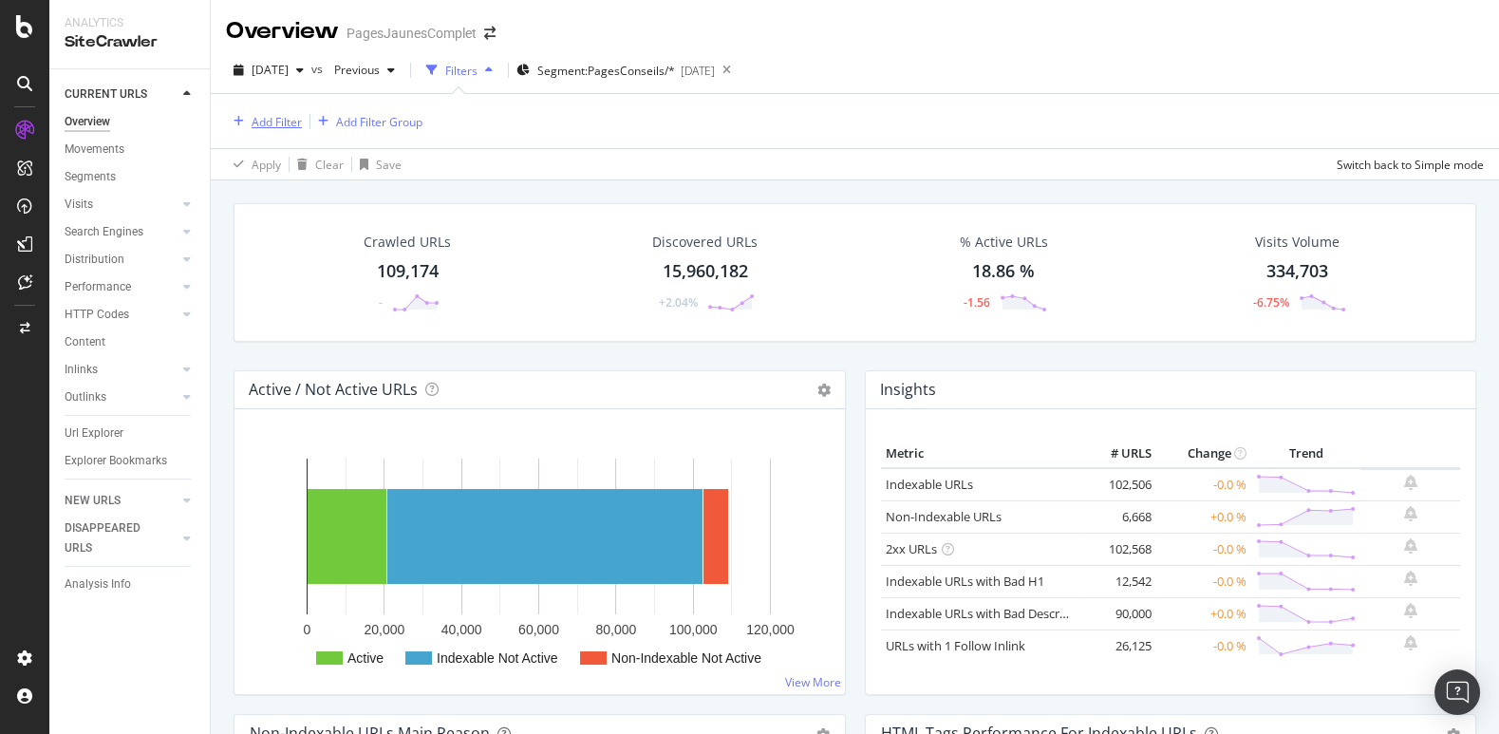
click at [275, 117] on div "Add Filter" at bounding box center [277, 122] width 50 height 16
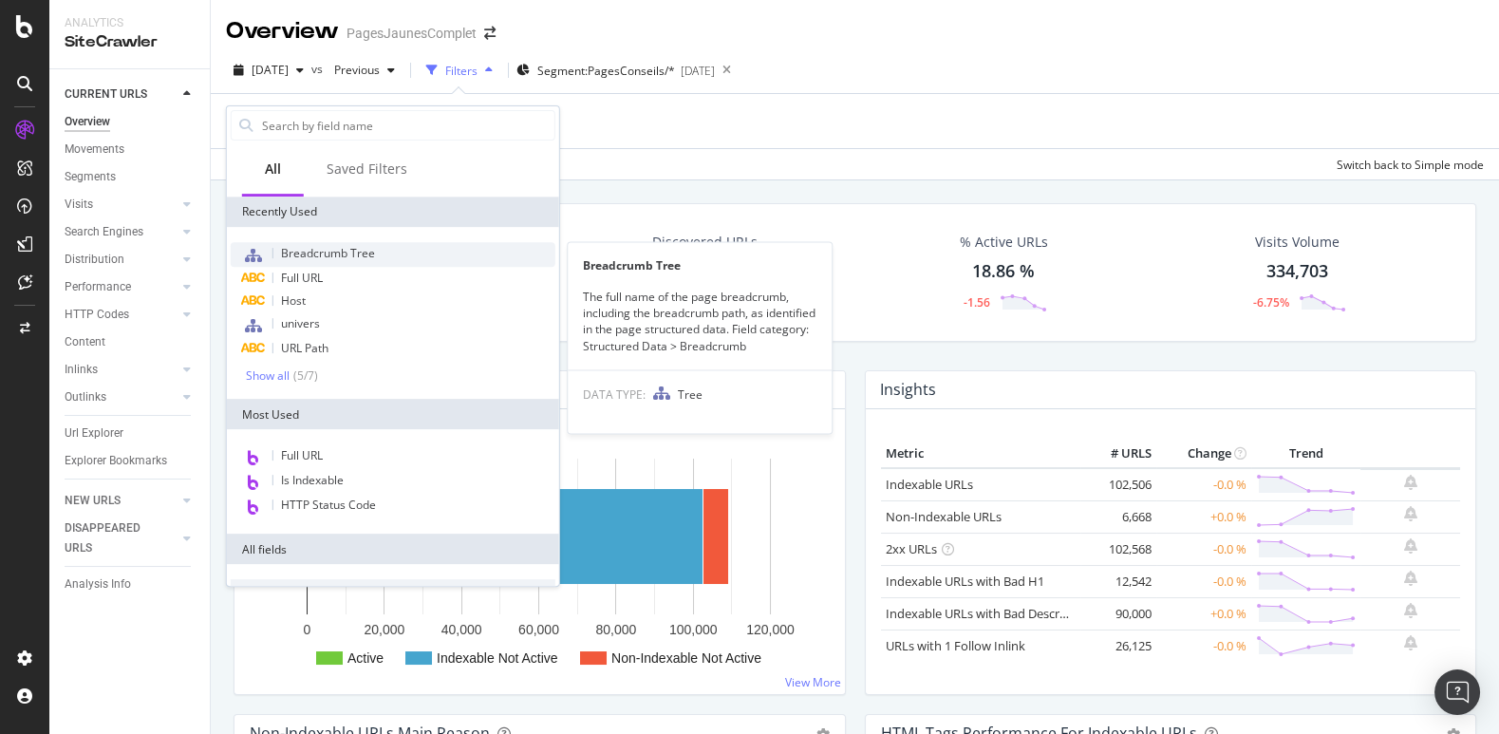
click at [307, 255] on span "Breadcrumb Tree" at bounding box center [328, 253] width 94 height 16
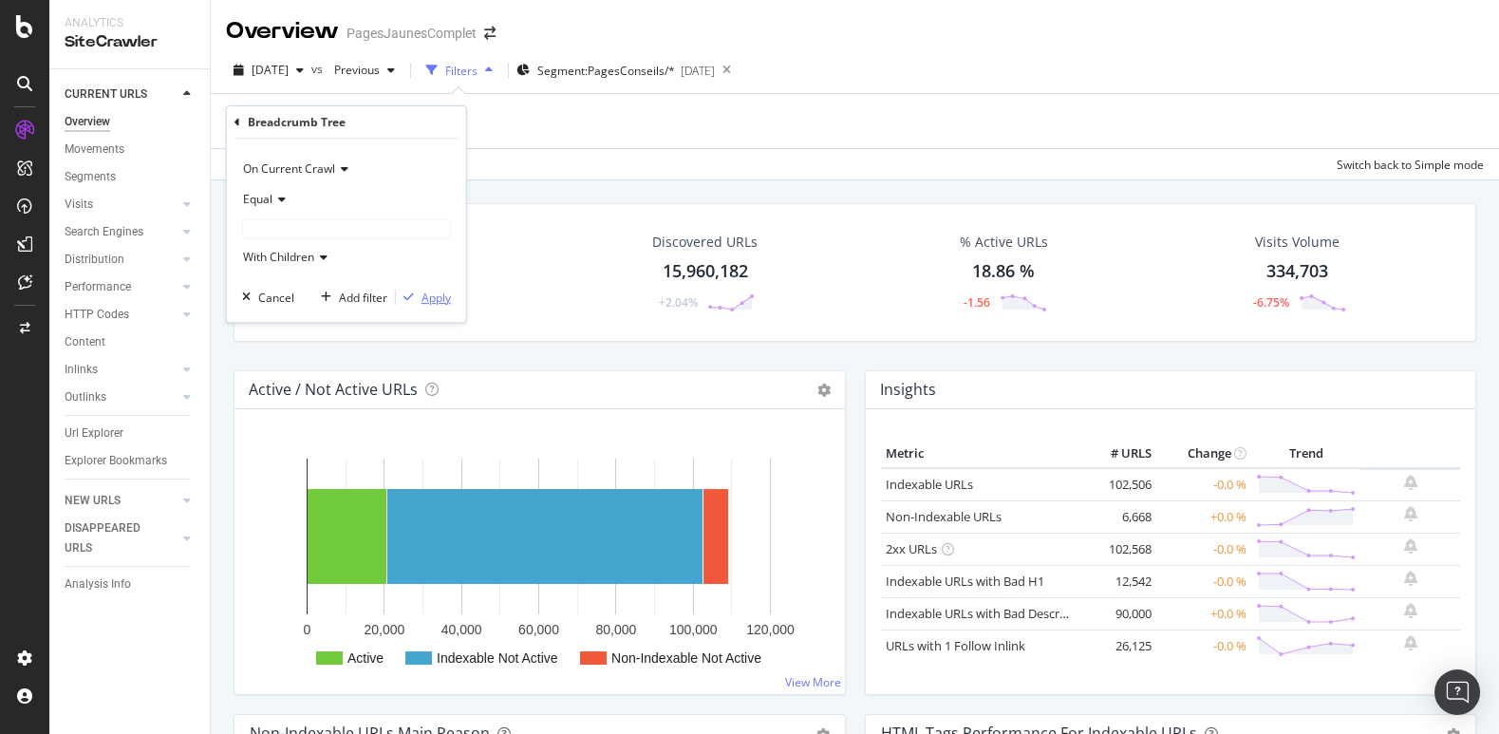
click at [434, 296] on div "Apply" at bounding box center [436, 298] width 29 height 16
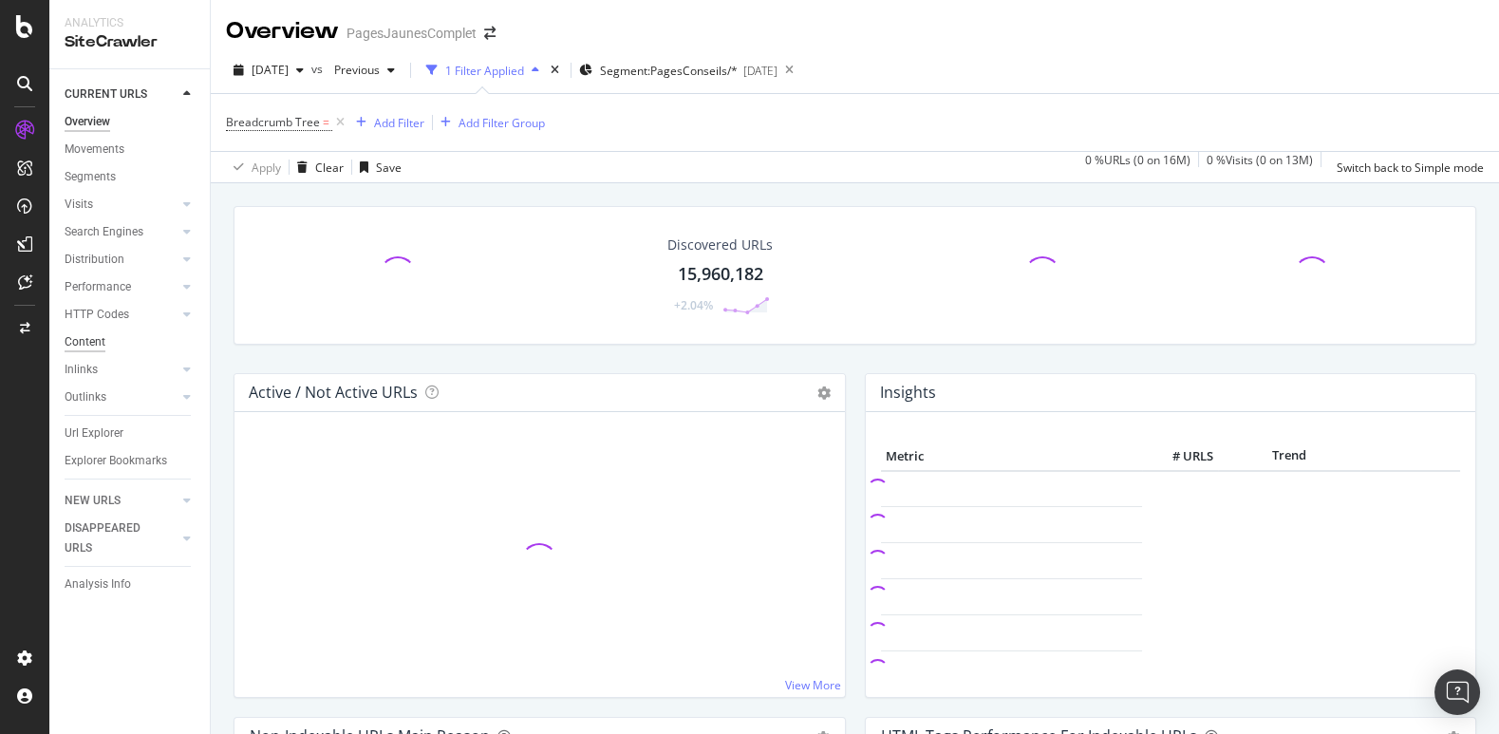
click at [88, 348] on div "Content" at bounding box center [85, 342] width 41 height 20
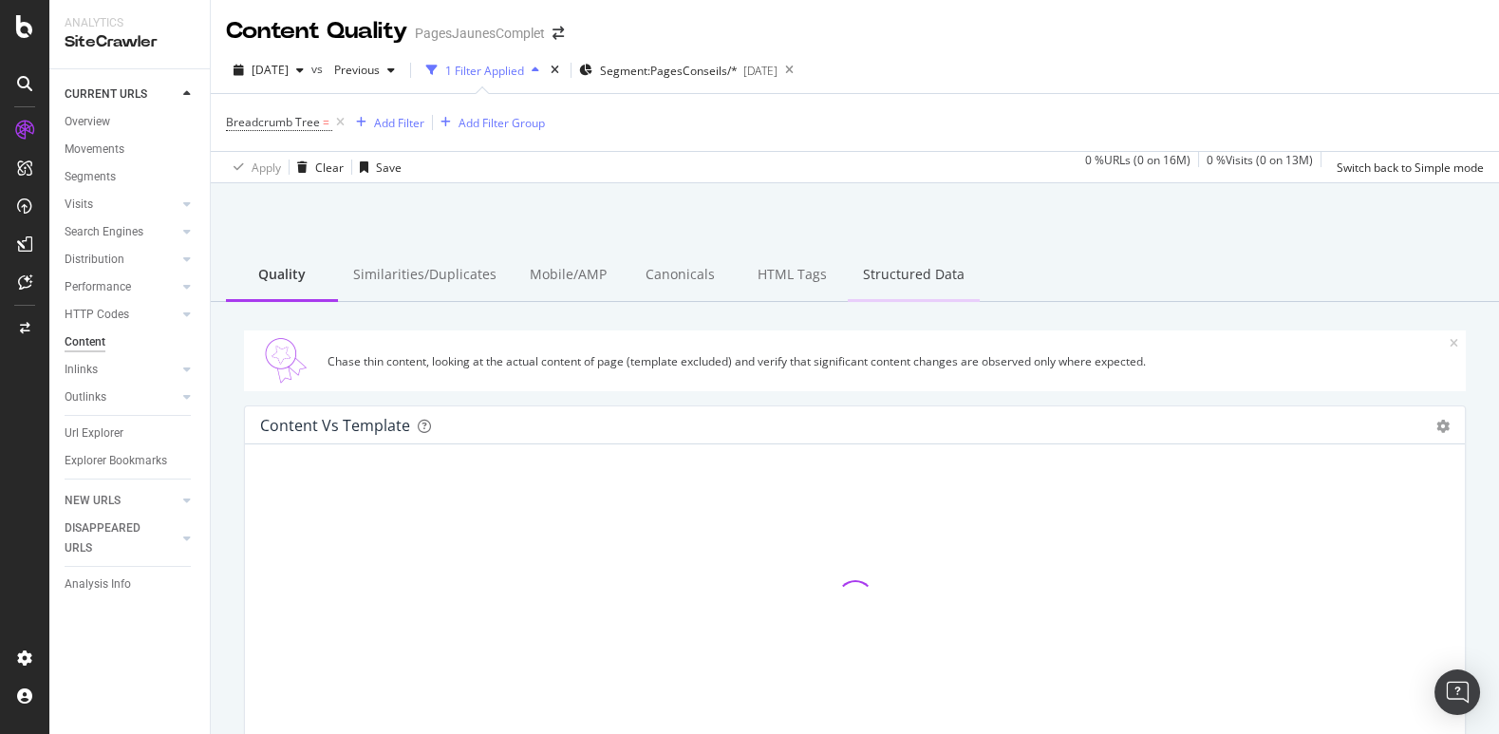
click at [922, 291] on div "Structured Data" at bounding box center [914, 276] width 132 height 52
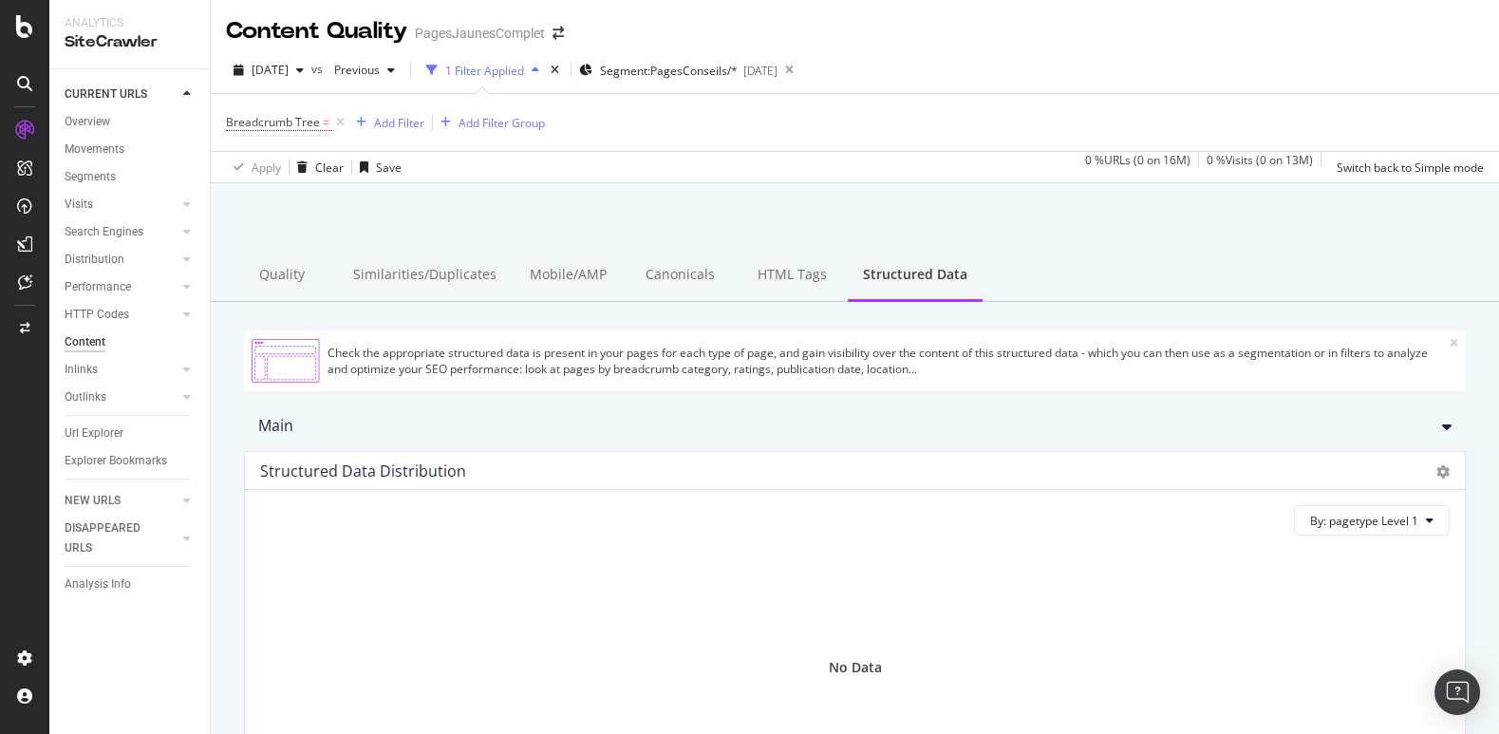
scroll to position [183, 0]
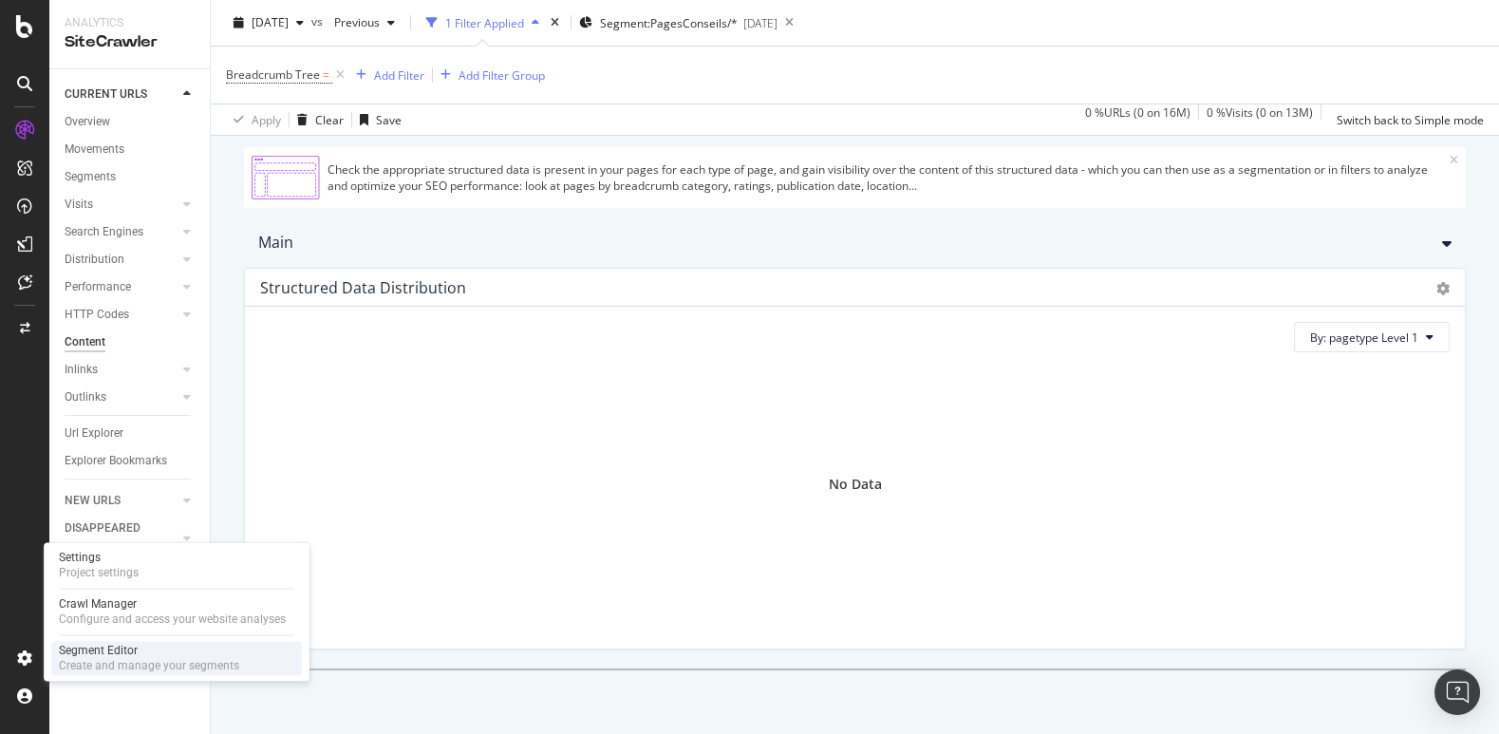
click at [114, 659] on div "Create and manage your segments" at bounding box center [149, 665] width 180 height 15
